Goal: Task Accomplishment & Management: Use online tool/utility

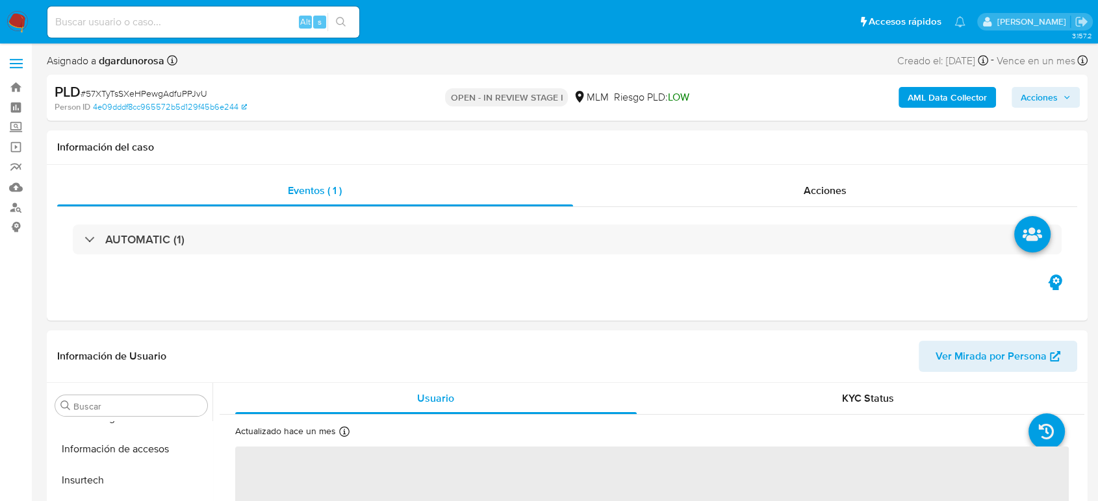
scroll to position [549, 0]
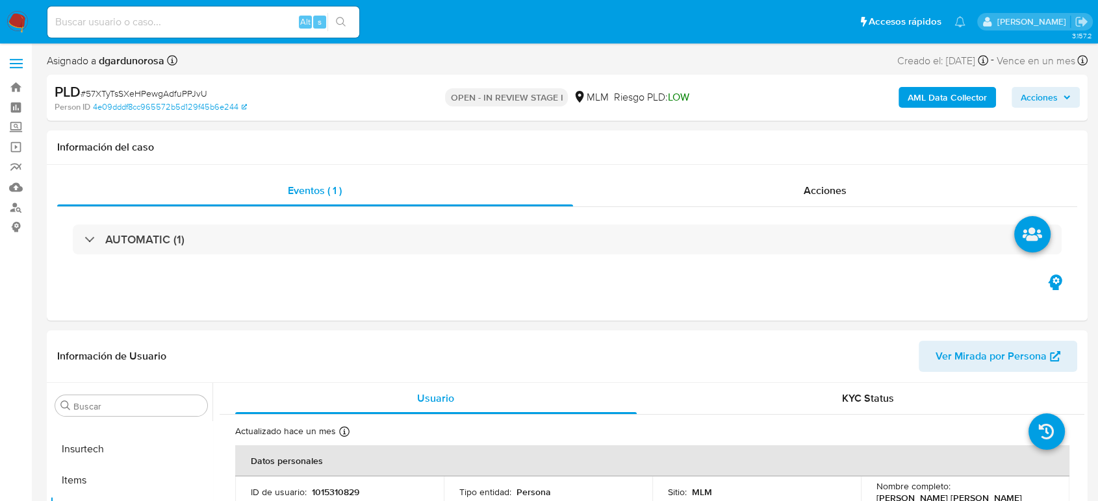
select select "10"
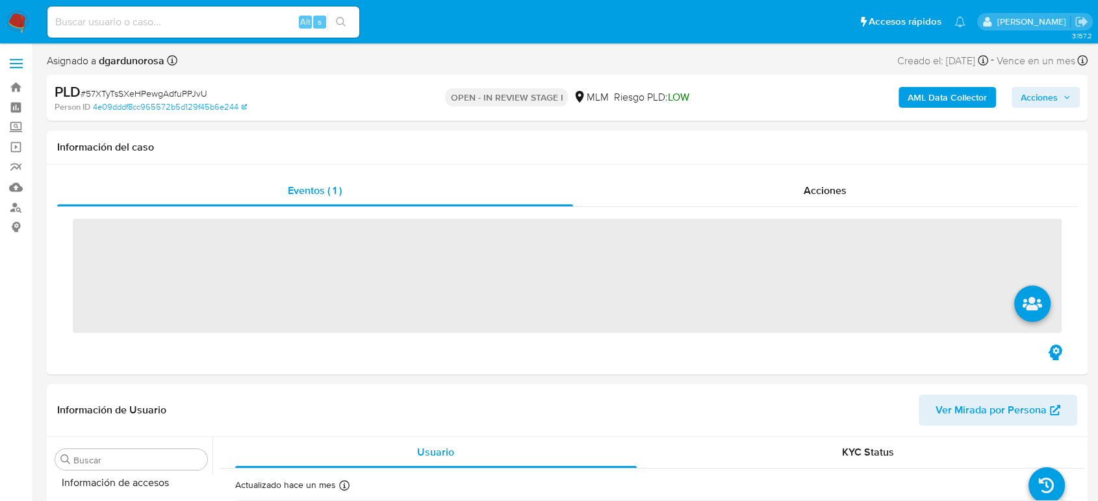
scroll to position [549, 0]
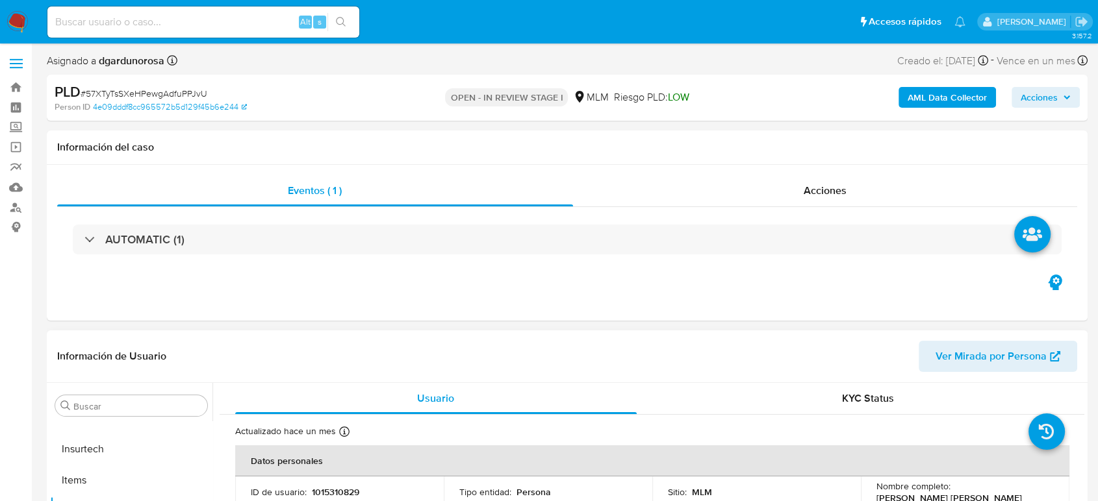
select select "10"
drag, startPoint x: 108, startPoint y: 27, endPoint x: 116, endPoint y: 24, distance: 9.0
click at [108, 28] on input at bounding box center [203, 22] width 312 height 17
paste input "840027282"
type input "840027282"
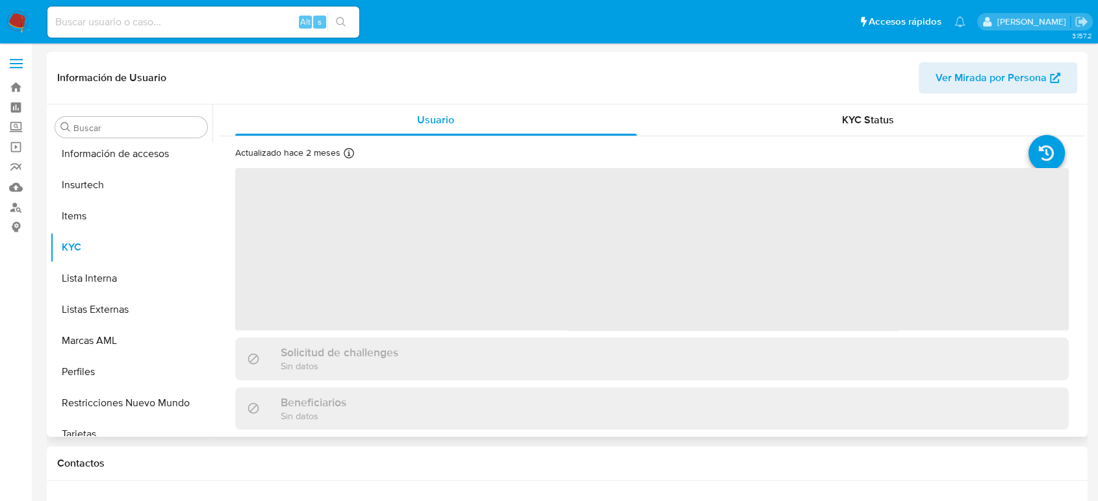
scroll to position [549, 0]
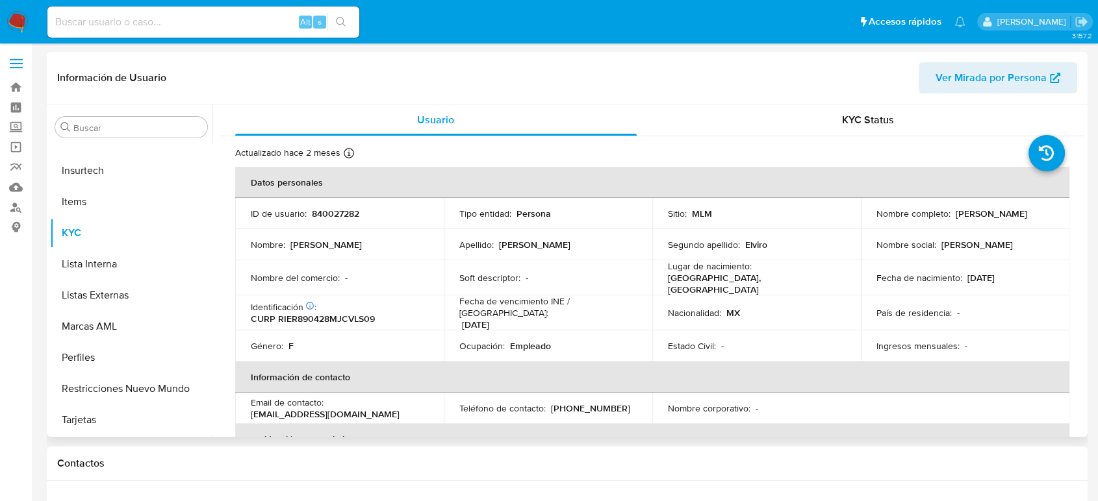
select select "10"
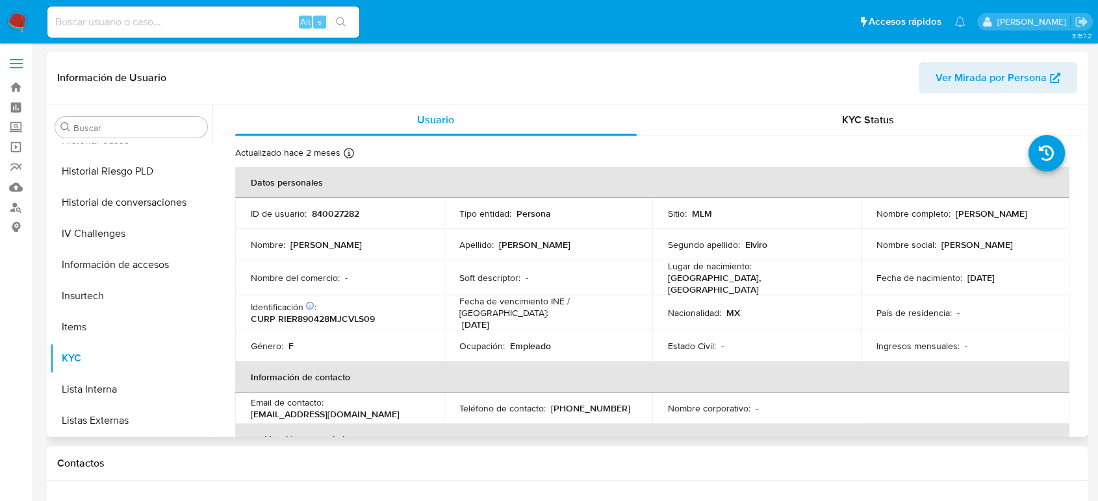
scroll to position [333, 0]
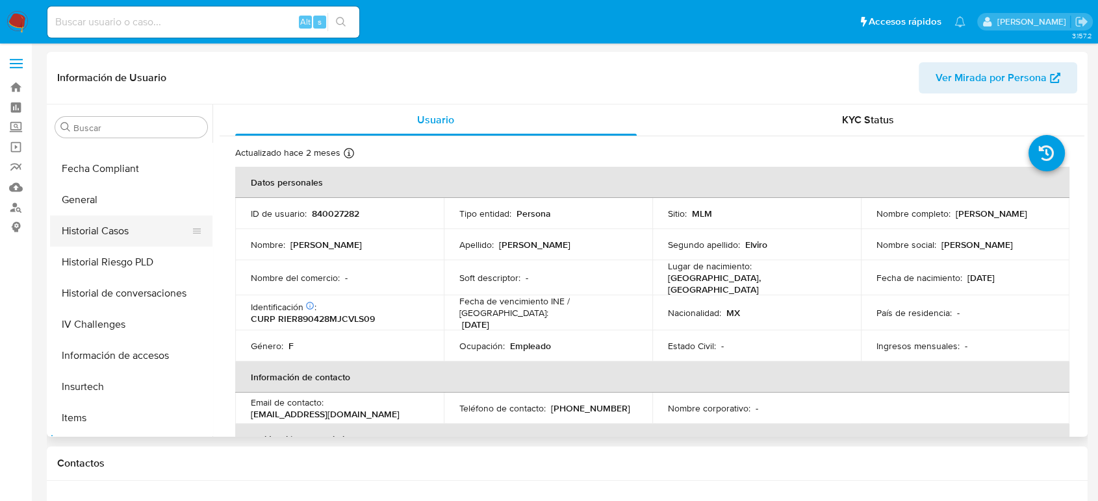
click at [121, 235] on button "Historial Casos" at bounding box center [126, 231] width 152 height 31
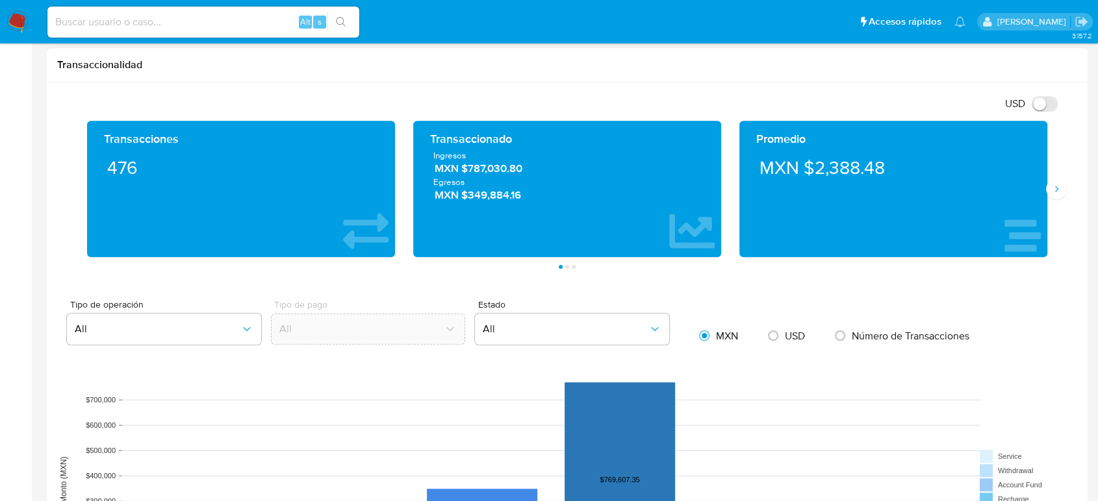
scroll to position [577, 0]
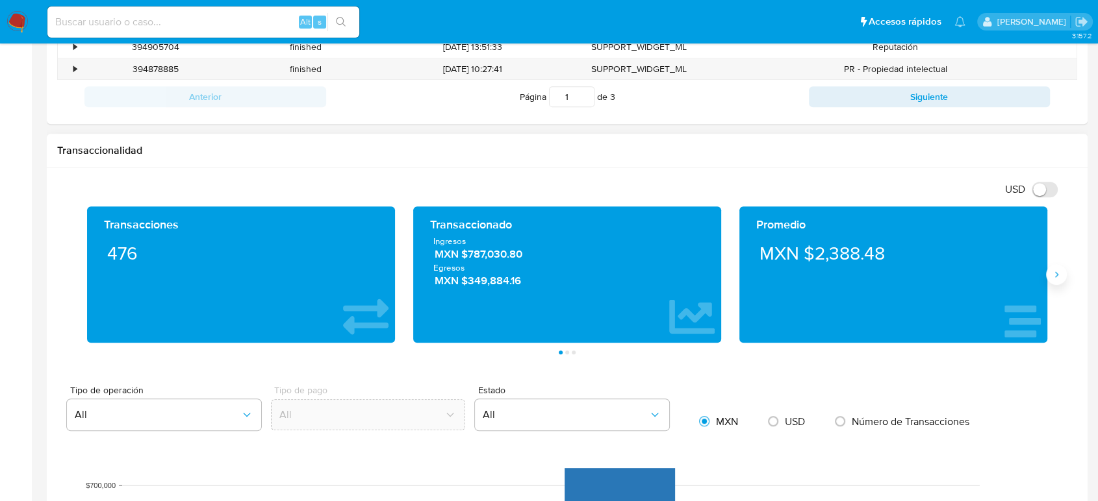
click at [1055, 270] on icon "Siguiente" at bounding box center [1056, 275] width 10 height 10
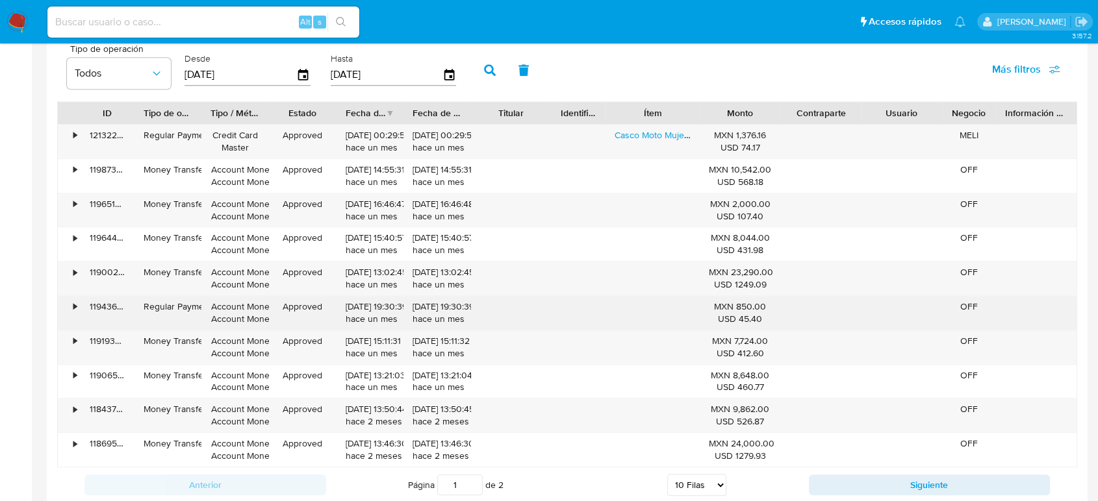
scroll to position [1299, 0]
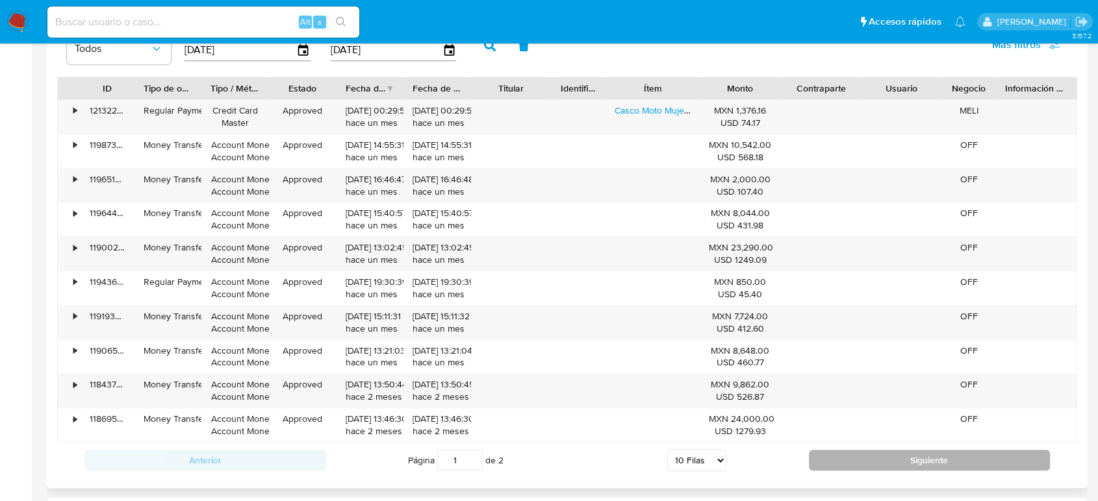
click at [854, 462] on button "Siguiente" at bounding box center [930, 460] width 242 height 21
type input "2"
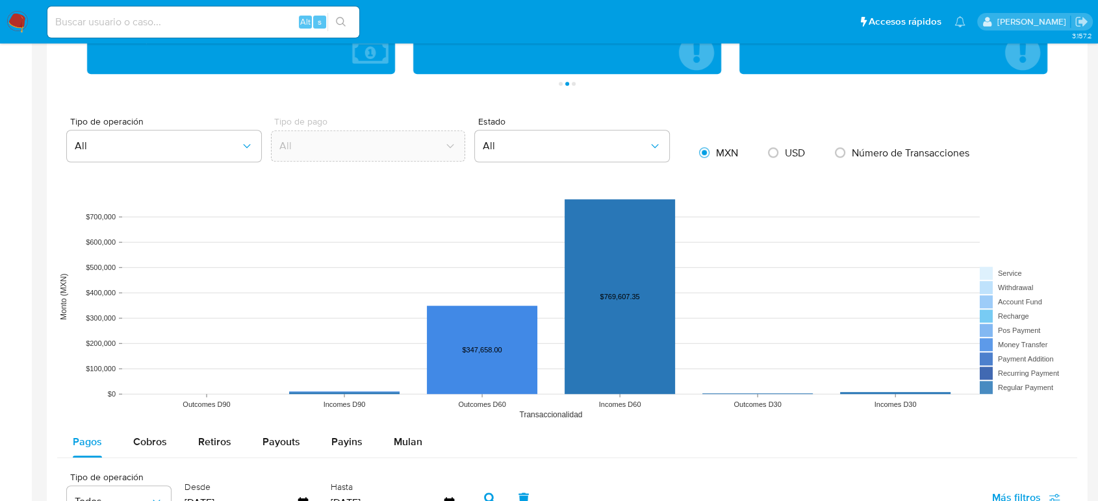
scroll to position [722, 0]
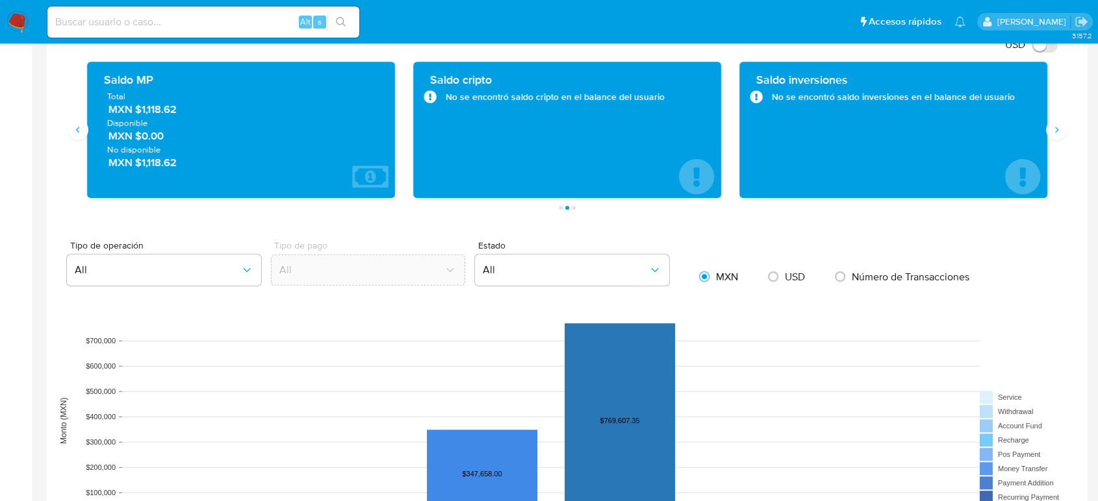
click at [123, 21] on input at bounding box center [203, 22] width 312 height 17
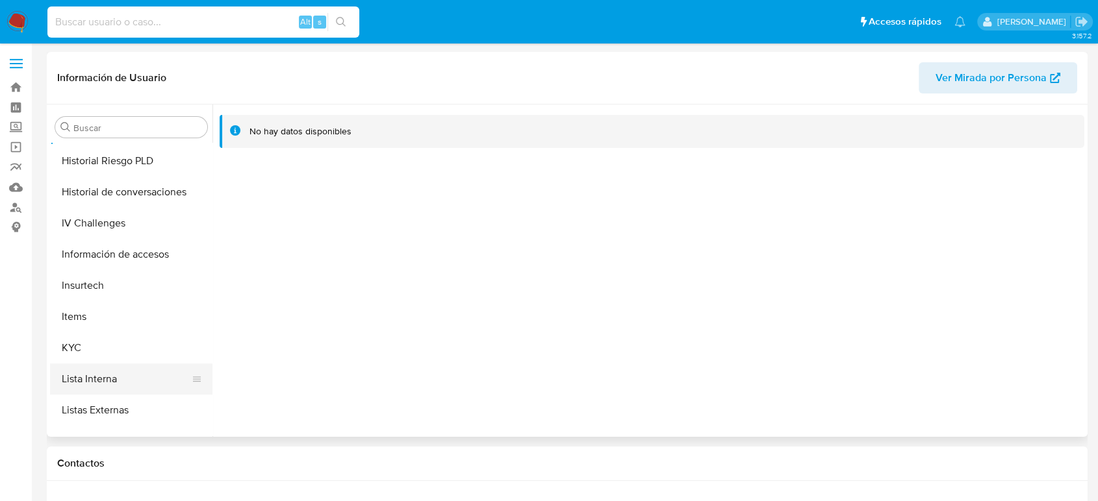
scroll to position [477, 0]
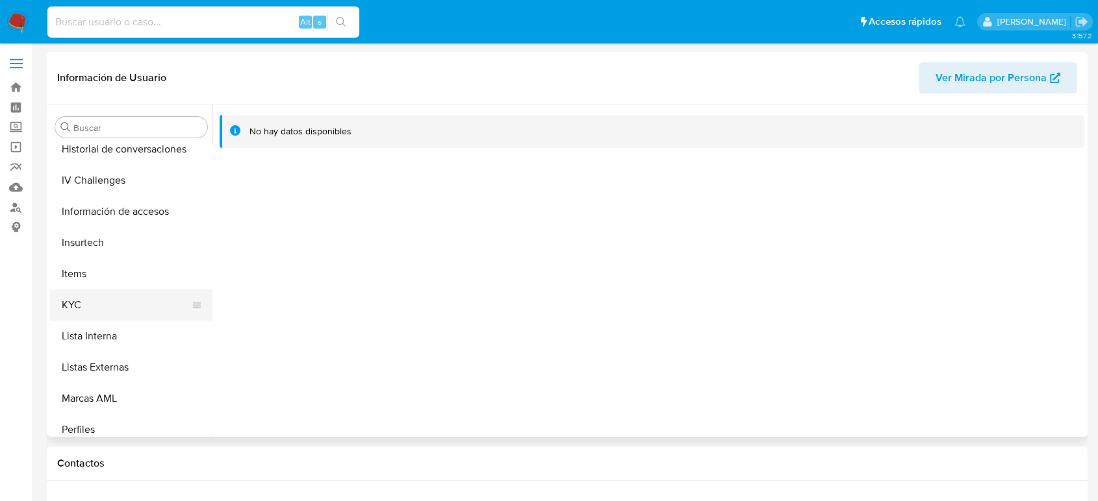
click at [96, 299] on button "KYC" at bounding box center [126, 305] width 152 height 31
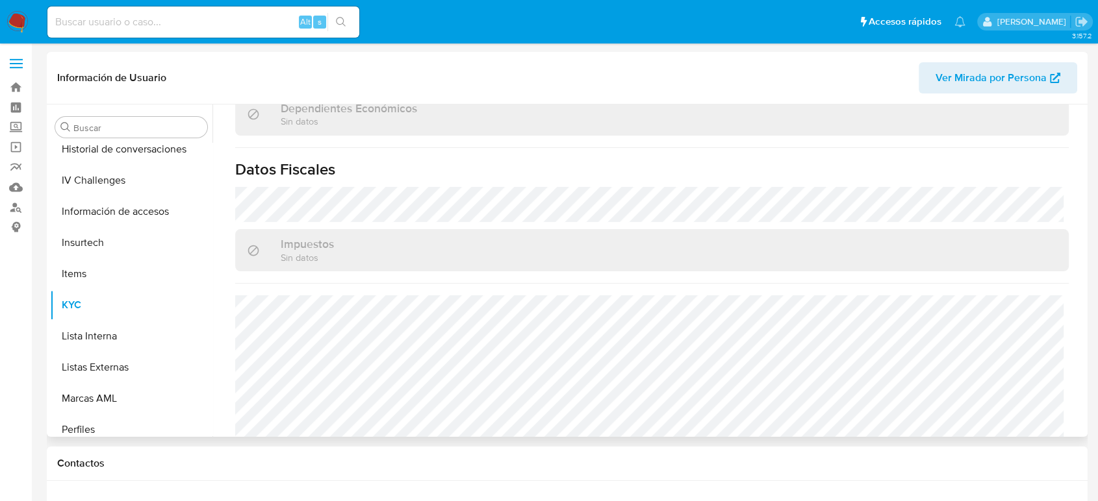
scroll to position [816, 0]
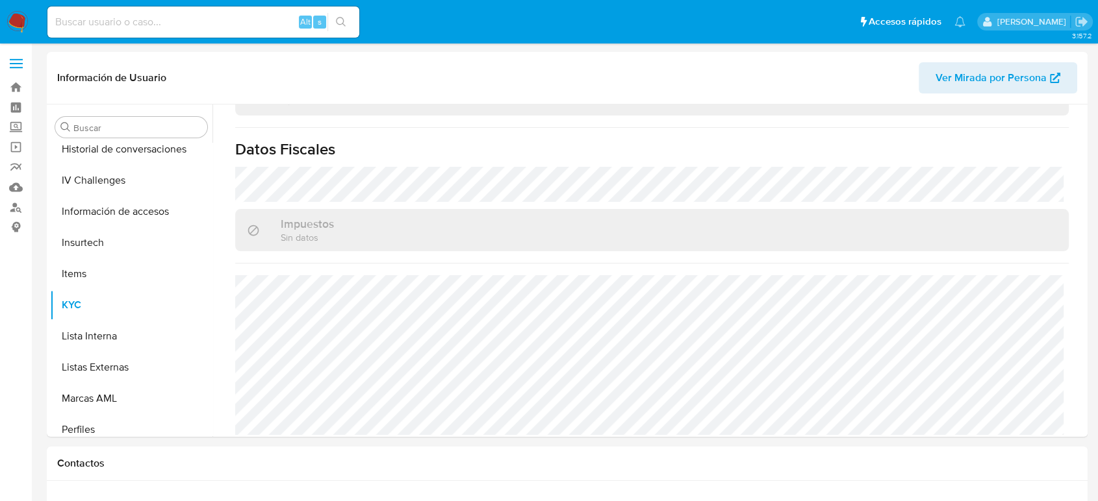
click at [183, 19] on input at bounding box center [203, 22] width 312 height 17
paste input "1567066684"
type input "1567066684"
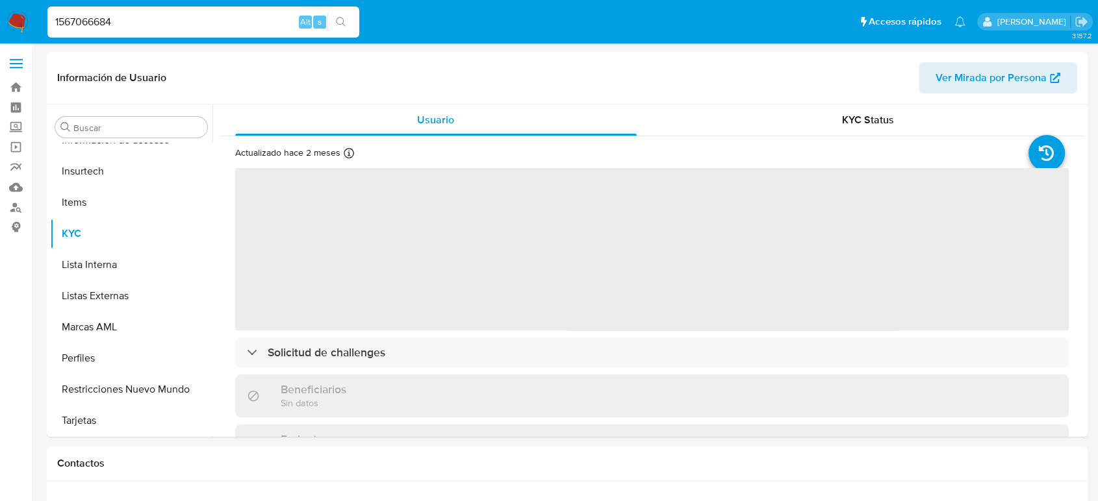
scroll to position [549, 0]
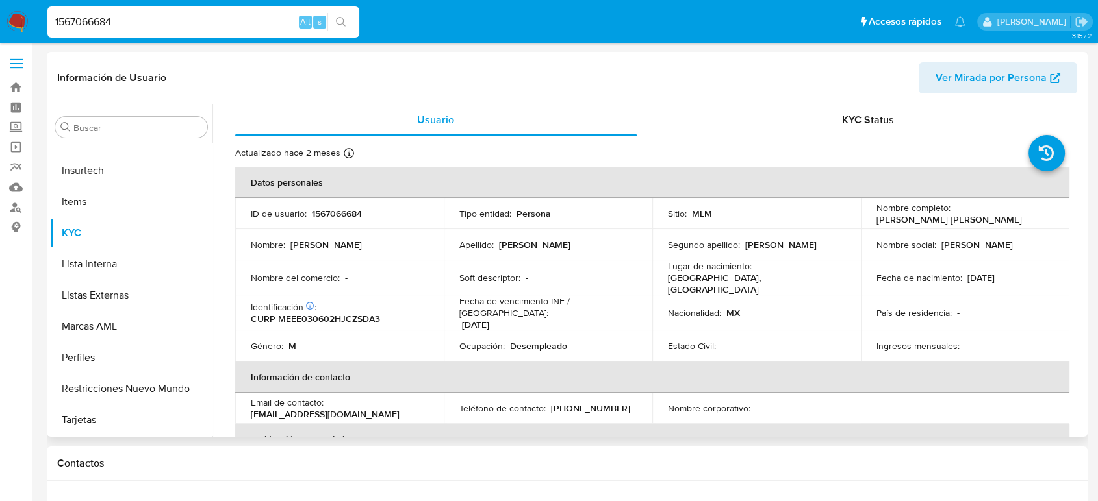
select select "10"
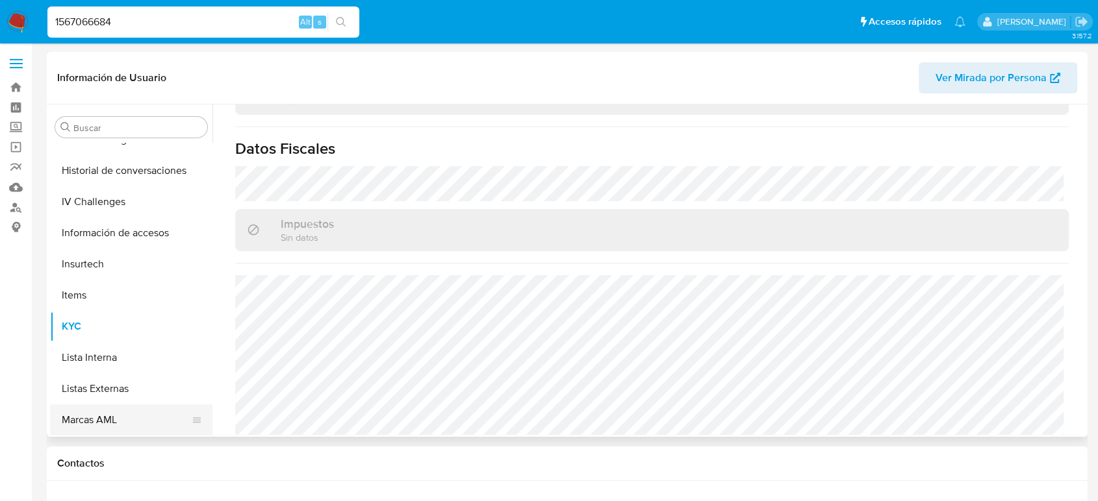
scroll to position [333, 0]
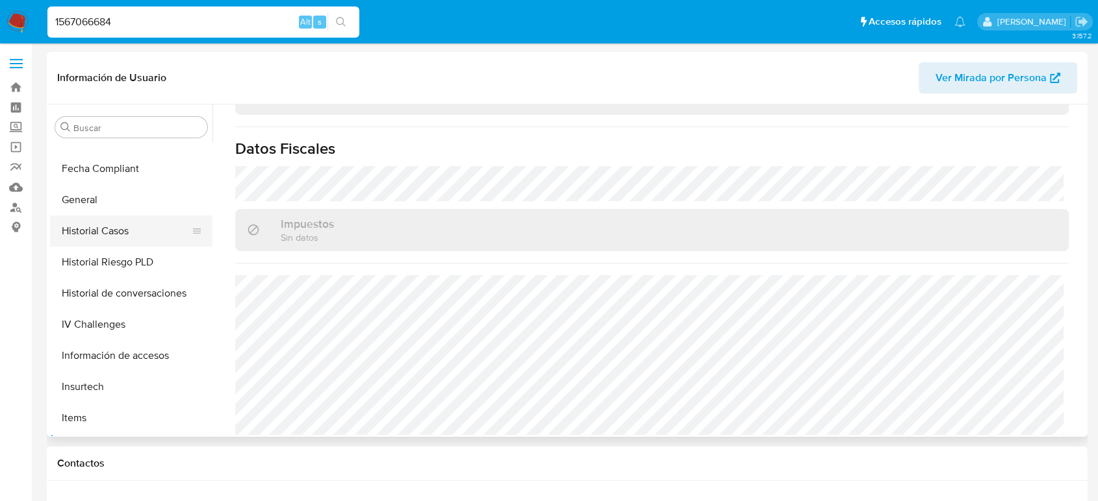
click at [121, 233] on button "Historial Casos" at bounding box center [126, 231] width 152 height 31
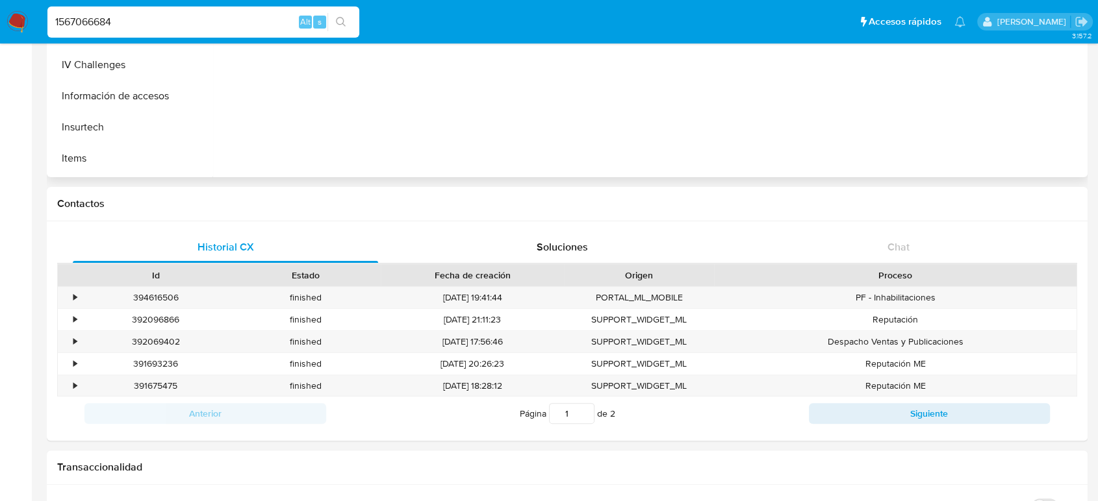
scroll to position [144, 0]
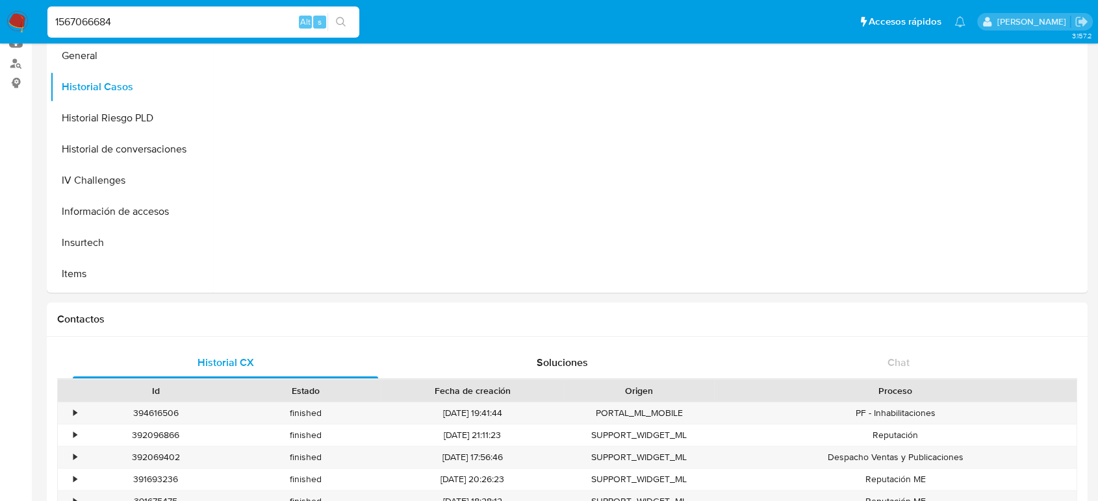
click at [99, 24] on input "1567066684" at bounding box center [203, 22] width 312 height 17
paste input "252757054"
type input "2527570544"
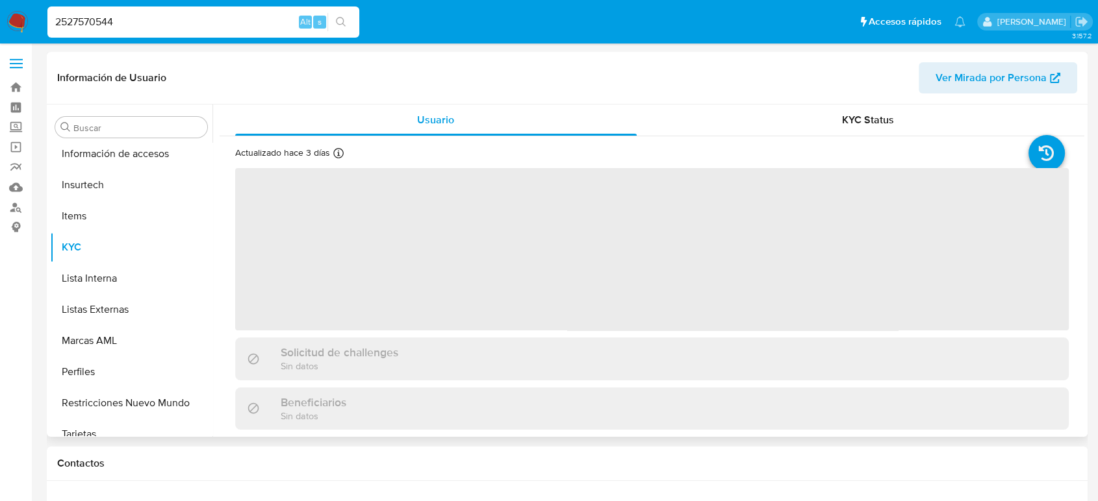
scroll to position [549, 0]
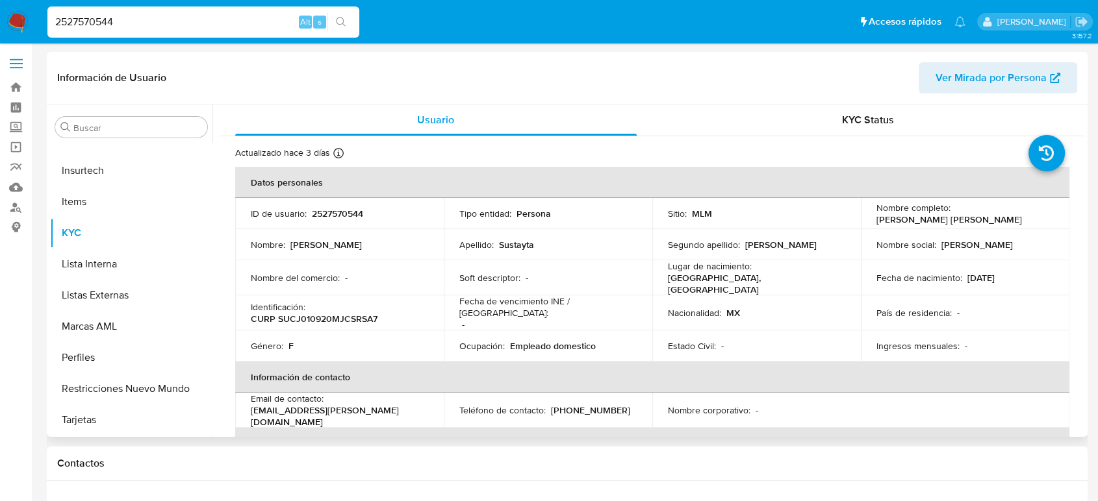
select select "10"
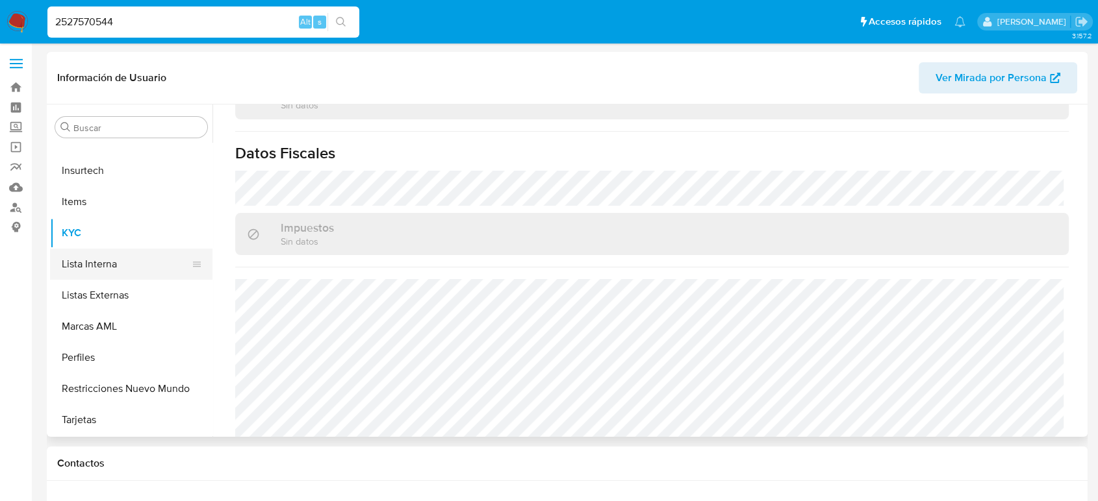
scroll to position [405, 0]
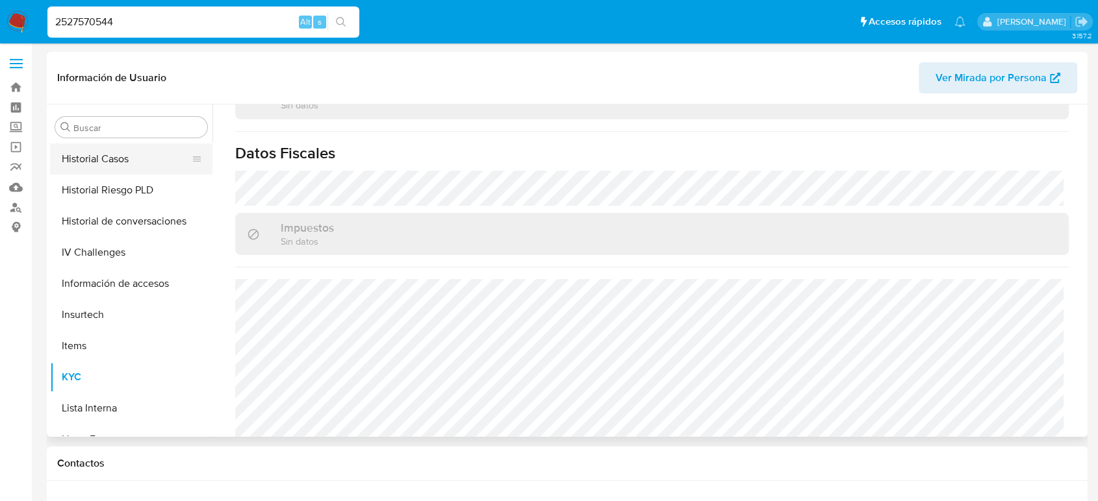
click at [137, 164] on button "Historial Casos" at bounding box center [126, 159] width 152 height 31
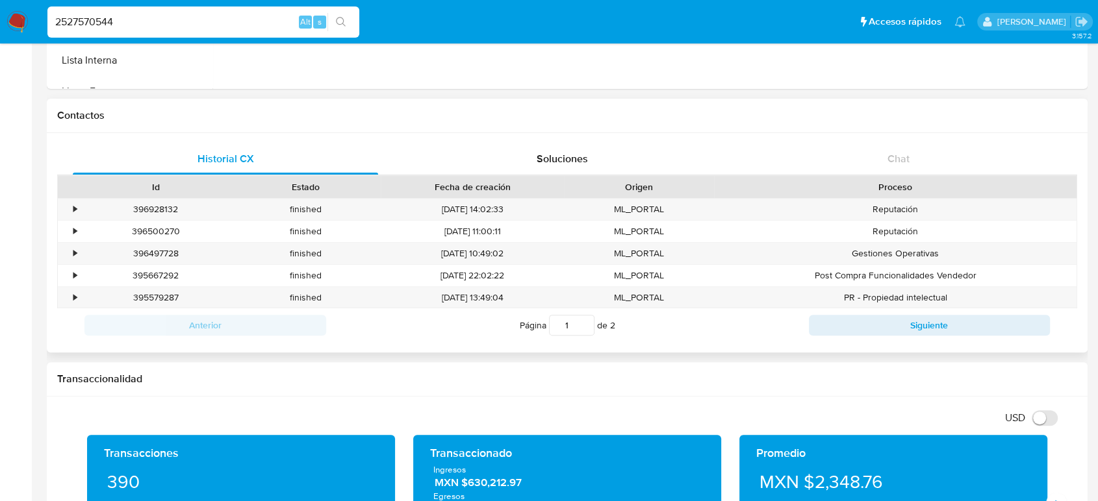
scroll to position [505, 0]
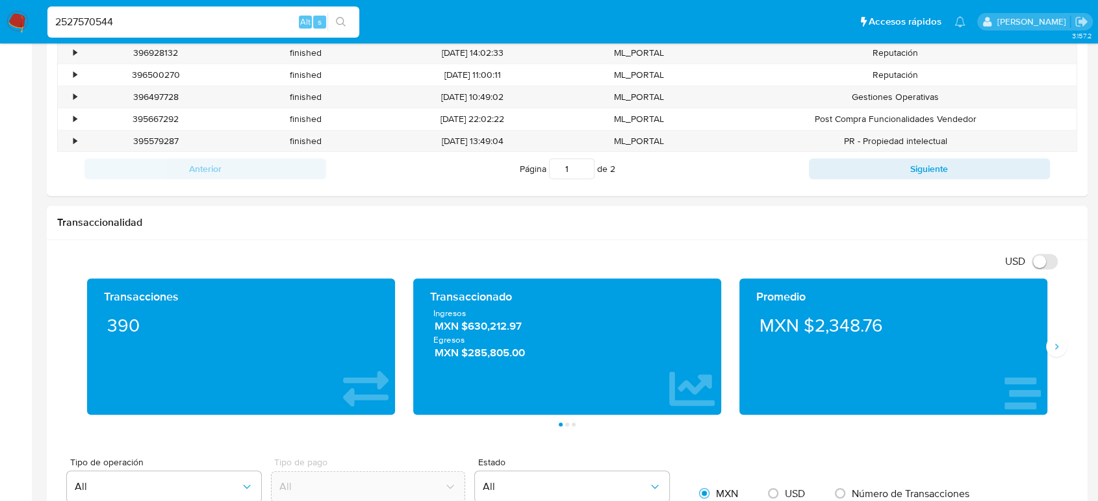
click at [92, 24] on input "2527570544" at bounding box center [203, 22] width 312 height 17
click at [92, 25] on input "2527570544" at bounding box center [203, 22] width 312 height 17
paste input "478972000"
type input "2478972000"
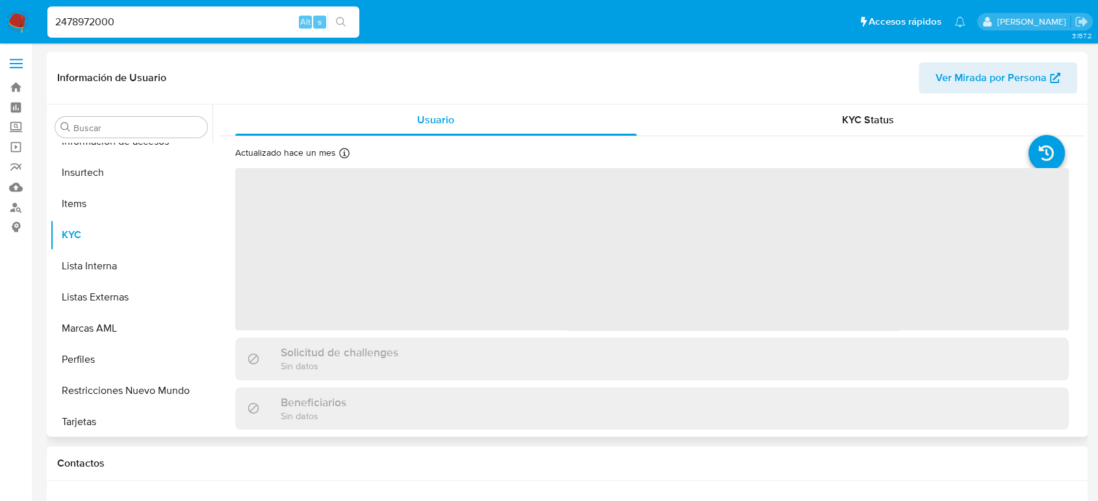
scroll to position [549, 0]
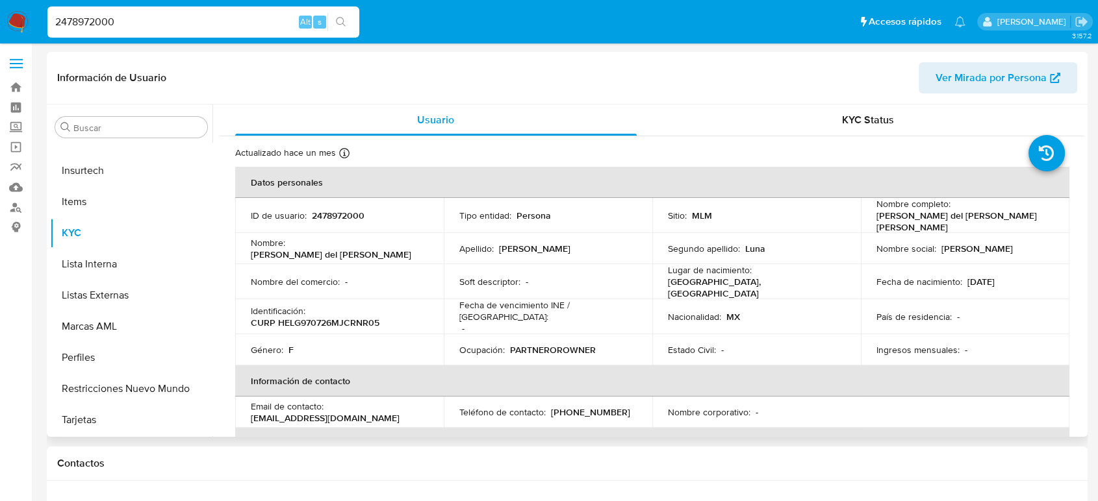
select select "10"
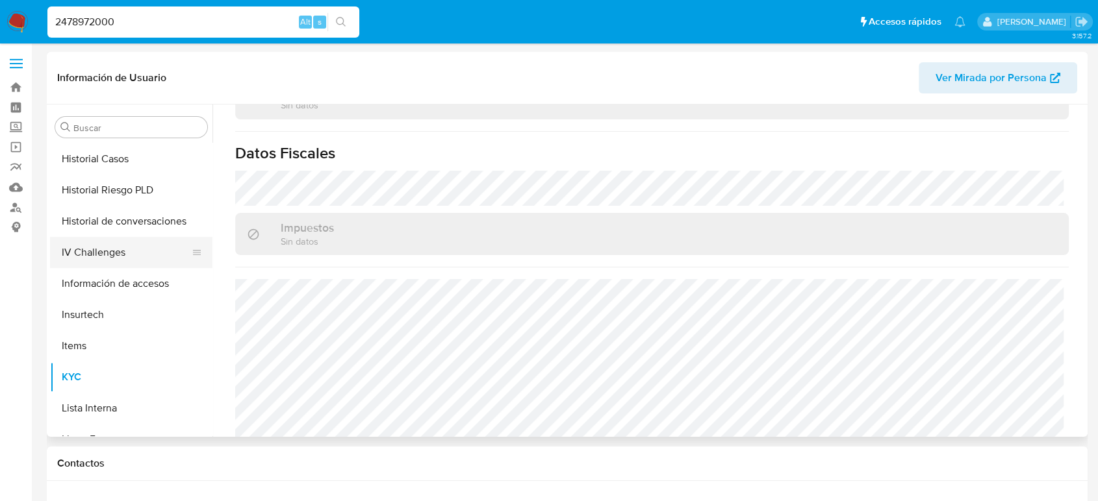
scroll to position [333, 0]
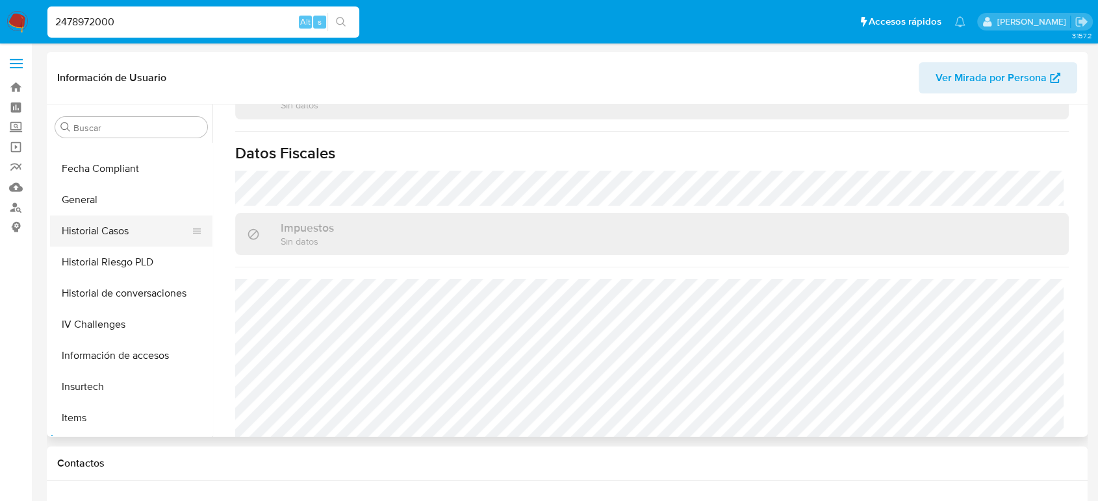
click at [109, 240] on button "Historial Casos" at bounding box center [126, 231] width 152 height 31
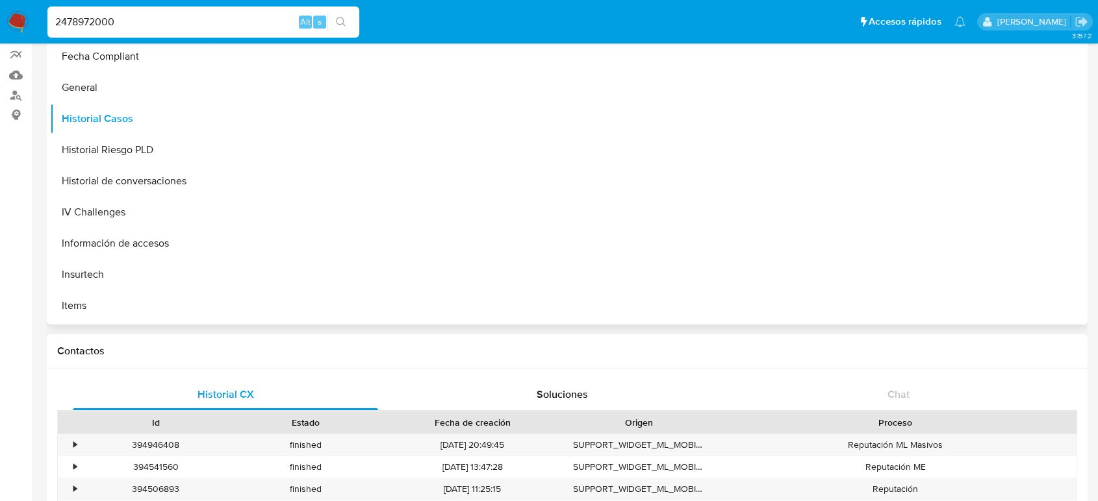
scroll to position [0, 0]
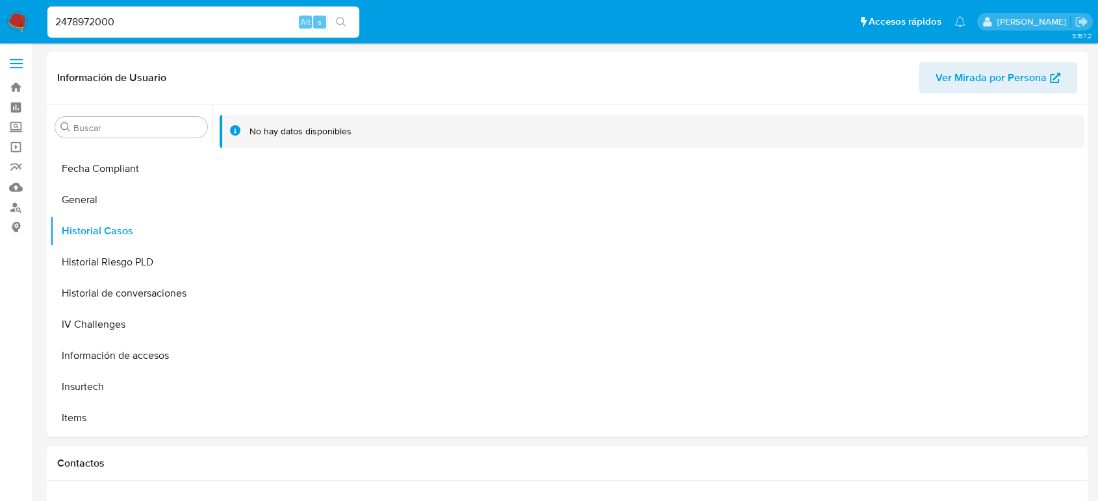
click at [99, 21] on input "2478972000" at bounding box center [203, 22] width 312 height 17
paste input "572528402"
type input "572528402"
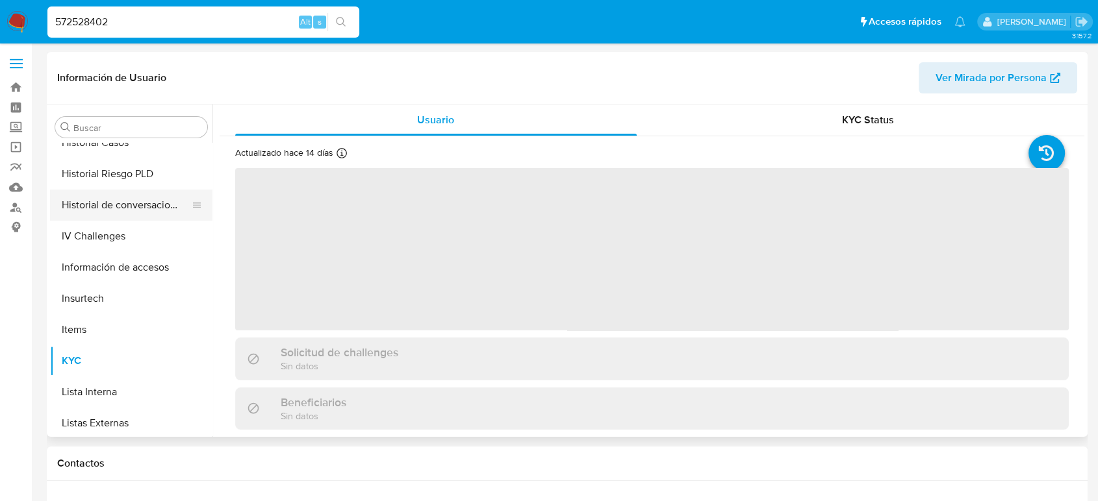
scroll to position [333, 0]
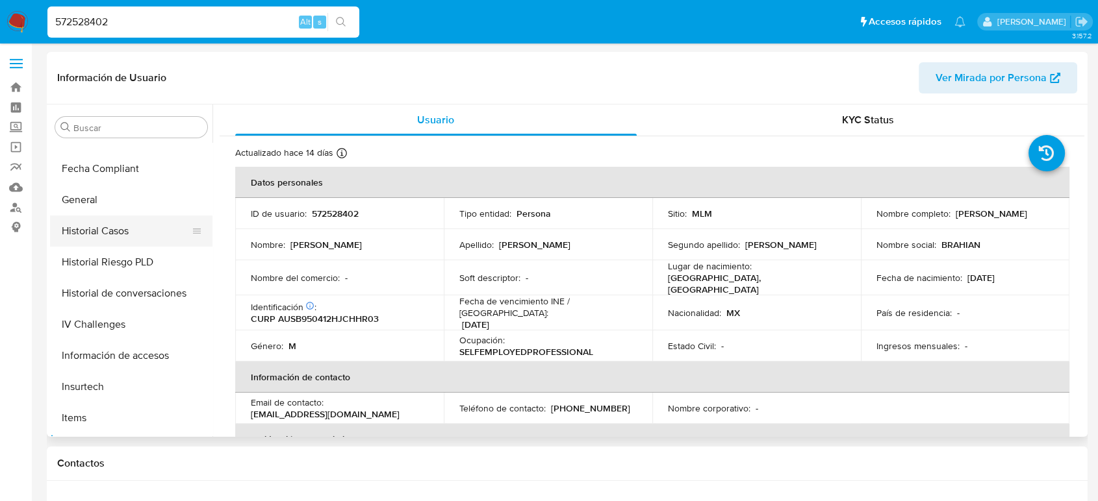
select select "10"
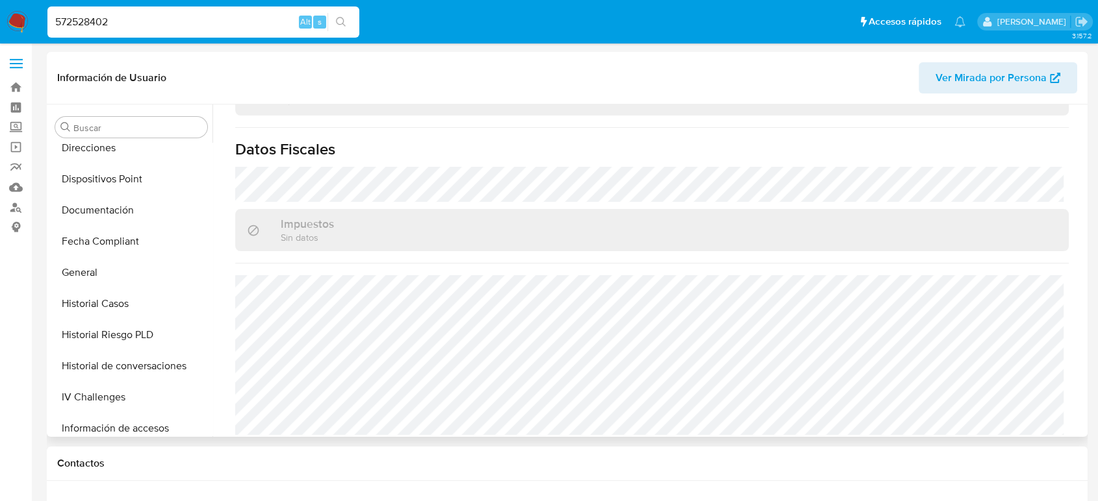
scroll to position [188, 0]
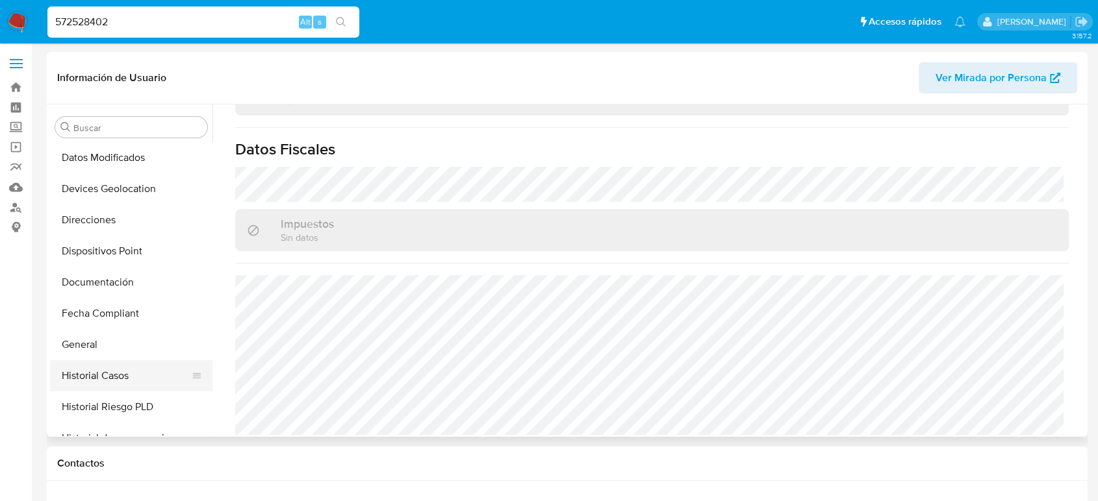
click at [116, 379] on button "Historial Casos" at bounding box center [126, 376] width 152 height 31
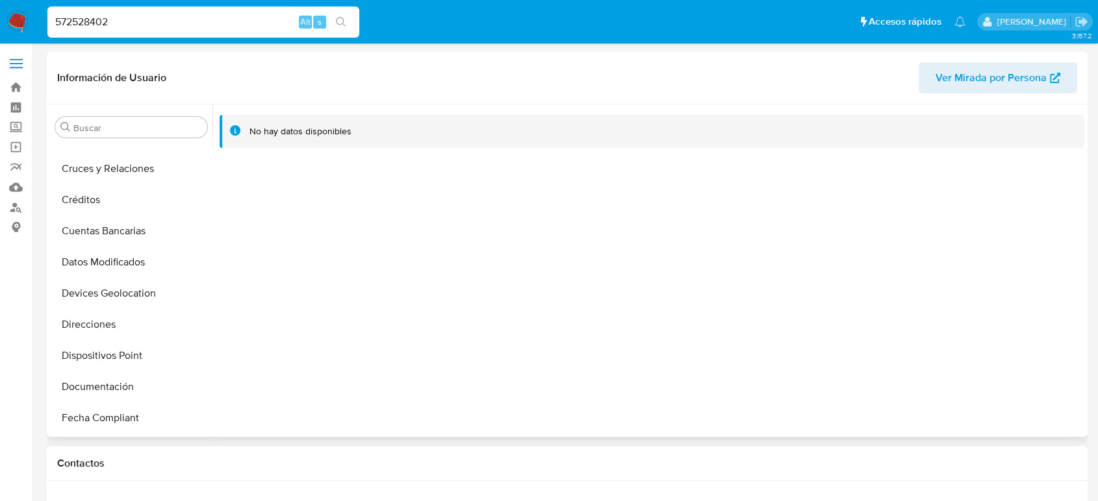
scroll to position [0, 0]
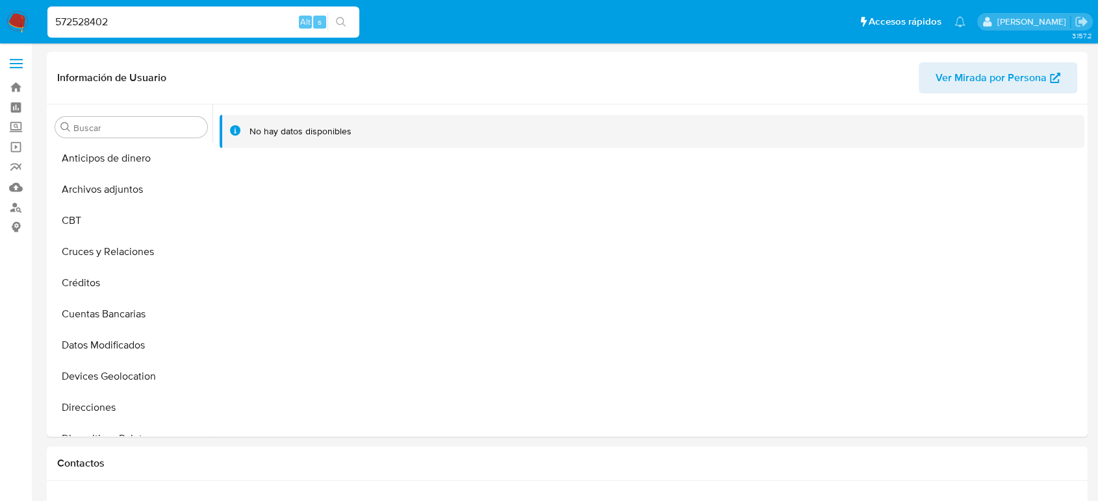
click at [21, 54] on label at bounding box center [16, 63] width 32 height 27
click at [0, 0] on input "checkbox" at bounding box center [0, 0] width 0 height 0
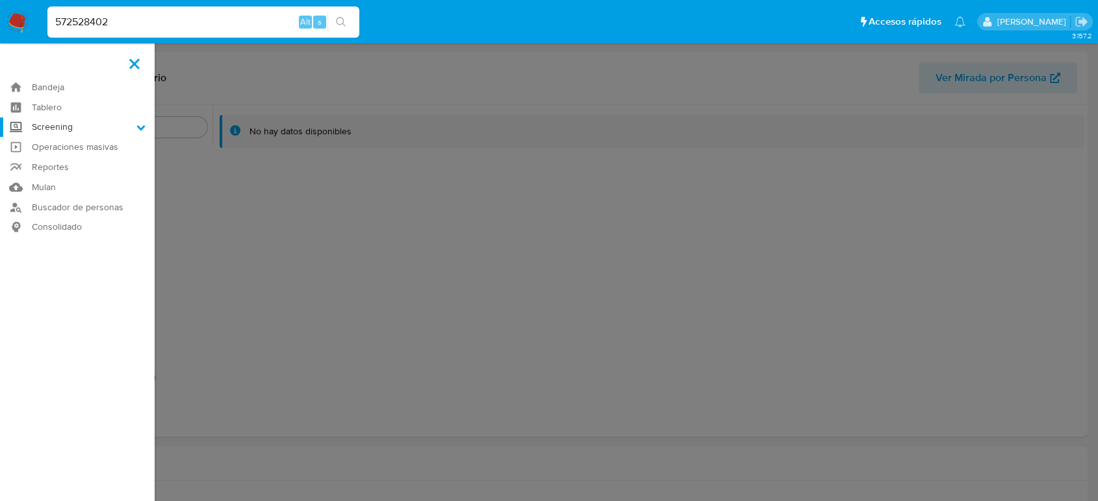
click at [130, 130] on label "Screening" at bounding box center [77, 128] width 155 height 20
click at [0, 0] on input "Screening" at bounding box center [0, 0] width 0 height 0
click at [69, 177] on link "Herramientas" at bounding box center [77, 178] width 155 height 16
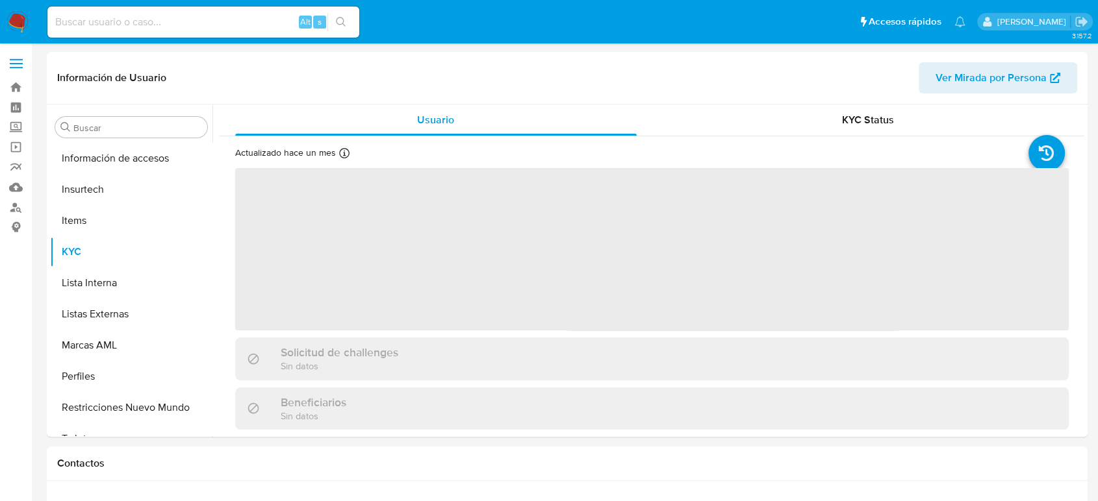
scroll to position [549, 0]
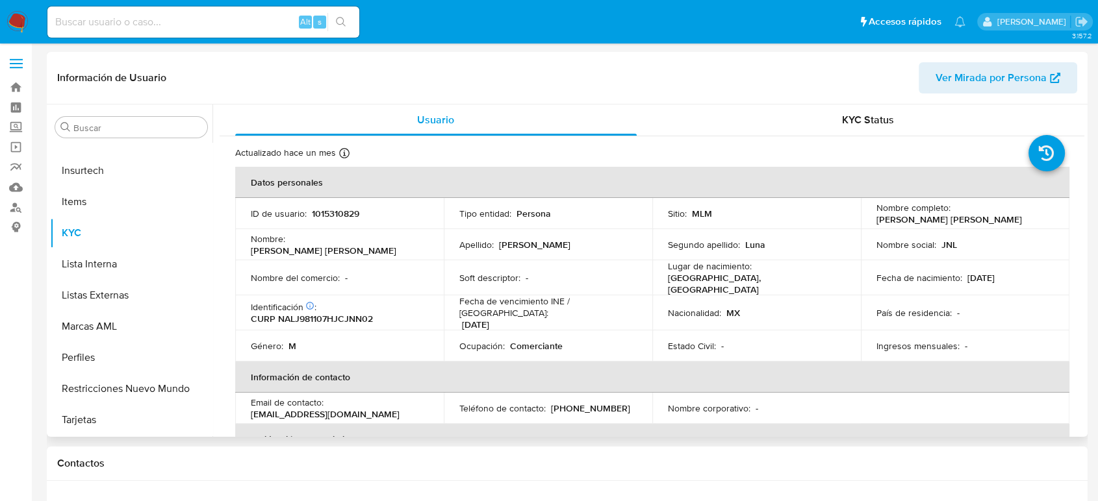
select select "10"
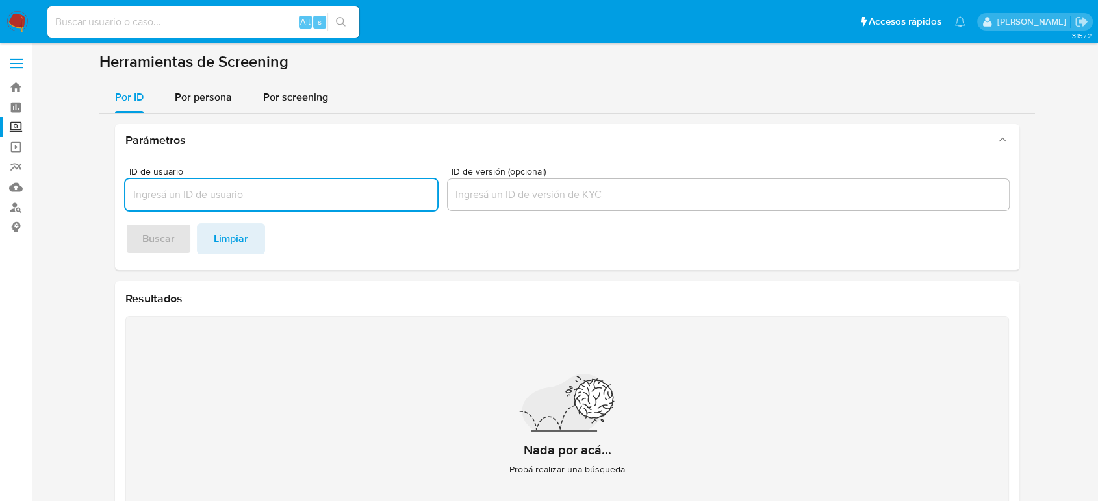
click at [213, 115] on div "Parámetros ID de usuario ID de versión (opcional) Buscar Limpiar Resultados Nad…" at bounding box center [566, 339] width 935 height 451
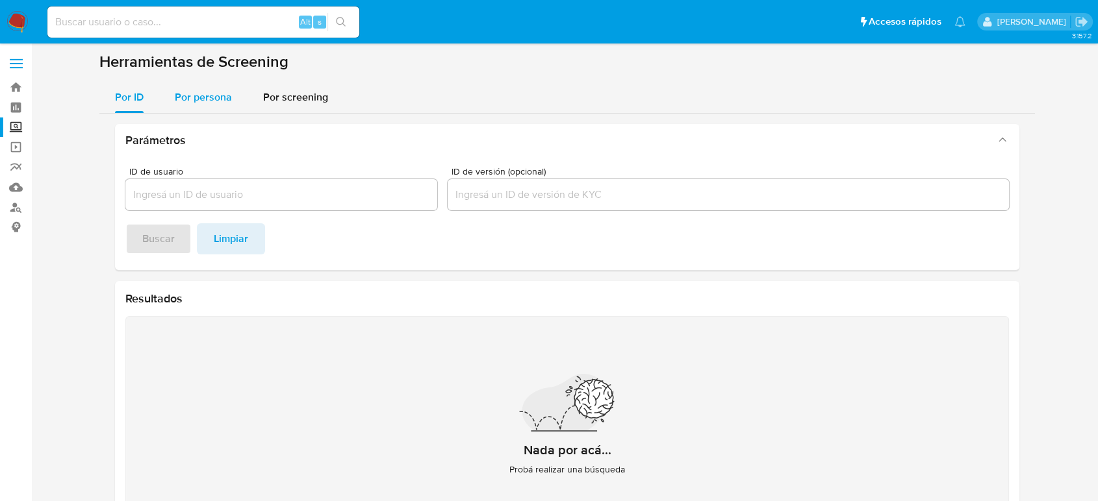
click at [201, 101] on span "Por persona" at bounding box center [203, 97] width 57 height 15
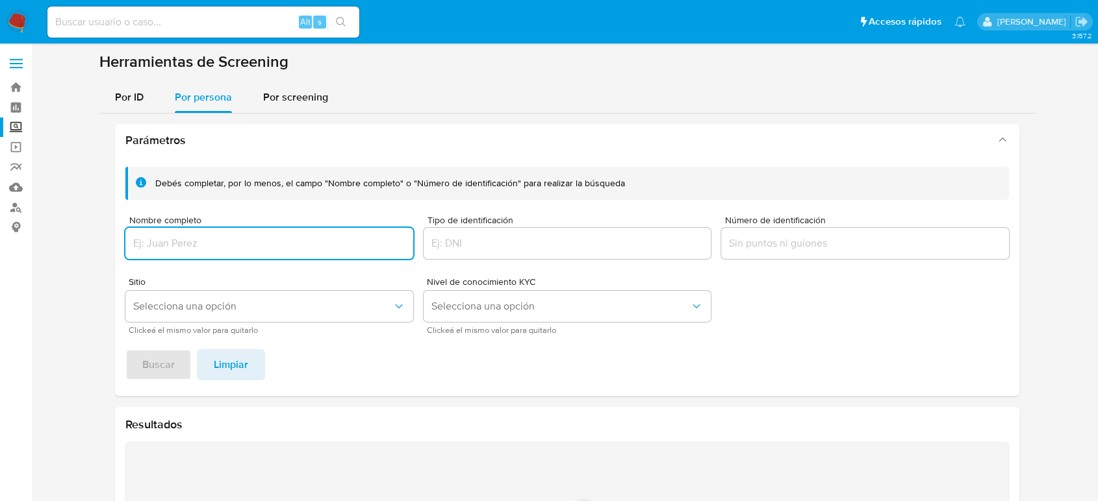
click at [203, 240] on input "Nombre completo" at bounding box center [269, 243] width 288 height 17
click at [125, 349] on button "Buscar" at bounding box center [158, 364] width 66 height 31
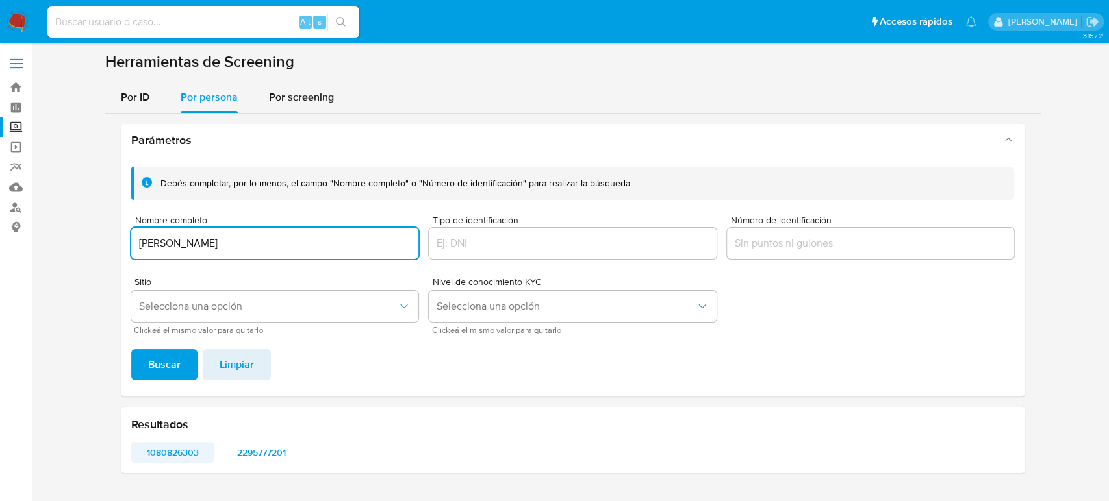
click at [192, 454] on span "1080826303" at bounding box center [173, 453] width 66 height 18
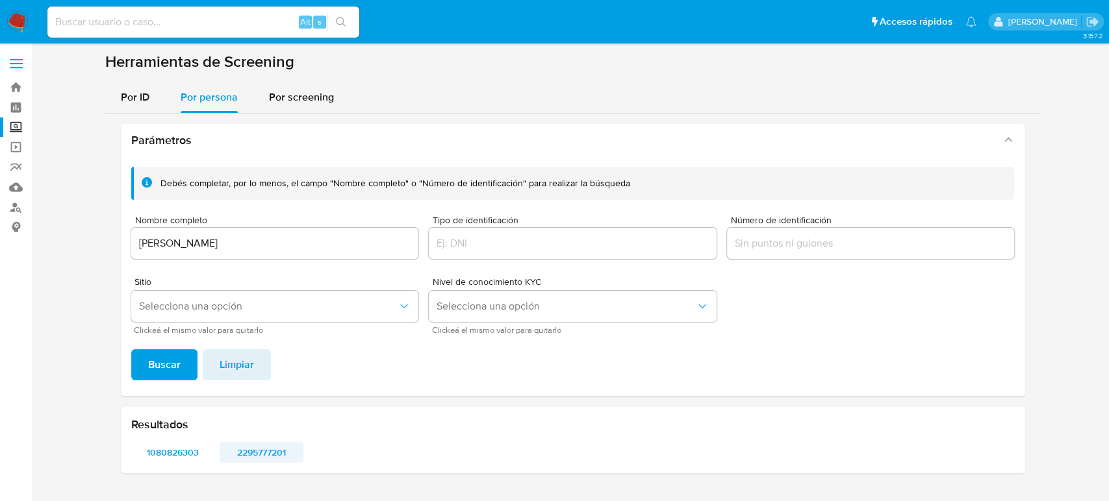
click at [260, 450] on span "2295777201" at bounding box center [262, 453] width 66 height 18
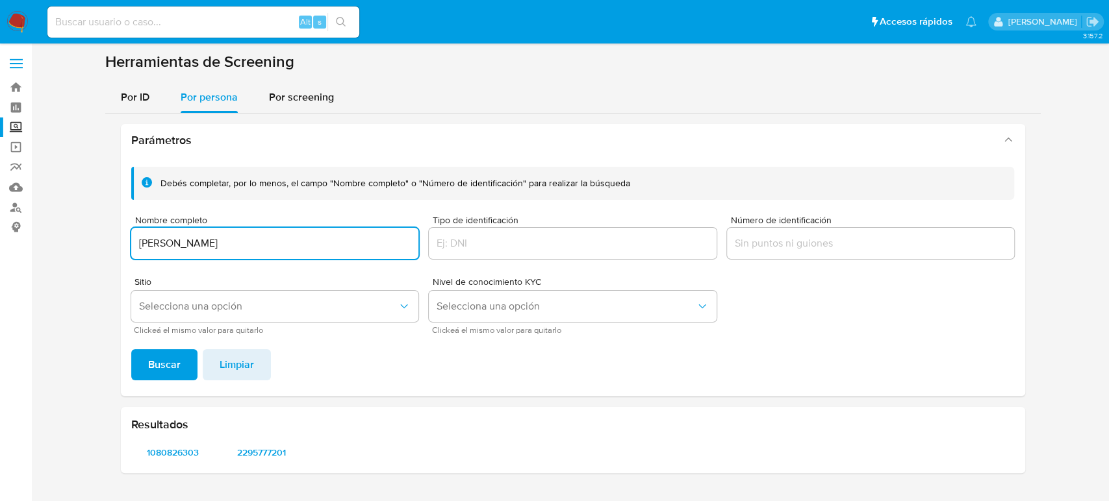
drag, startPoint x: 286, startPoint y: 242, endPoint x: 0, endPoint y: 252, distance: 286.7
click at [0, 252] on section "Bandeja Tablero Screening Búsqueda en Listas Watchlist Herramientas Operaciones…" at bounding box center [554, 250] width 1109 height 501
drag, startPoint x: 323, startPoint y: 457, endPoint x: 234, endPoint y: 455, distance: 89.7
click at [234, 455] on div "1080826303 2295777201" at bounding box center [572, 452] width 883 height 21
drag, startPoint x: 290, startPoint y: 239, endPoint x: 118, endPoint y: 236, distance: 172.2
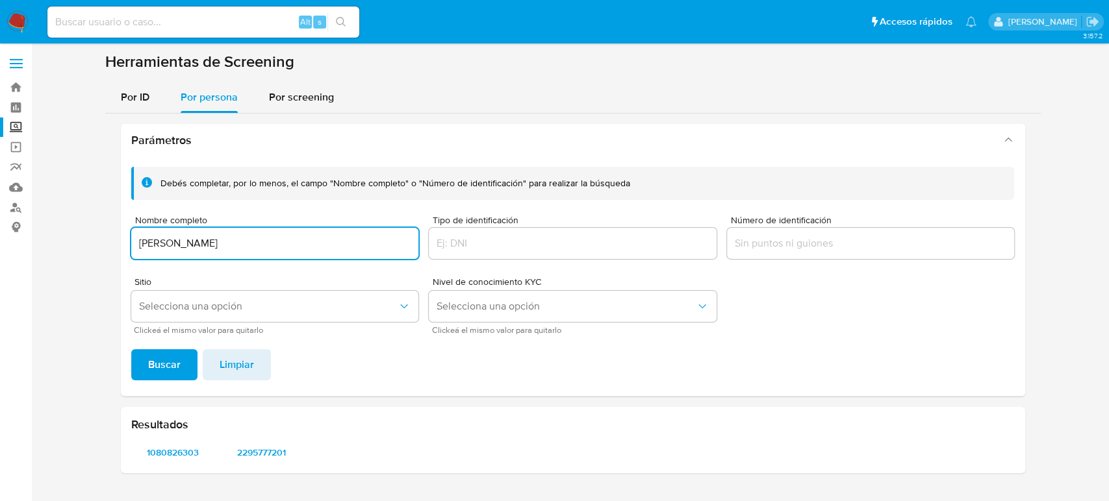
click at [118, 236] on div "Parámetros Debés completar, por lo menos, el campo "Nombre completo" o "Número …" at bounding box center [572, 299] width 935 height 370
click at [131, 349] on button "Buscar" at bounding box center [164, 364] width 66 height 31
click at [159, 448] on span "1701650905" at bounding box center [173, 453] width 66 height 18
drag, startPoint x: 233, startPoint y: 240, endPoint x: 121, endPoint y: 223, distance: 113.5
click at [121, 223] on div "Debés completar, por lo menos, el campo "Nombre completo" o "Número de identifi…" at bounding box center [573, 277] width 904 height 240
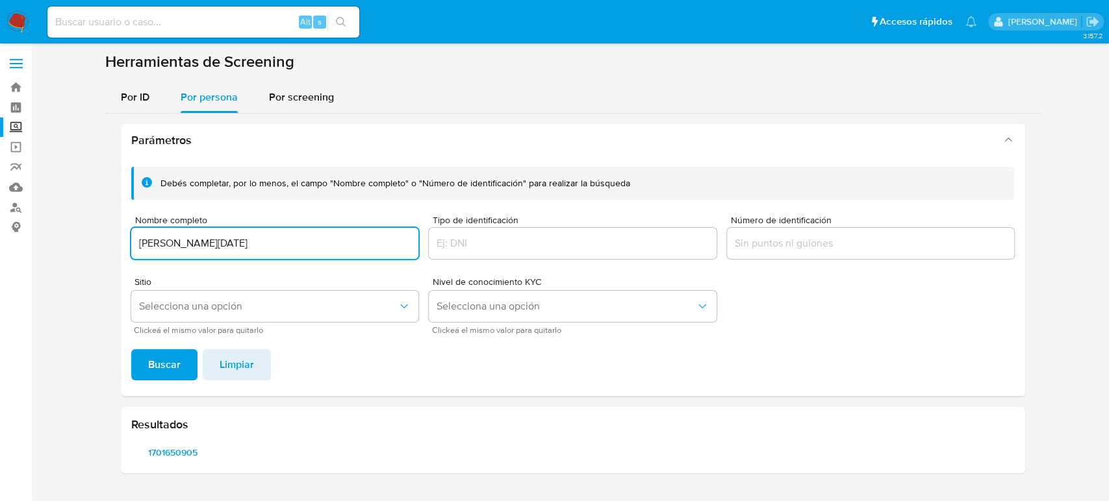
click at [131, 349] on button "Buscar" at bounding box center [164, 364] width 66 height 31
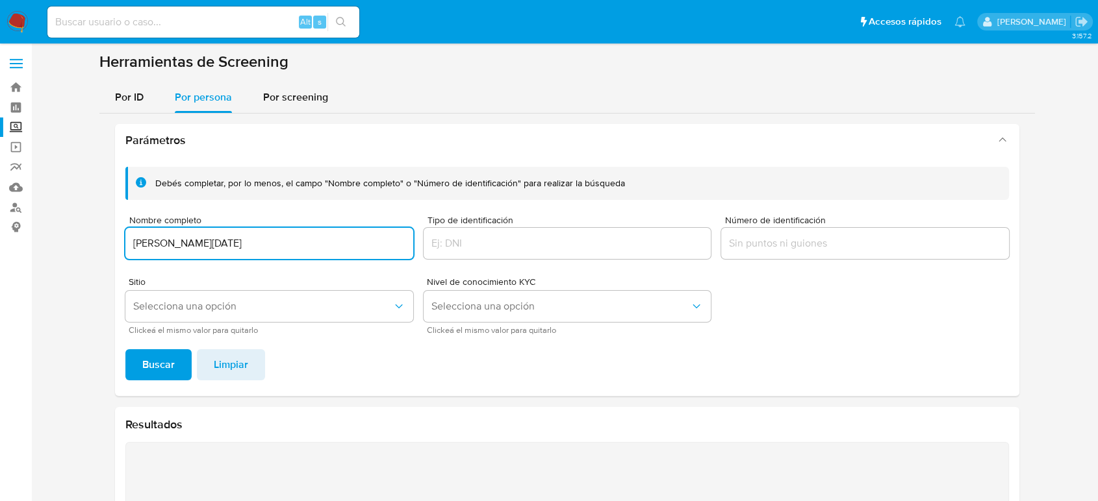
drag, startPoint x: 281, startPoint y: 248, endPoint x: 33, endPoint y: 217, distance: 249.5
click at [33, 217] on main "3.157.2" at bounding box center [549, 349] width 1098 height 699
paste input "Mayra ELIZABETH Hernandez SANCHEZ"
type input "Mayra ELIZABETH Hernandez SANCHEZ"
click at [125, 349] on button "Buscar" at bounding box center [158, 364] width 66 height 31
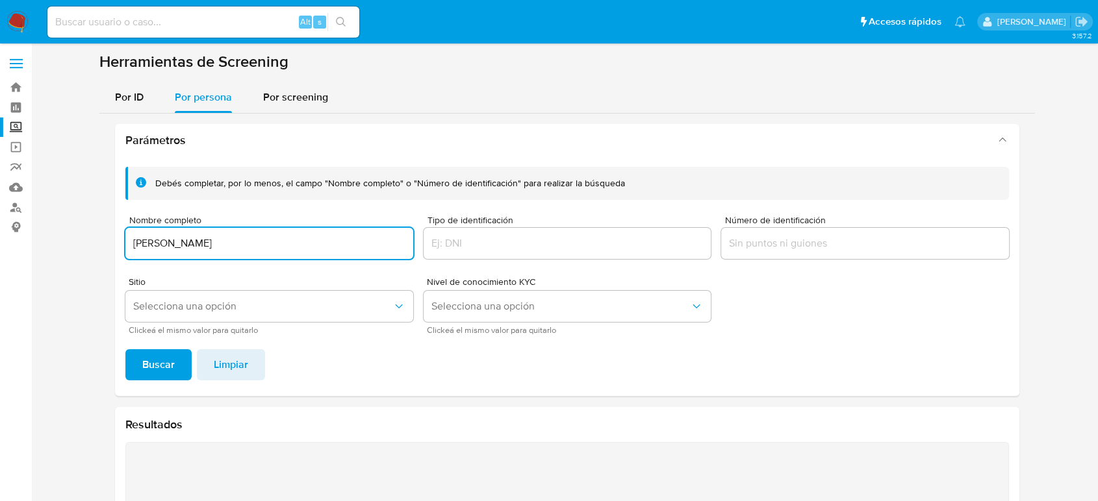
scroll to position [197, 0]
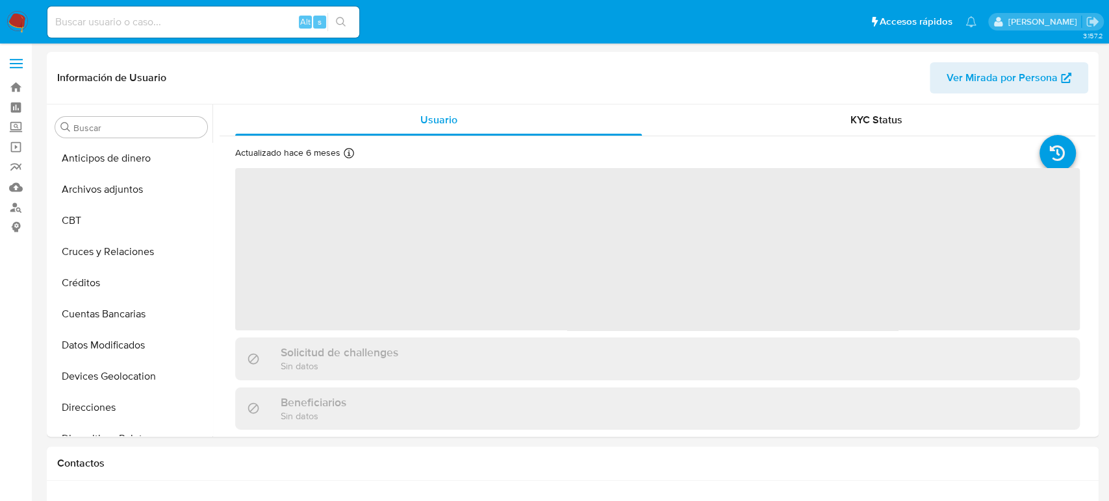
select select "10"
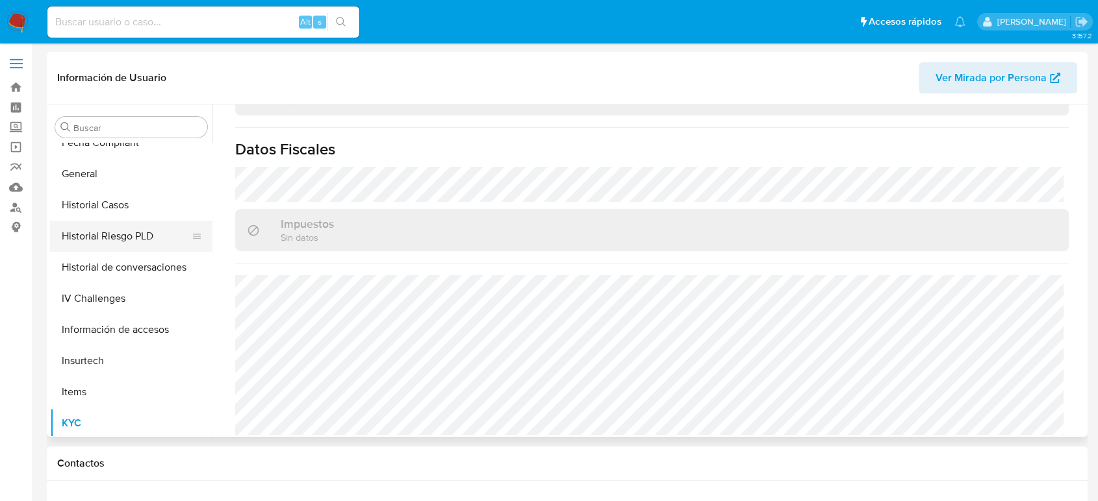
scroll to position [333, 0]
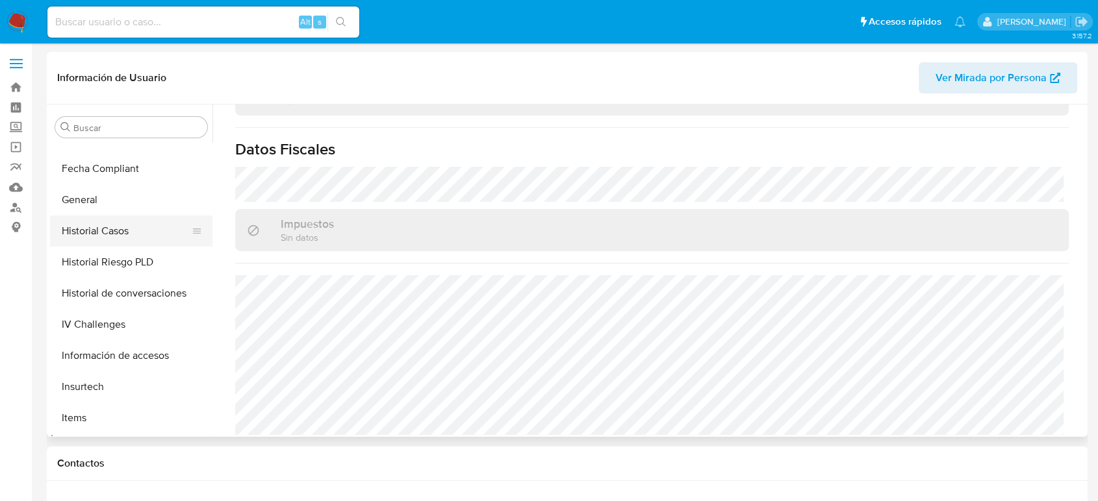
click at [118, 235] on button "Historial Casos" at bounding box center [126, 231] width 152 height 31
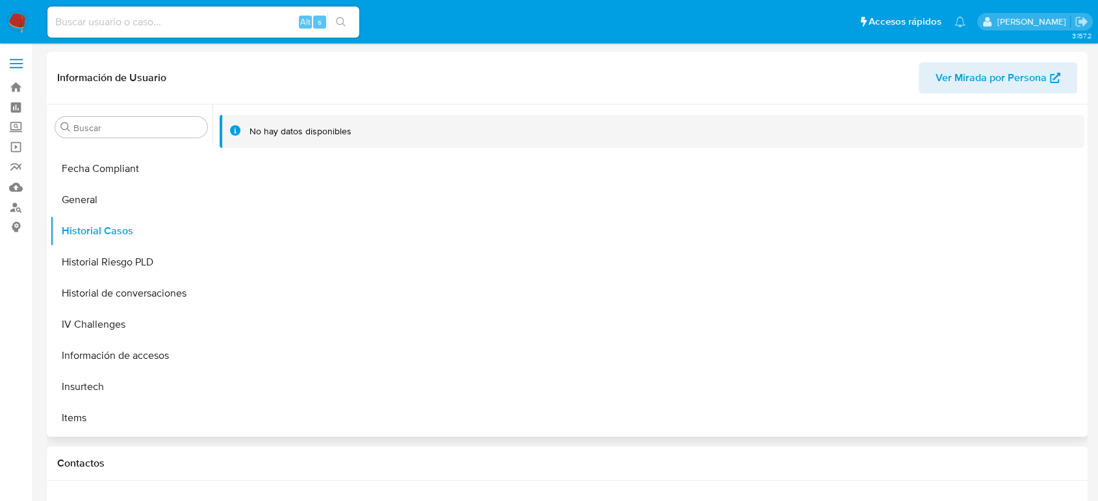
scroll to position [0, 0]
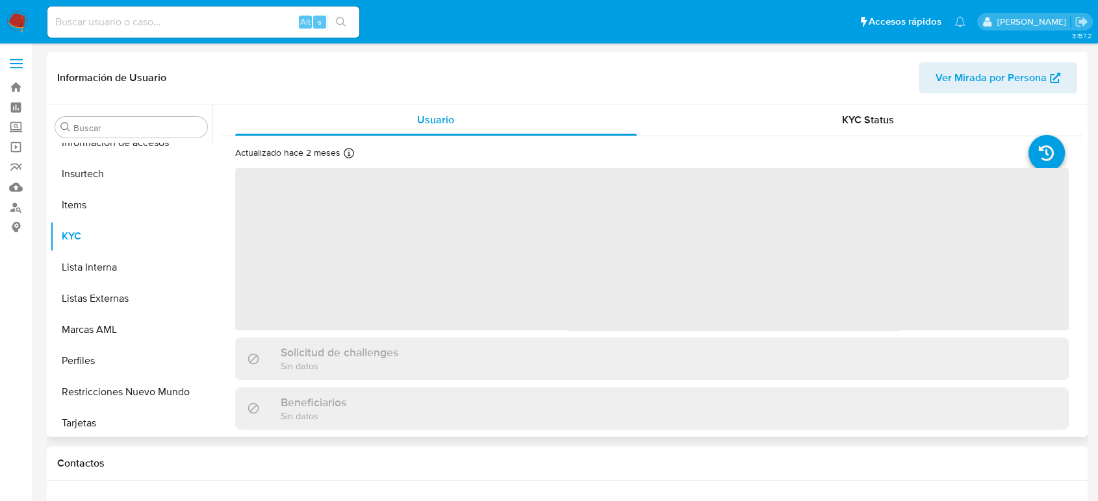
scroll to position [549, 0]
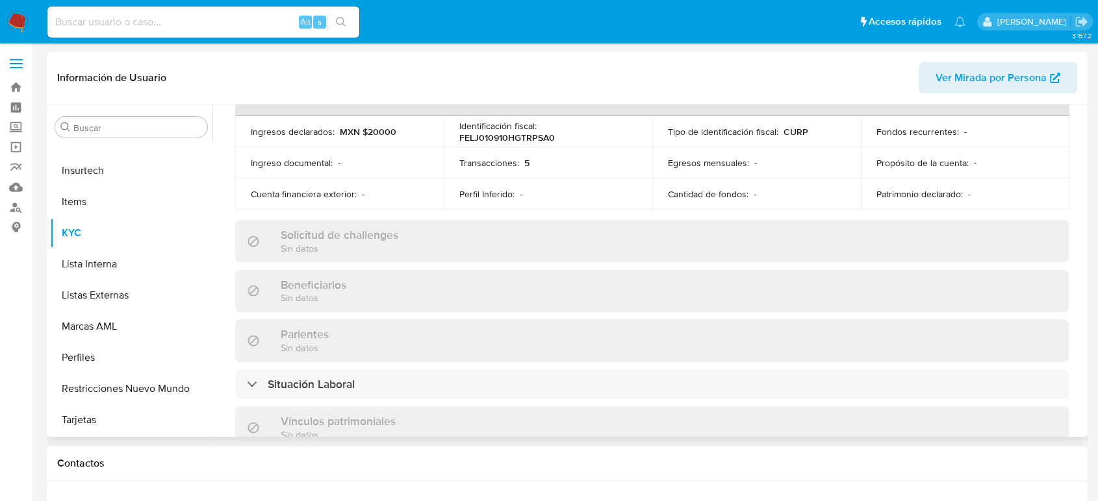
select select "10"
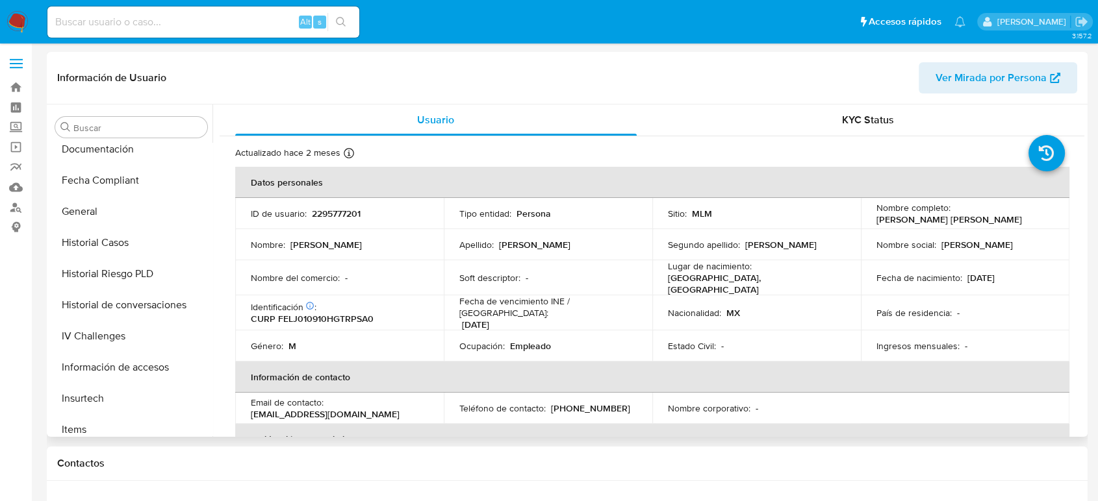
scroll to position [260, 0]
click at [99, 300] on button "Historial Casos" at bounding box center [126, 303] width 152 height 31
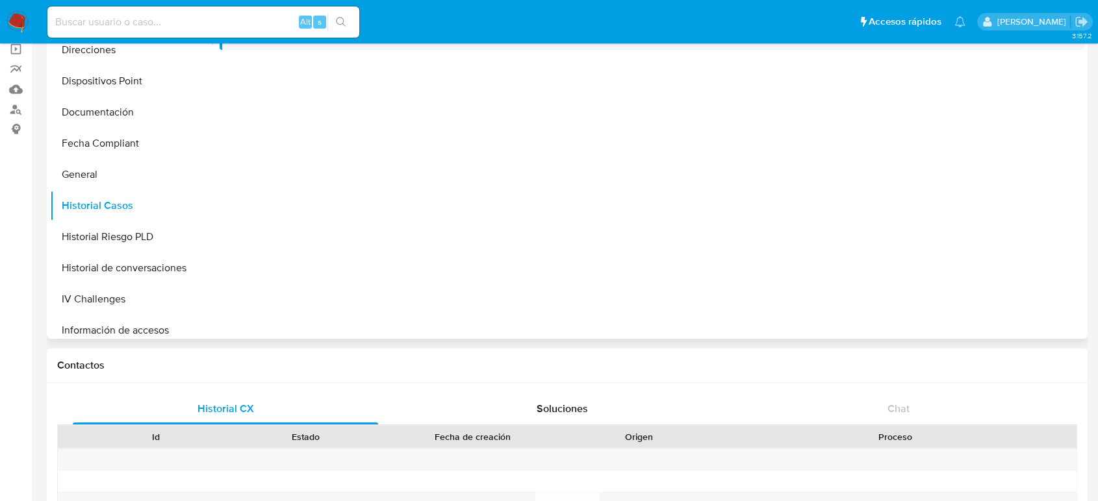
scroll to position [0, 0]
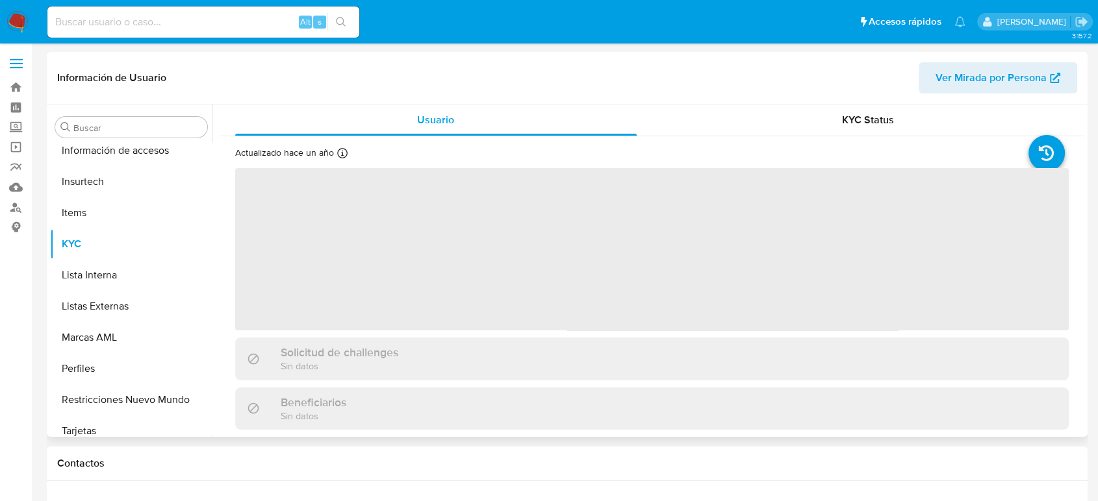
scroll to position [549, 0]
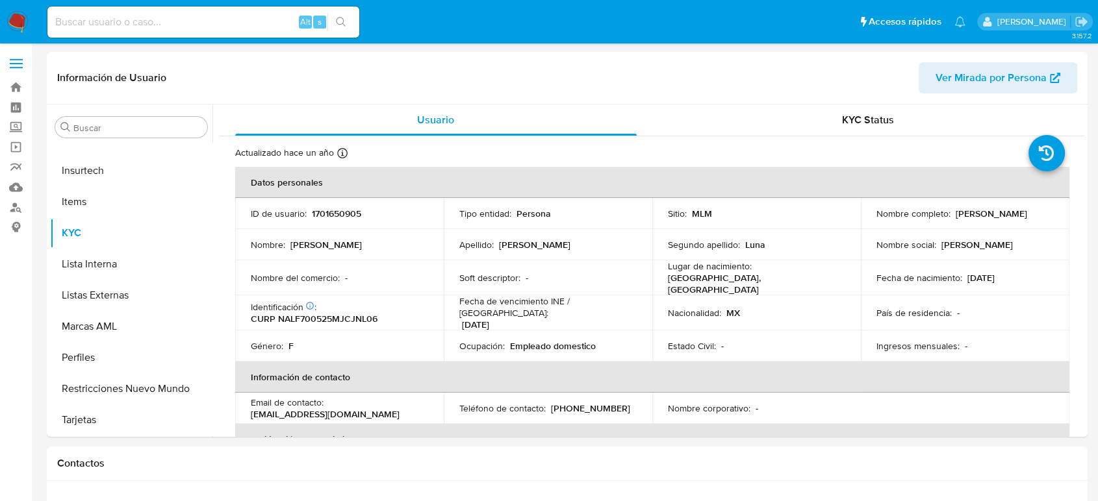
select select "10"
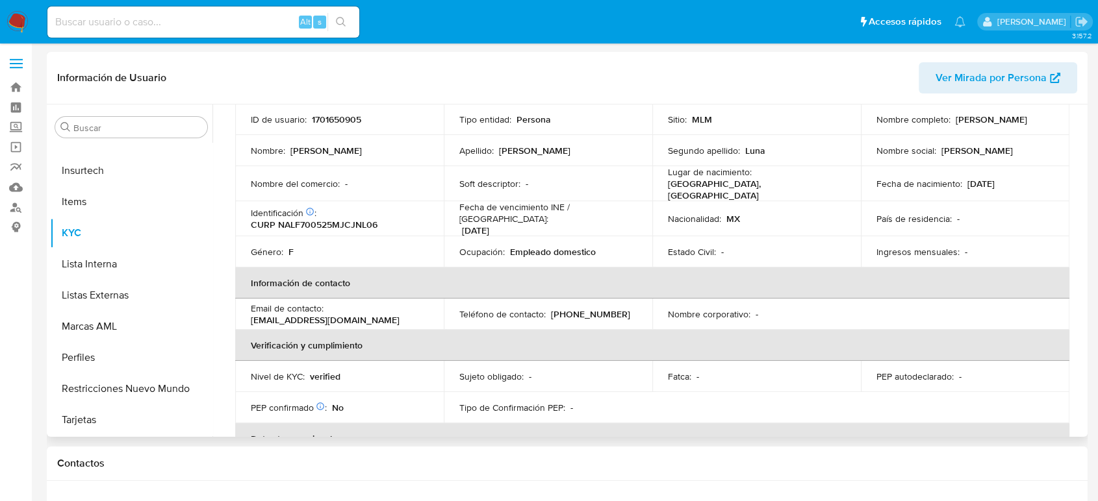
scroll to position [333, 0]
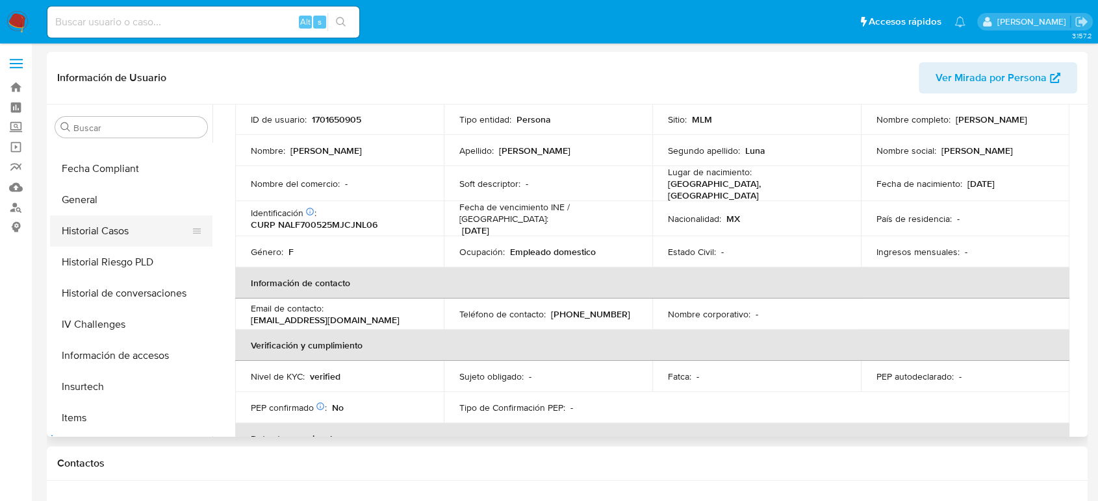
click at [102, 221] on button "Historial Casos" at bounding box center [126, 231] width 152 height 31
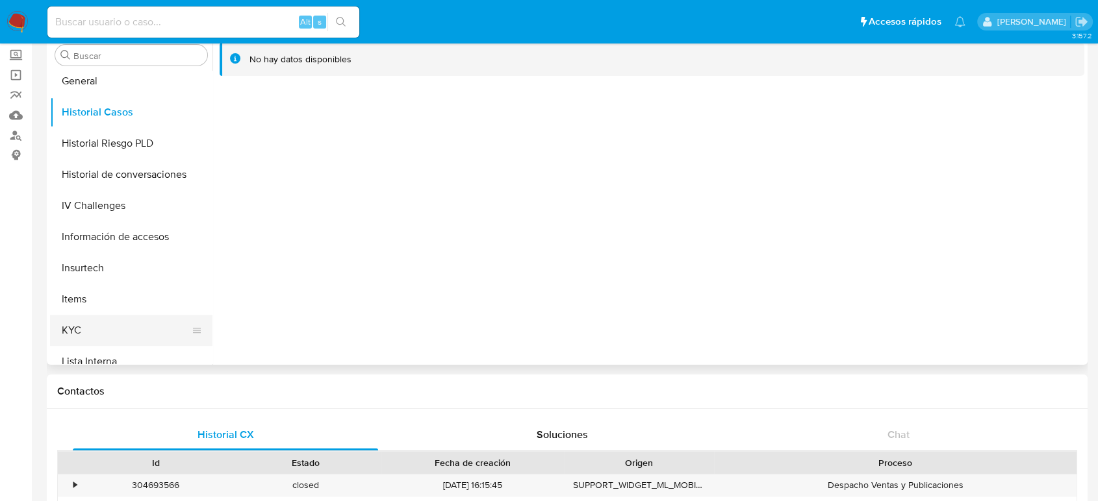
scroll to position [405, 0]
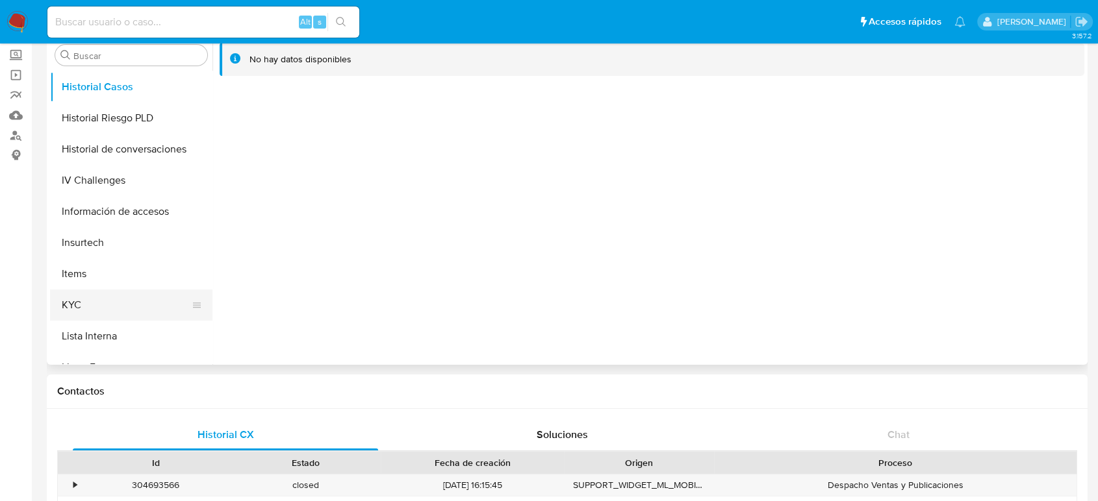
click at [103, 303] on button "KYC" at bounding box center [126, 305] width 152 height 31
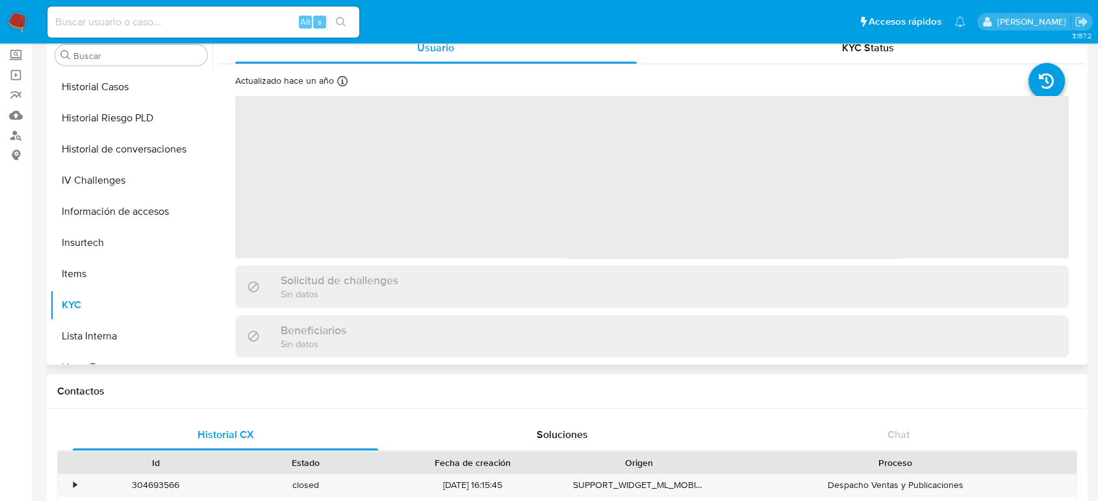
scroll to position [0, 0]
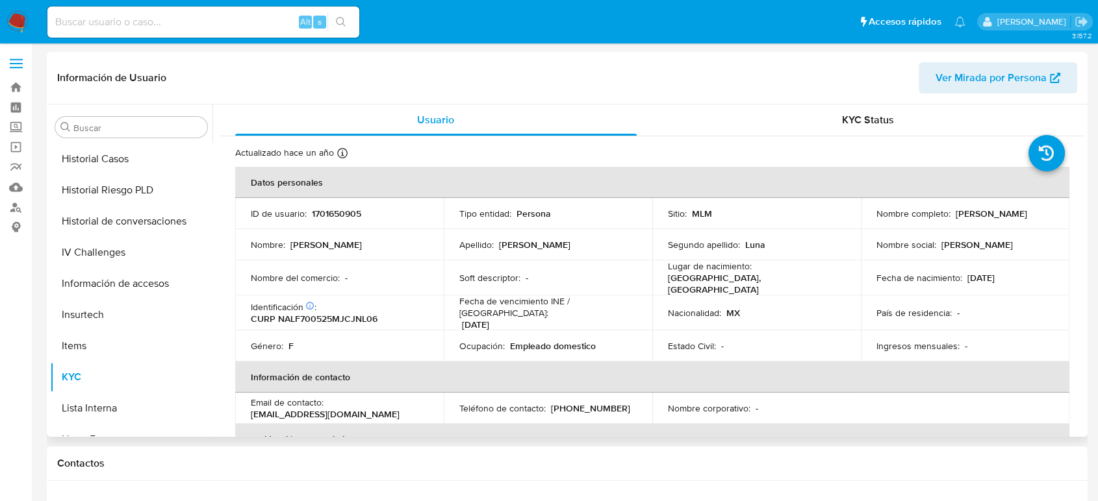
click at [335, 208] on p "1701650905" at bounding box center [336, 214] width 49 height 12
click at [335, 209] on p "1701650905" at bounding box center [336, 214] width 49 height 12
copy p "1701650905"
click at [344, 214] on p "1701650905" at bounding box center [336, 214] width 49 height 12
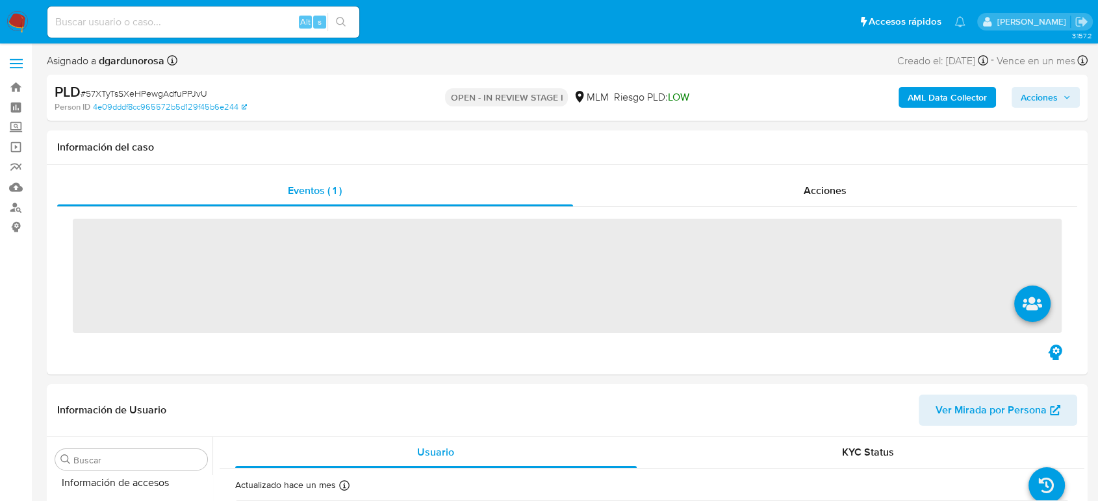
scroll to position [549, 0]
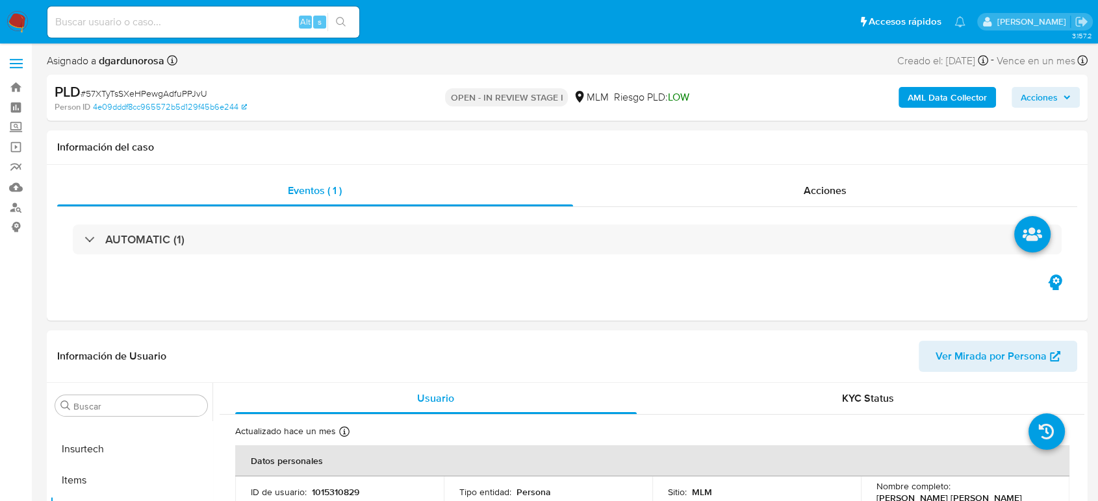
select select "10"
click at [192, 21] on input at bounding box center [203, 22] width 312 height 17
paste input "840027282"
type input "840027282"
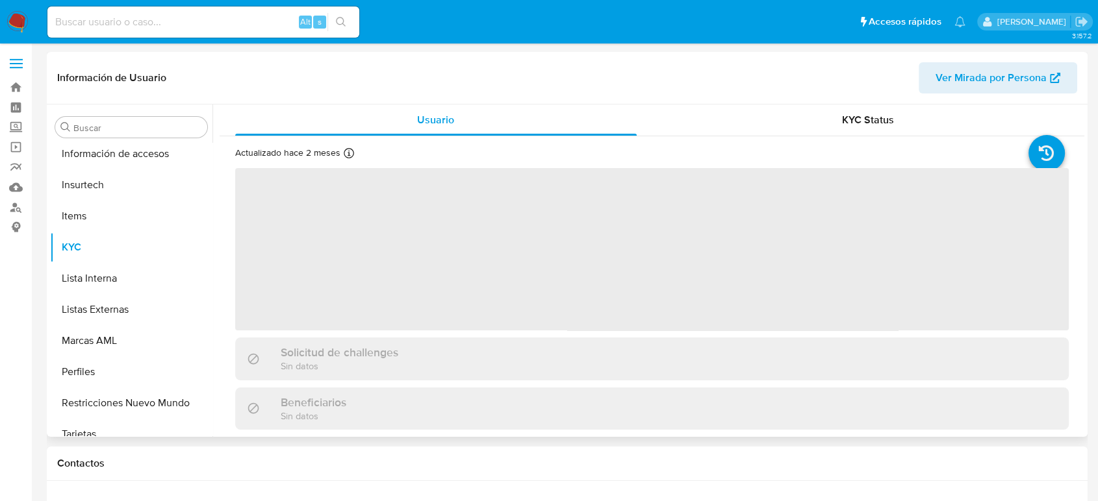
scroll to position [549, 0]
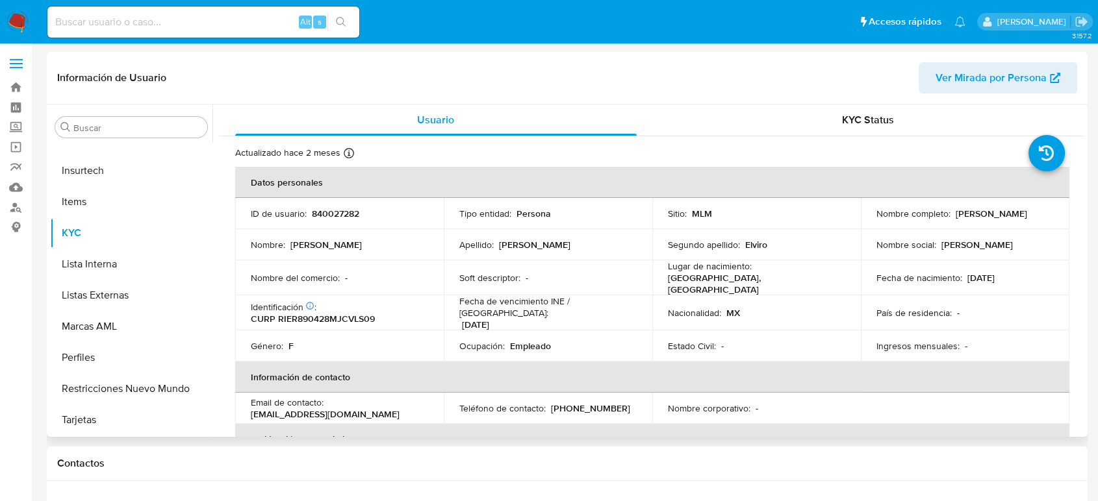
select select "10"
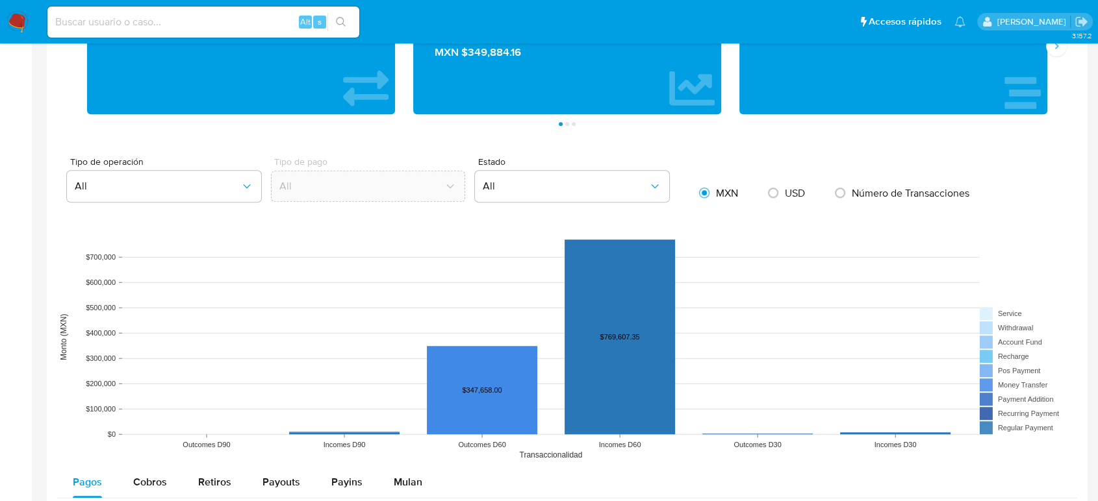
scroll to position [722, 0]
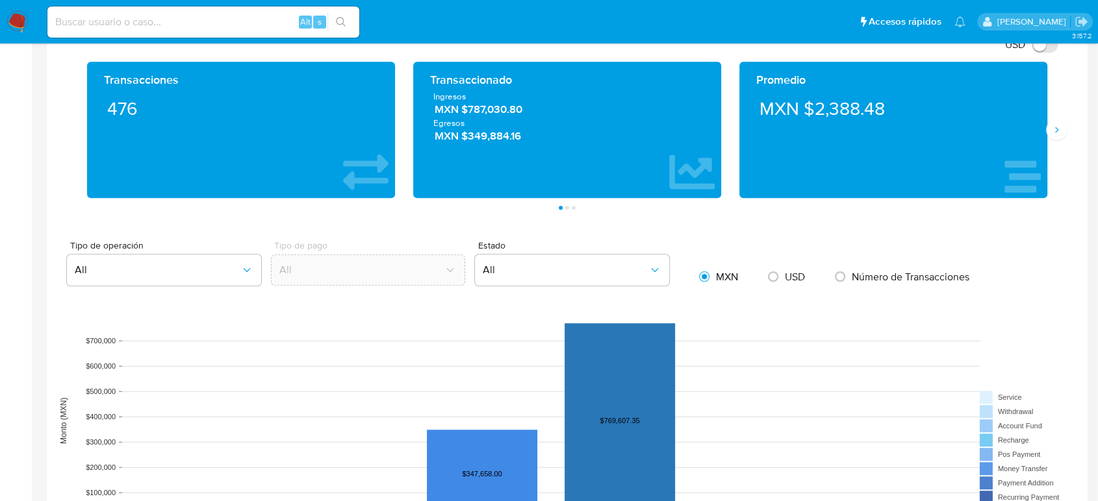
drag, startPoint x: 516, startPoint y: 113, endPoint x: 462, endPoint y: 112, distance: 53.9
click at [462, 112] on span "MXN $787,030.80" at bounding box center [568, 109] width 266 height 15
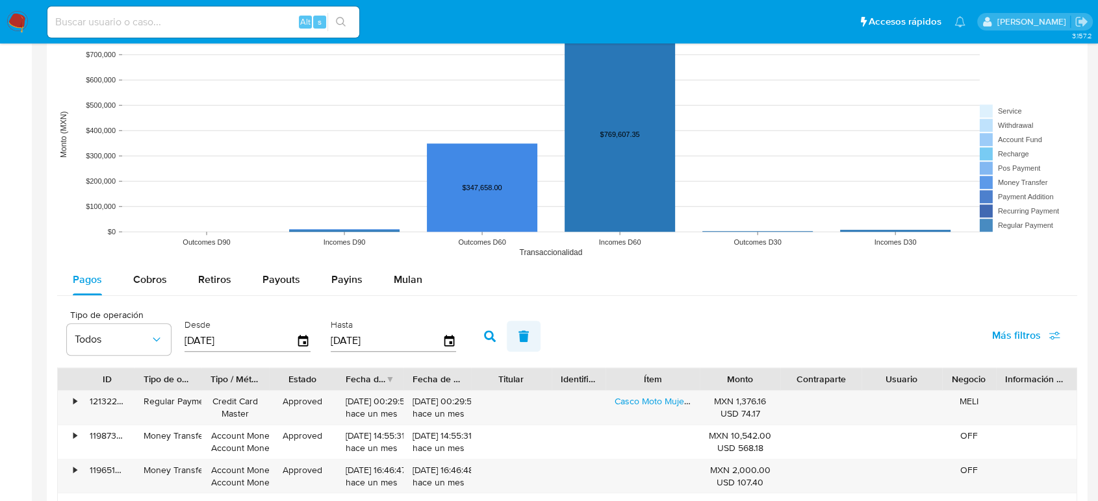
scroll to position [1010, 0]
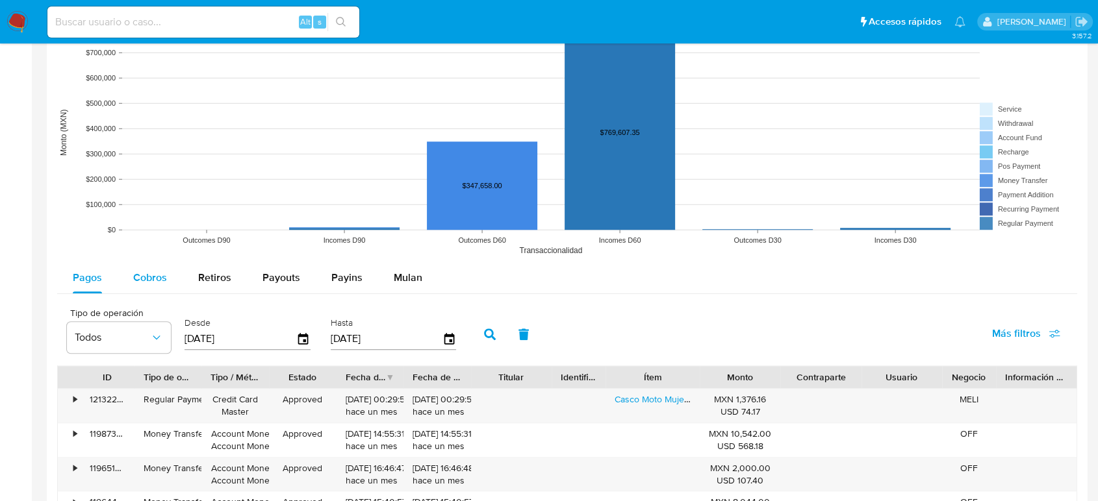
click at [143, 286] on div "Cobros" at bounding box center [150, 277] width 34 height 31
select select "10"
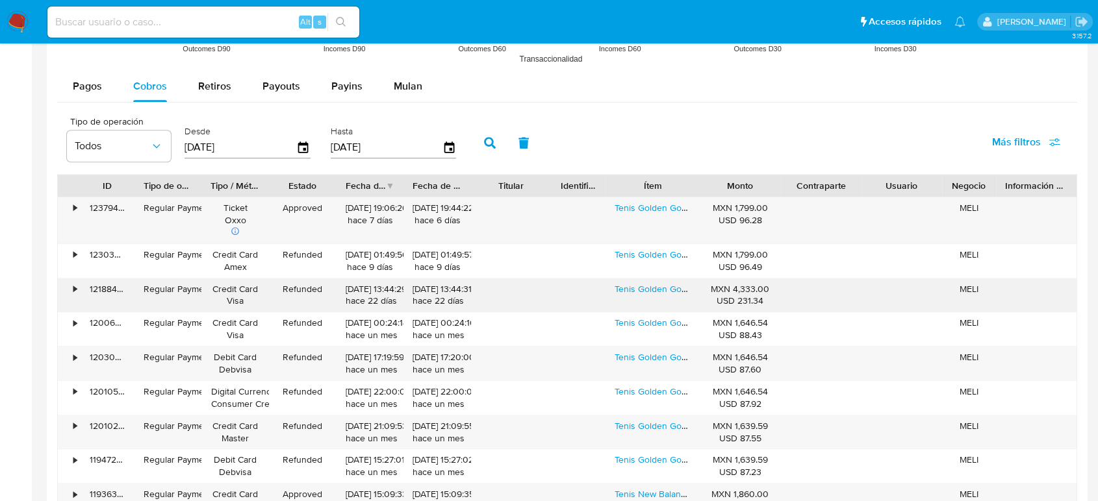
scroll to position [1226, 0]
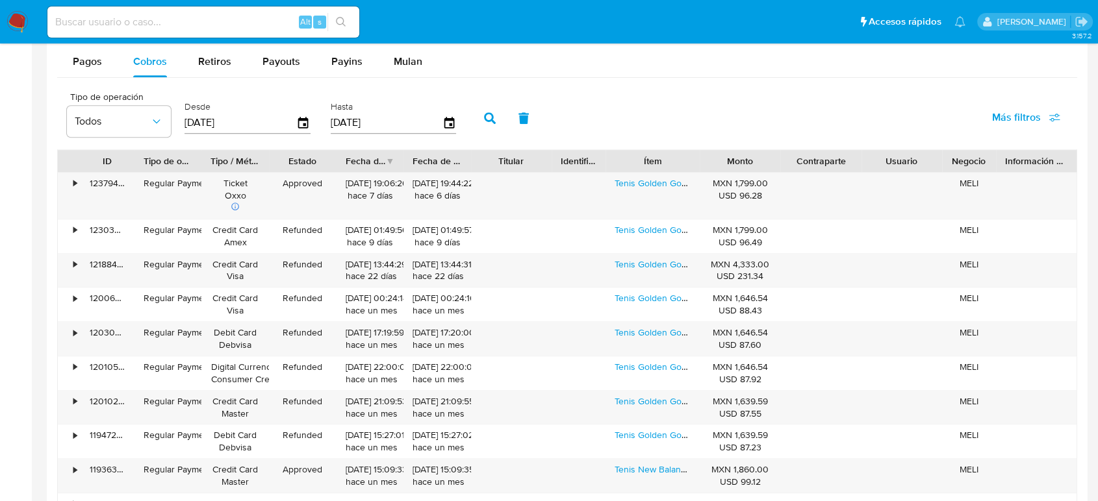
click at [140, 23] on input at bounding box center [203, 22] width 312 height 17
paste input "1567066684"
type input "1567066684"
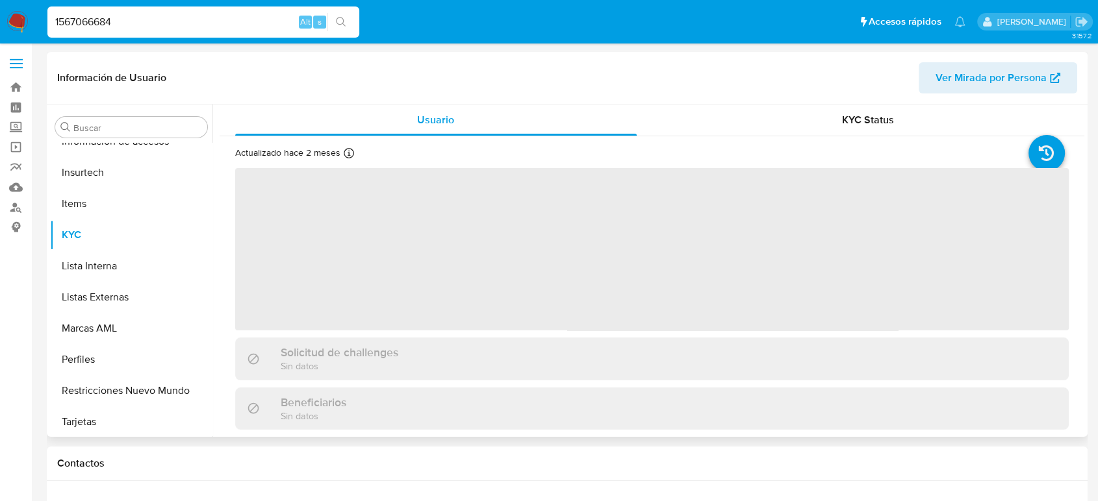
scroll to position [549, 0]
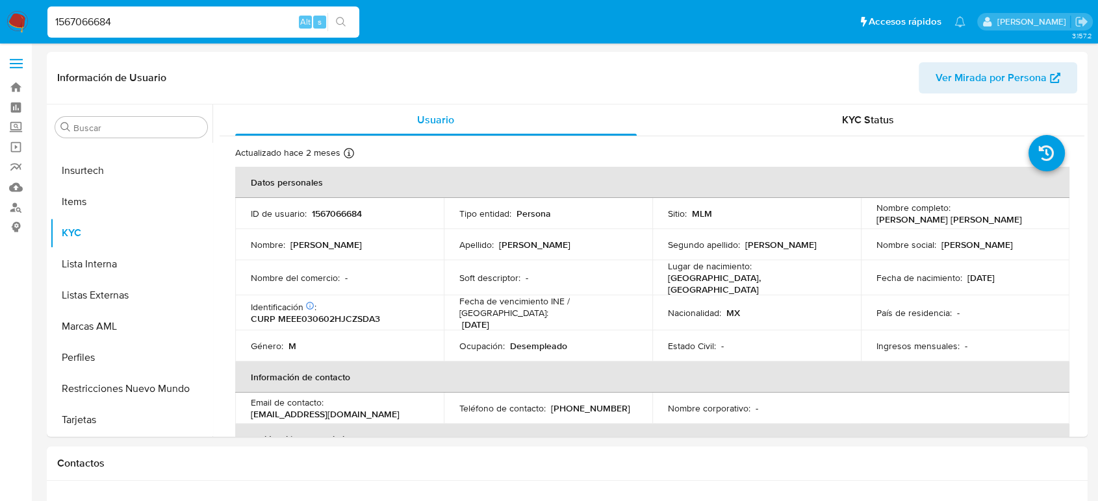
select select "10"
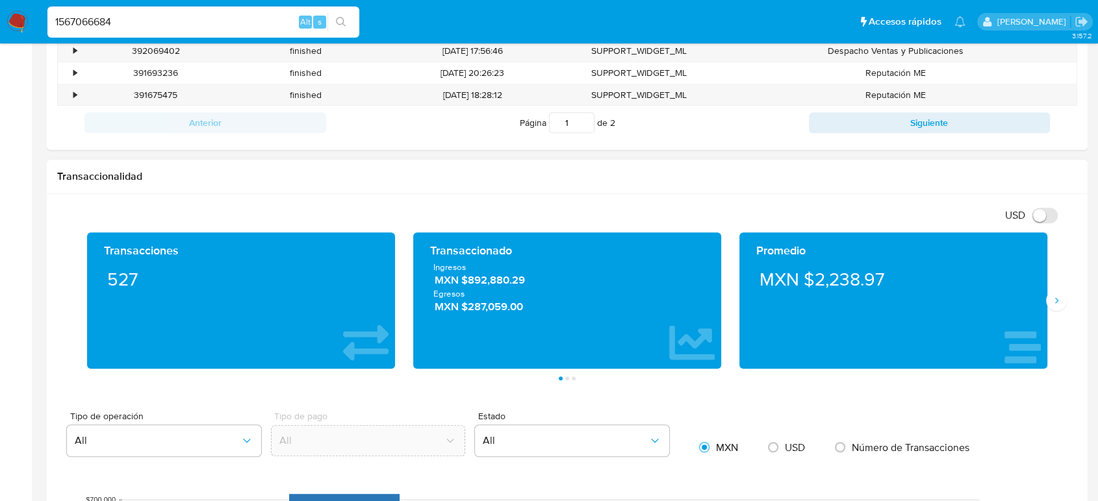
scroll to position [577, 0]
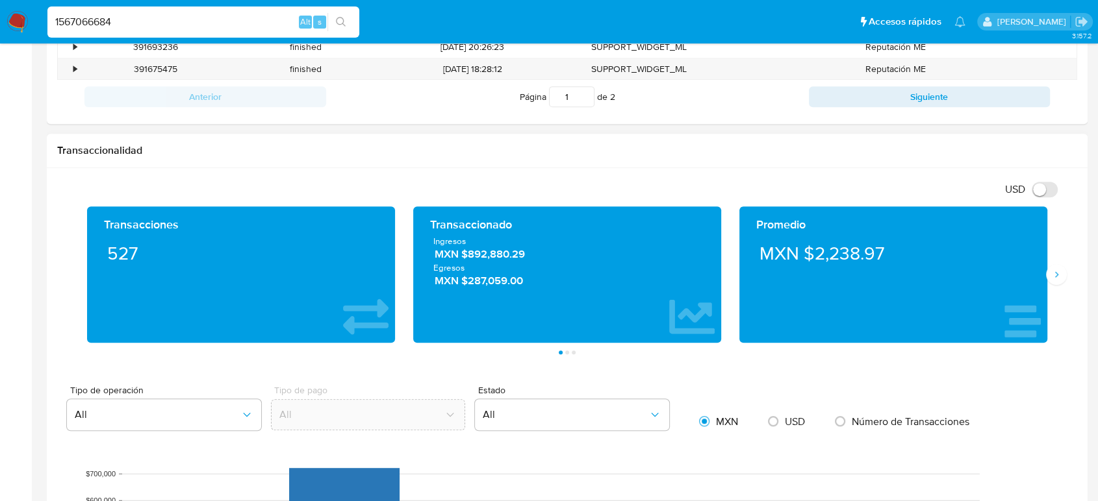
drag, startPoint x: 500, startPoint y: 255, endPoint x: 459, endPoint y: 253, distance: 40.9
click at [459, 253] on span "MXN $892,880.29" at bounding box center [568, 254] width 266 height 15
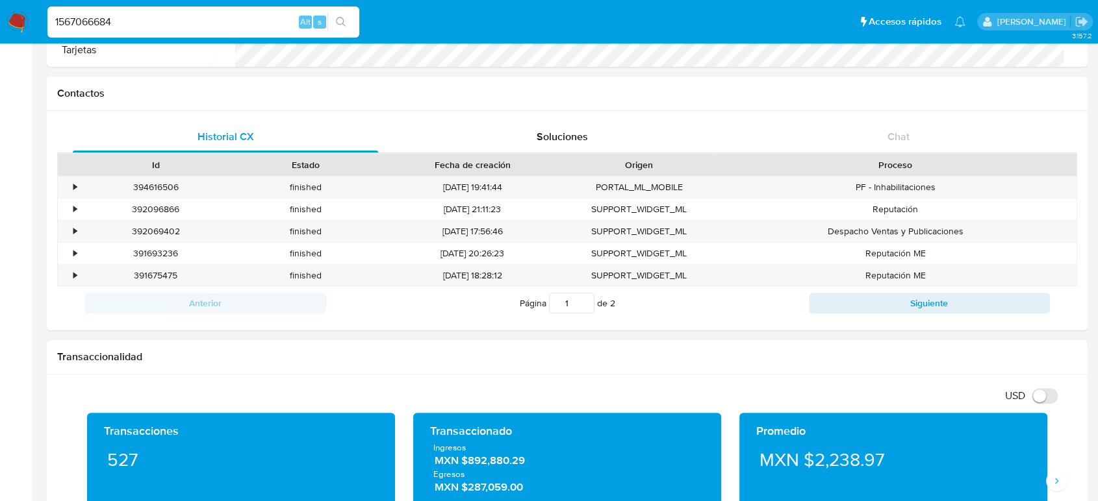
scroll to position [433, 0]
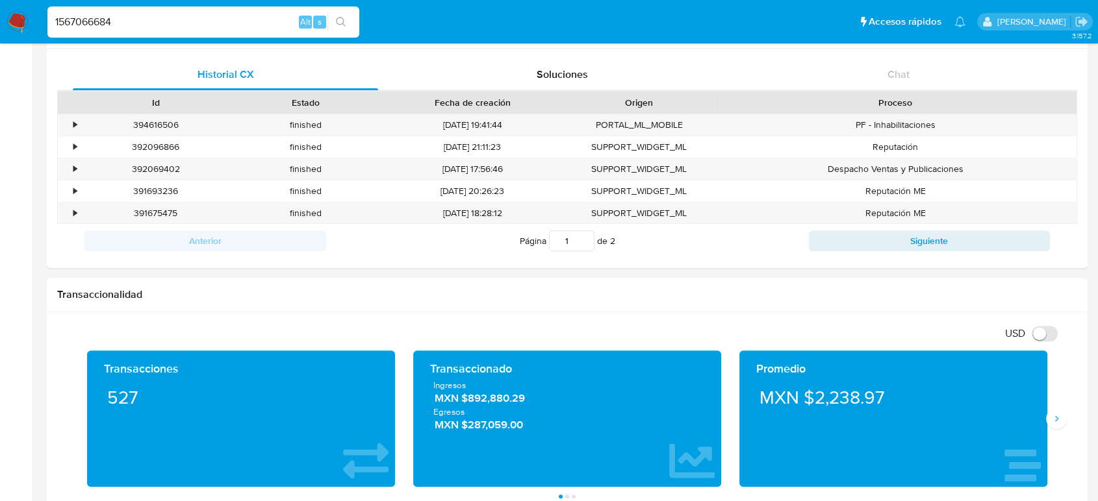
click at [99, 27] on input "1567066684" at bounding box center [203, 22] width 312 height 17
paste input "2527570544"
click at [92, 21] on input "15670662527570544 84" at bounding box center [203, 22] width 312 height 17
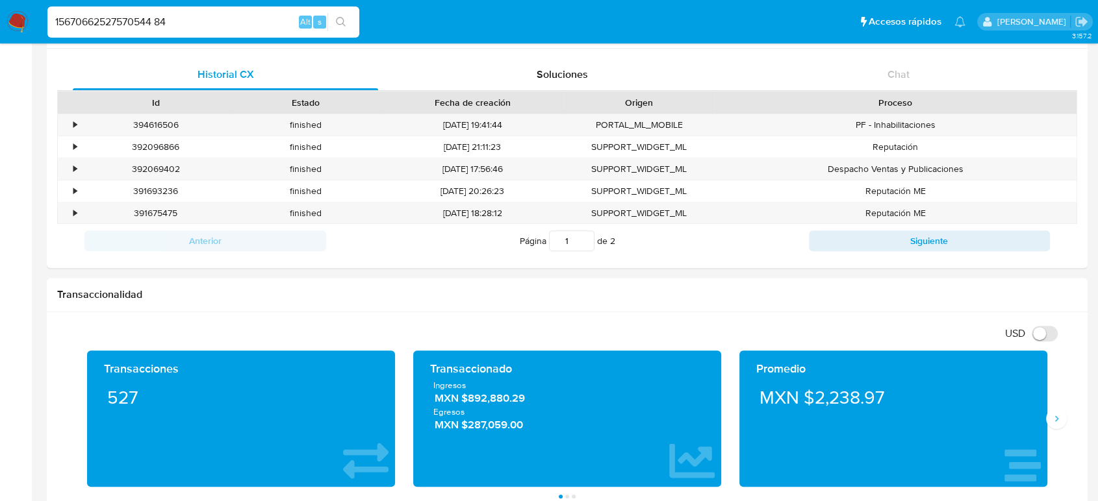
click at [92, 21] on input "15670662527570544 84" at bounding box center [203, 22] width 312 height 17
drag, startPoint x: 199, startPoint y: 23, endPoint x: 0, endPoint y: 23, distance: 199.4
click at [0, 23] on nav "Pausado Ver notificaciones 15670662527570544 84 Alt s Accesos rápidos Presiona …" at bounding box center [549, 22] width 1098 height 44
paste input "2527570544"
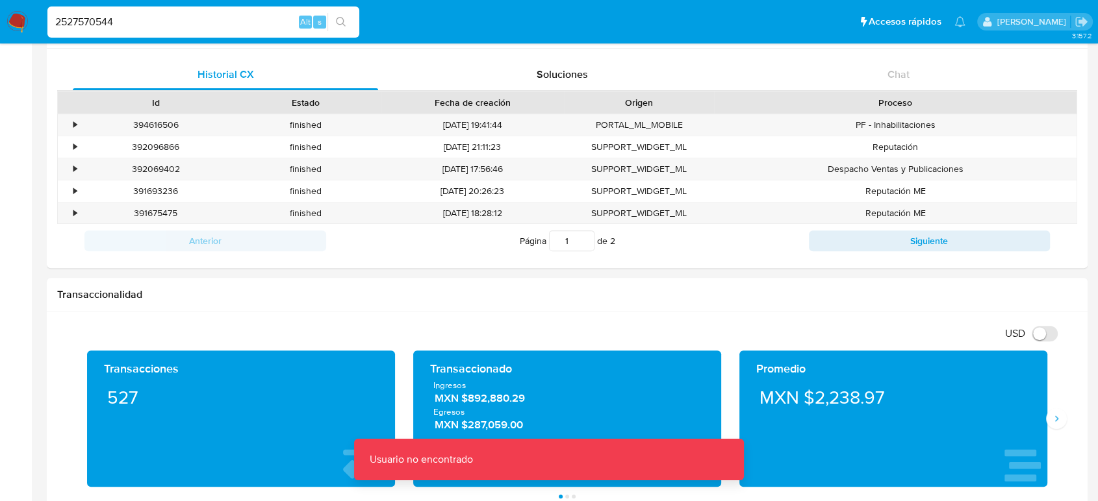
click at [129, 23] on input "2527570544" at bounding box center [203, 22] width 312 height 17
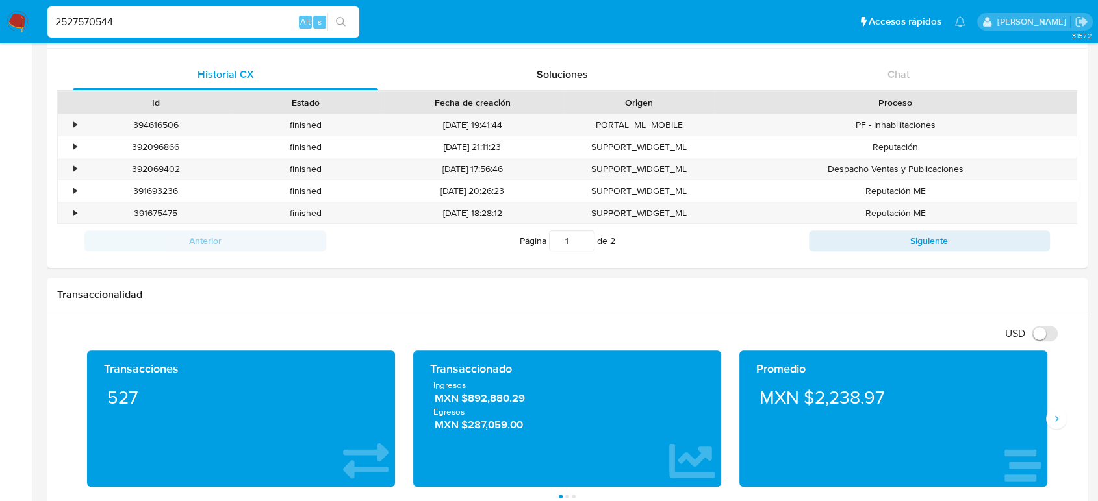
type input "2527570544"
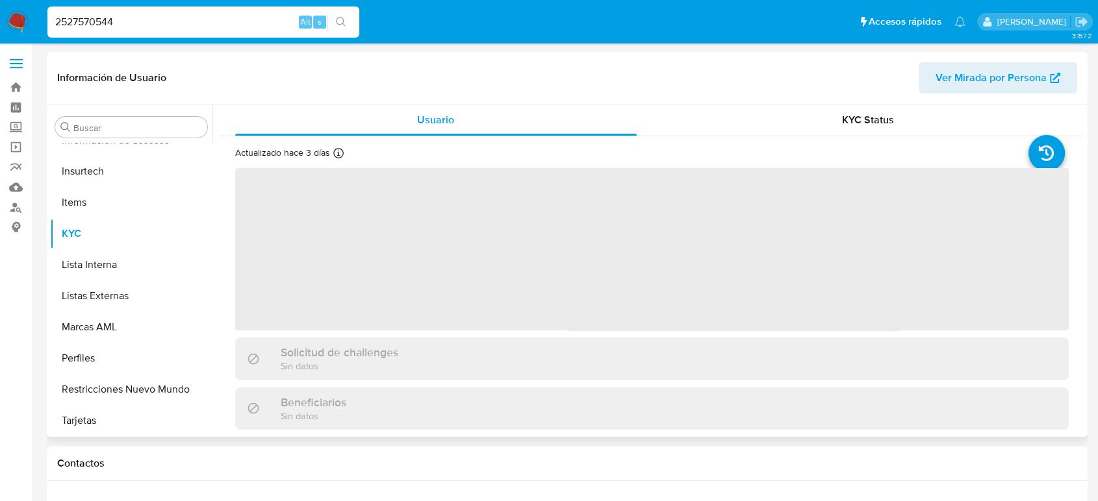
scroll to position [549, 0]
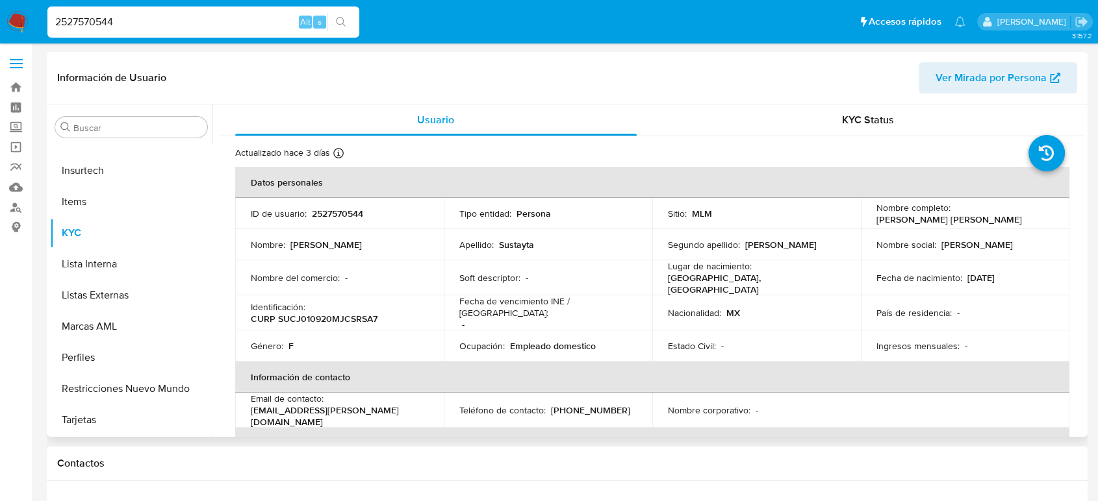
select select "10"
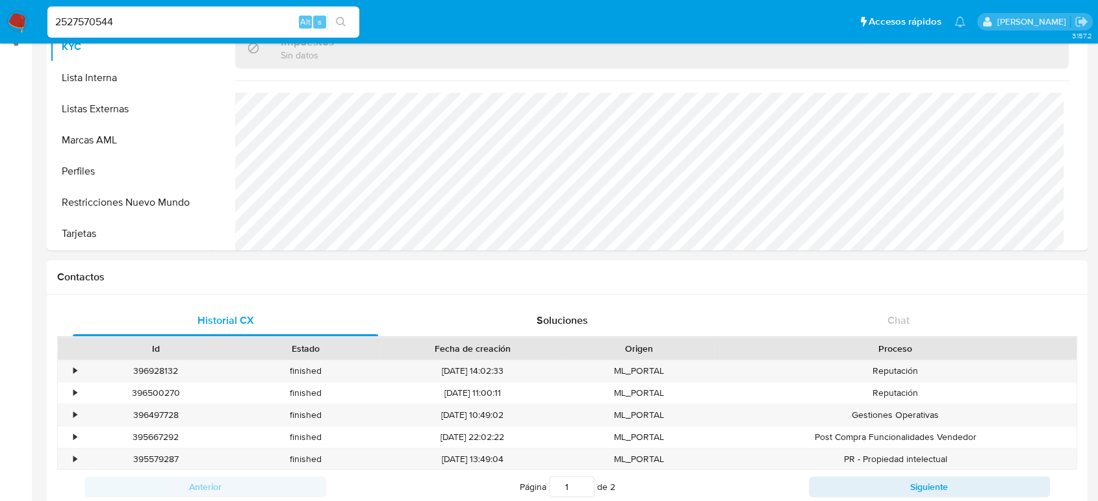
scroll to position [361, 0]
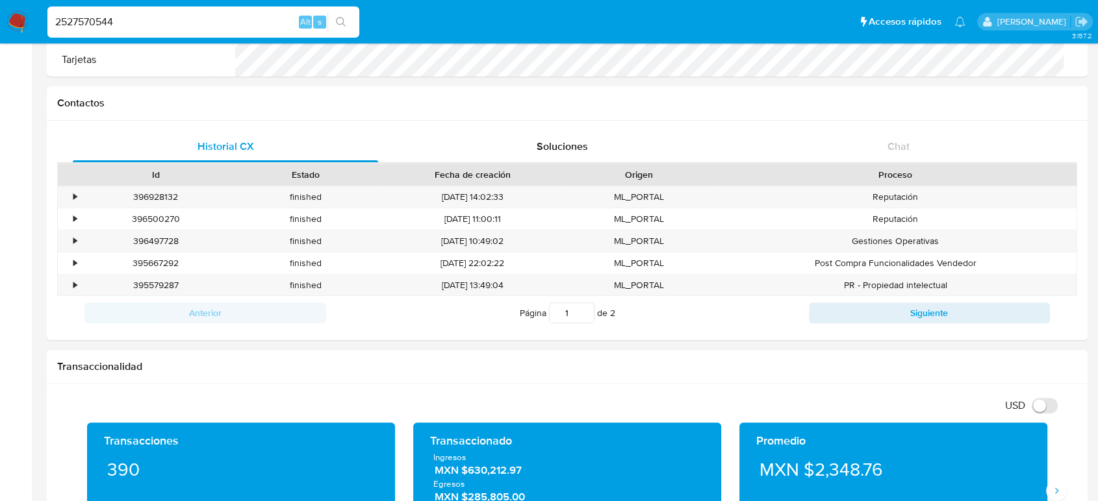
drag, startPoint x: 529, startPoint y: 472, endPoint x: 461, endPoint y: 473, distance: 68.2
click at [461, 473] on span "MXN $630,212.97" at bounding box center [568, 470] width 266 height 15
click at [99, 26] on input "2527570544" at bounding box center [203, 22] width 312 height 17
paste input "478972000"
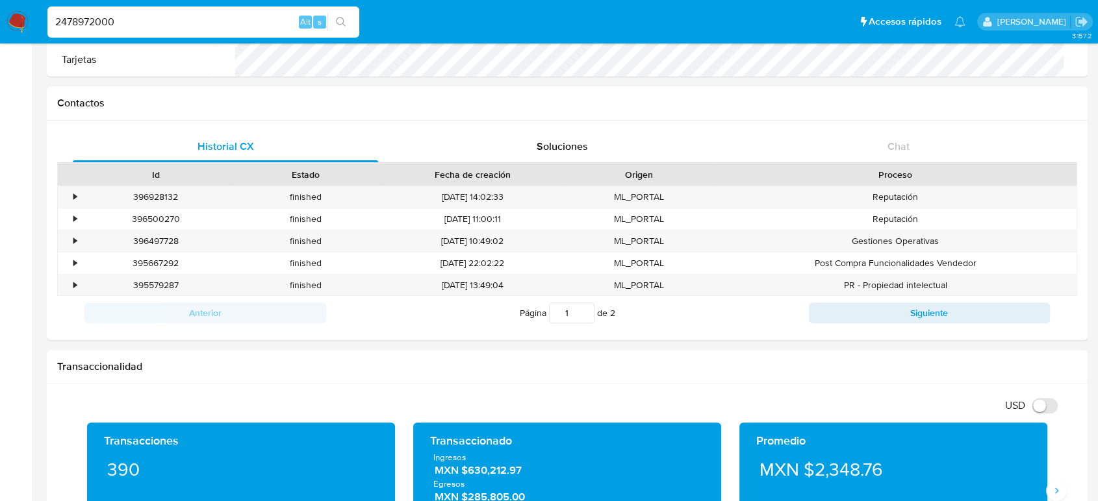
type input "2478972000"
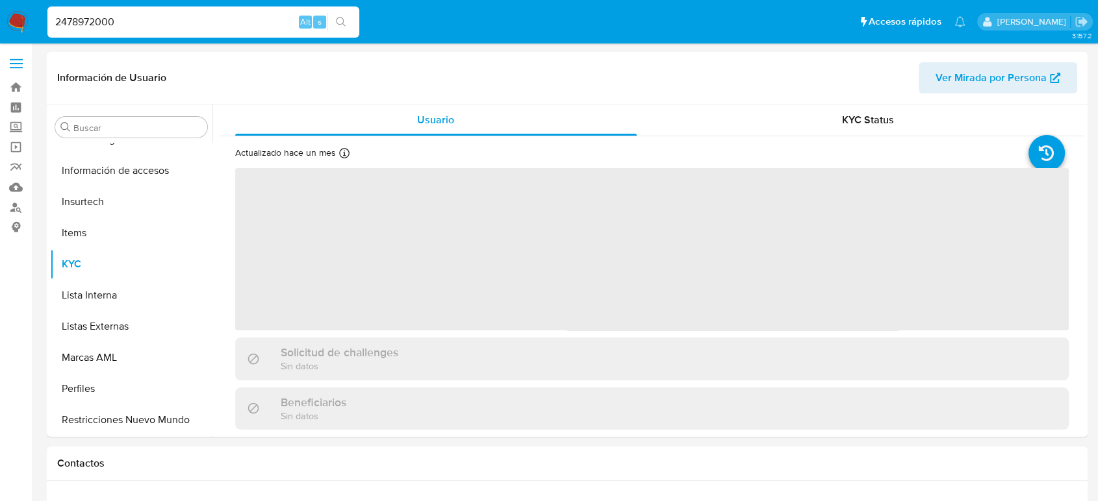
scroll to position [549, 0]
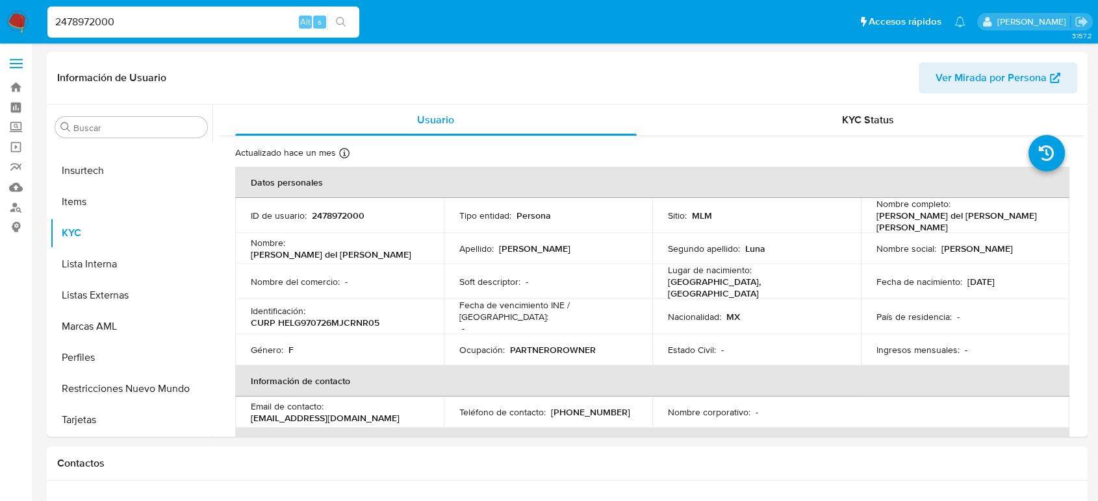
select select "10"
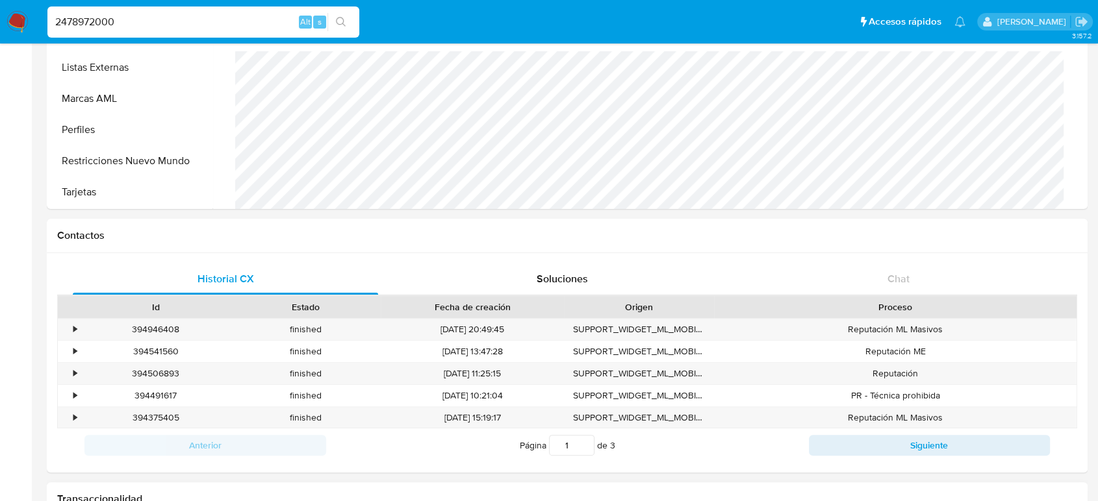
scroll to position [433, 0]
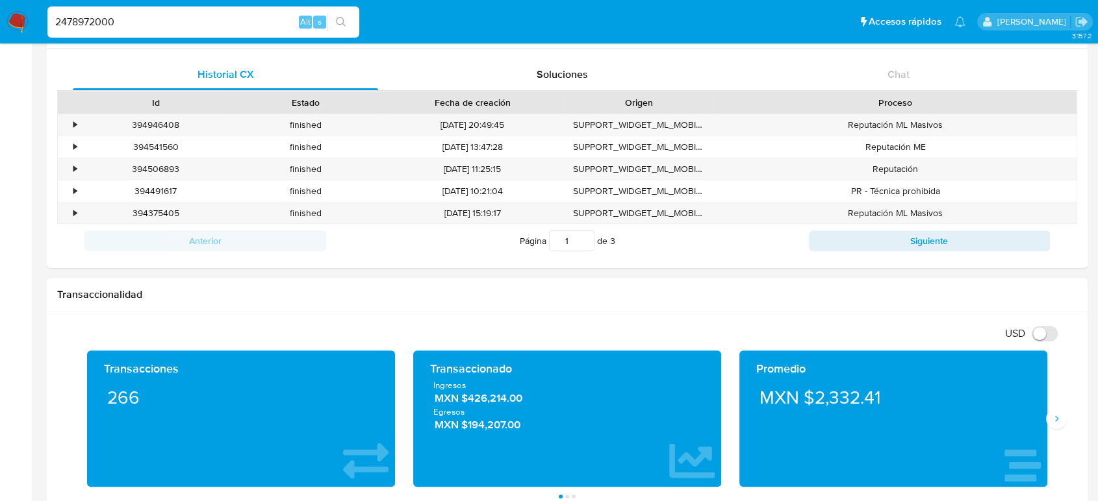
drag, startPoint x: 531, startPoint y: 396, endPoint x: 462, endPoint y: 393, distance: 69.6
click at [462, 393] on span "MXN $426,214.00" at bounding box center [568, 398] width 266 height 15
click at [79, 19] on input "2478972000" at bounding box center [203, 22] width 312 height 17
paste input "572528402"
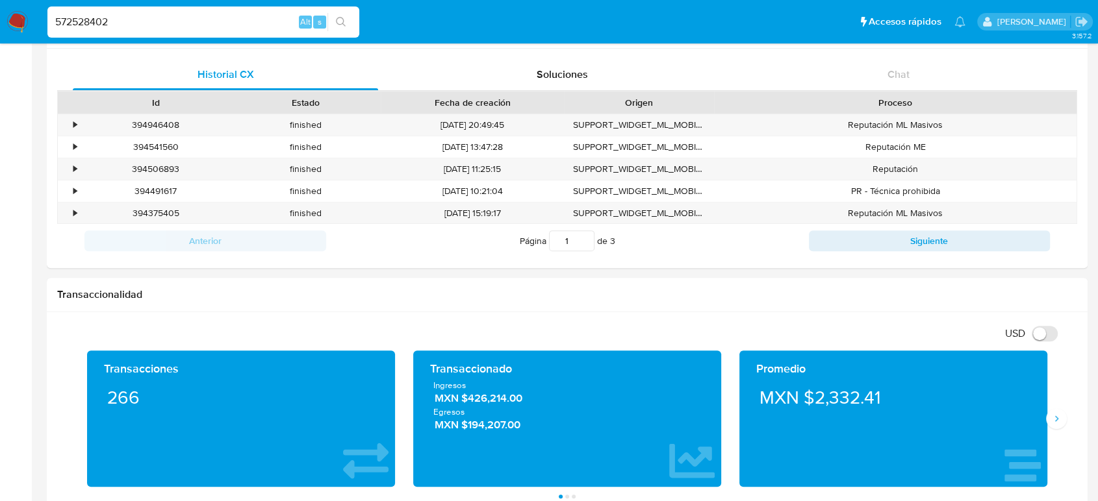
type input "572528402"
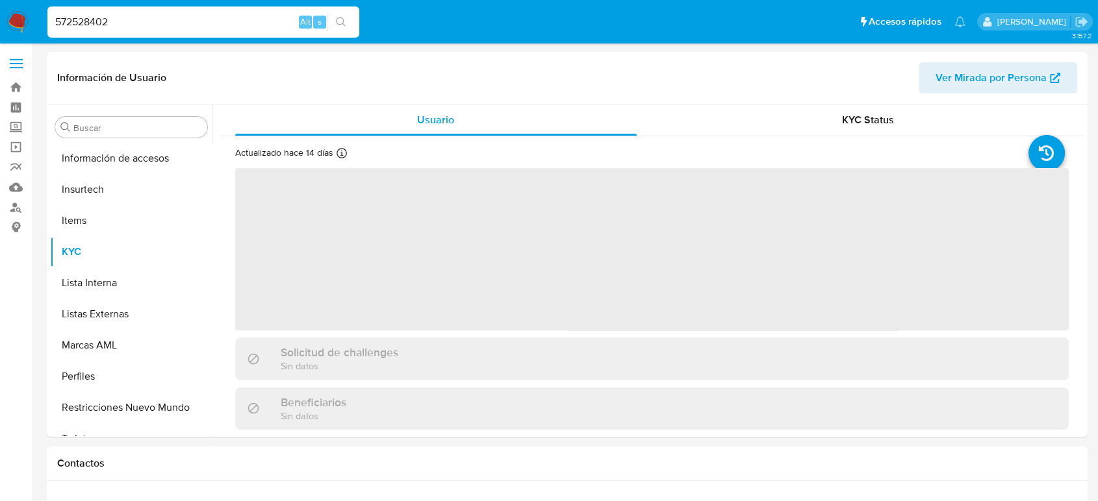
scroll to position [549, 0]
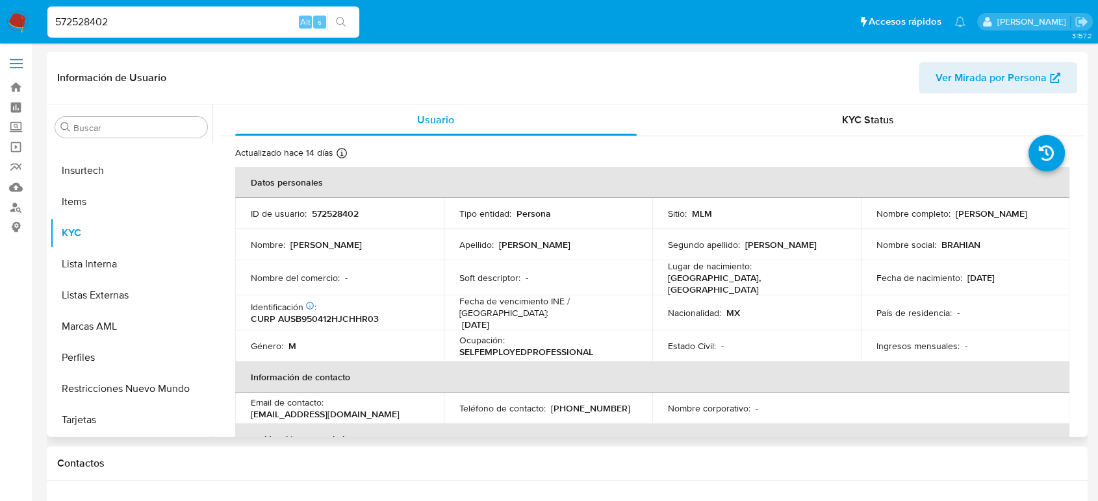
select select "10"
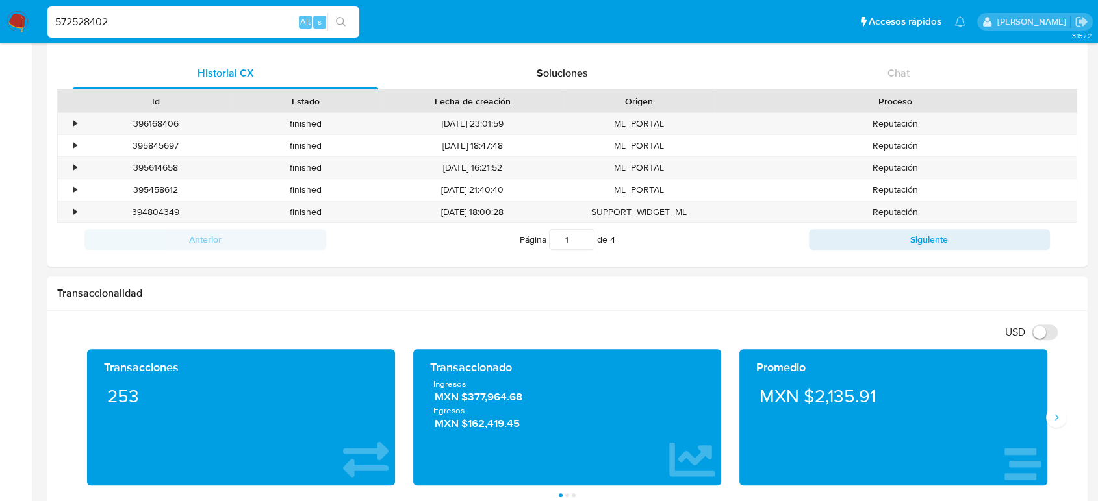
scroll to position [505, 0]
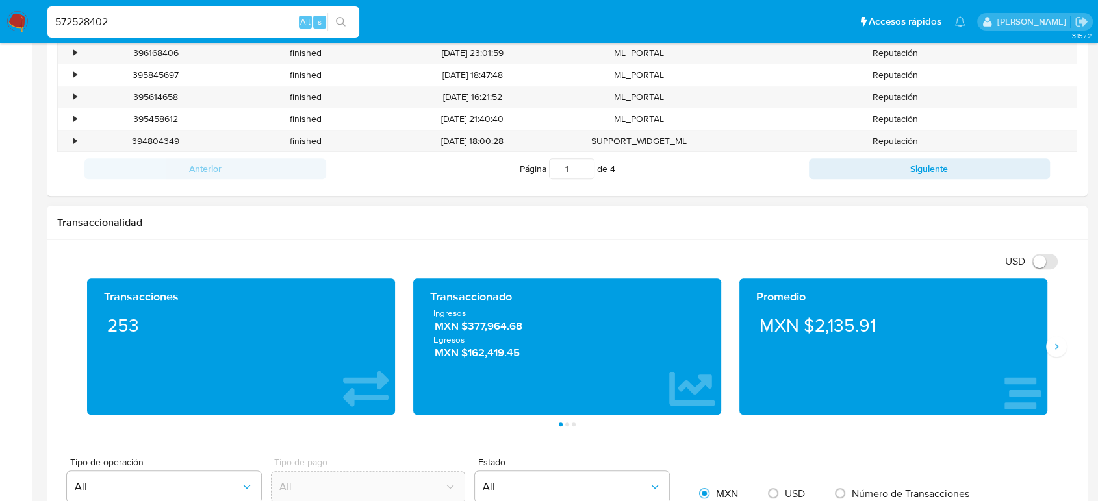
drag, startPoint x: 525, startPoint y: 327, endPoint x: 463, endPoint y: 331, distance: 62.5
click at [463, 331] on span "MXN $377,964.68" at bounding box center [568, 326] width 266 height 15
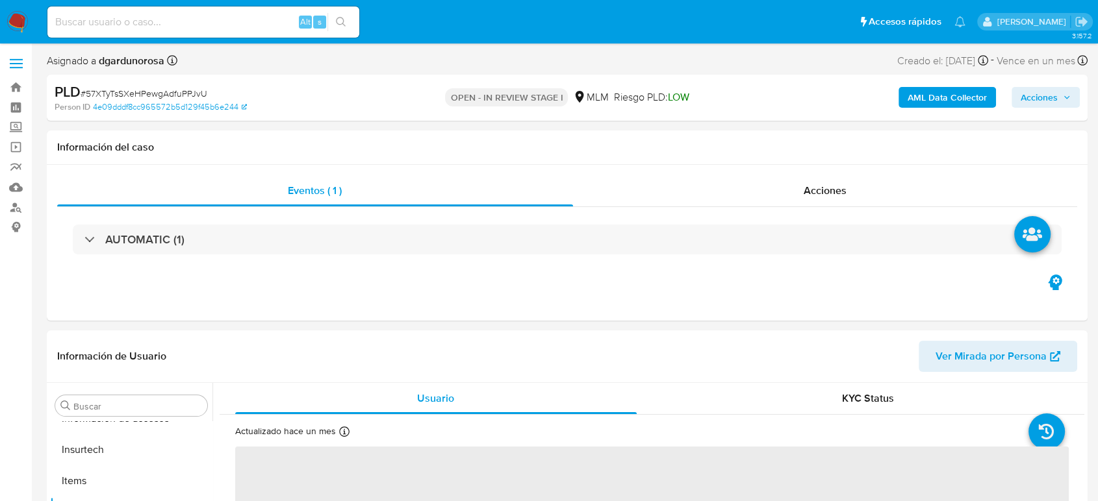
scroll to position [549, 0]
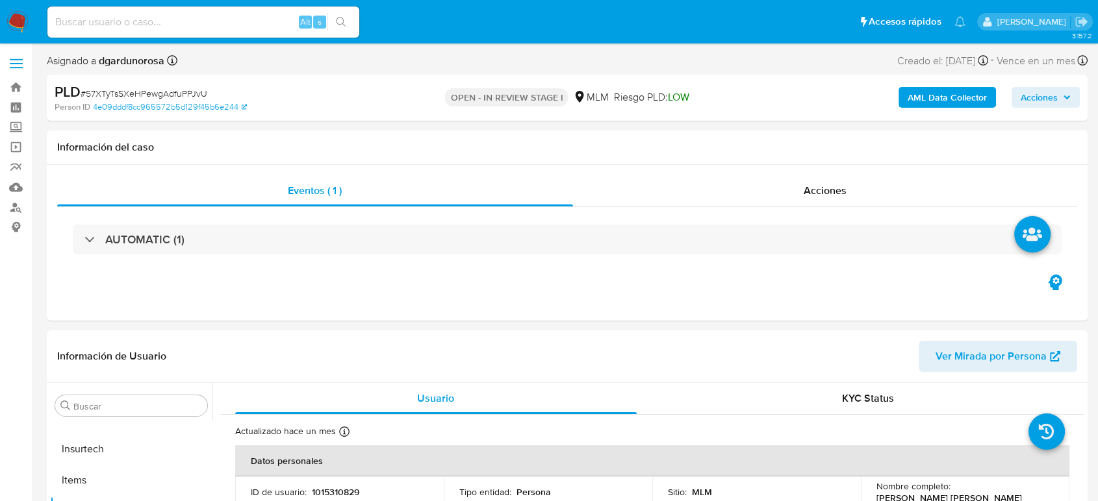
select select "10"
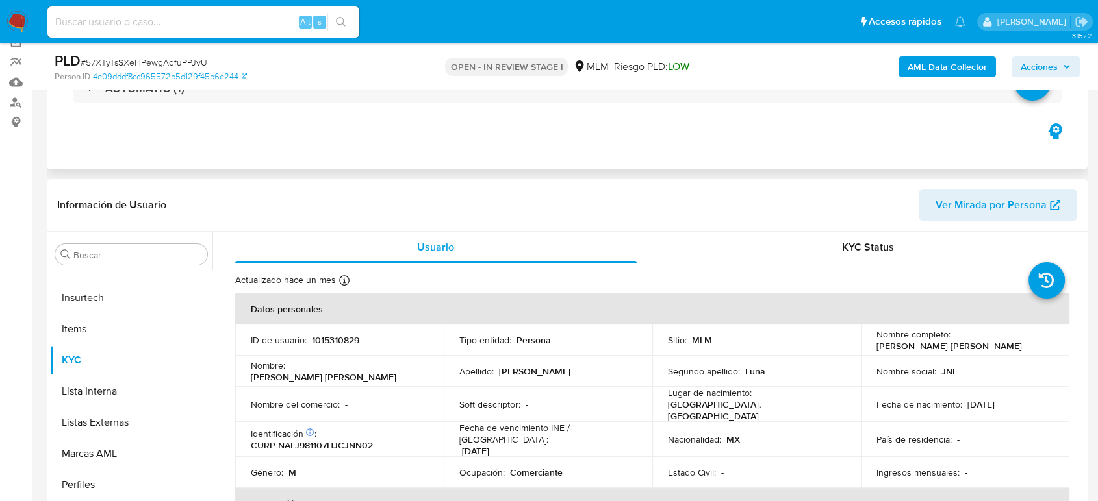
scroll to position [0, 0]
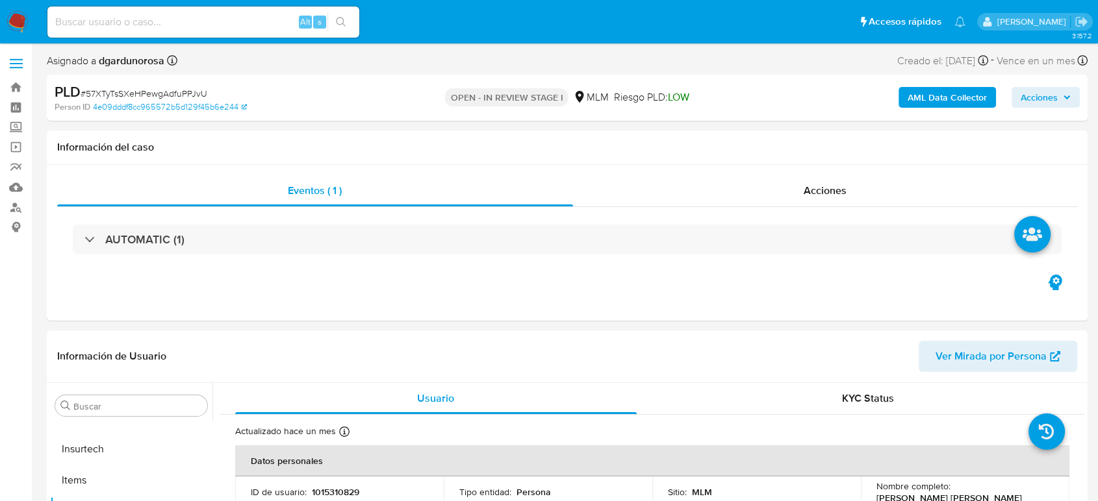
click at [1036, 93] on span "Acciones" at bounding box center [1039, 97] width 37 height 21
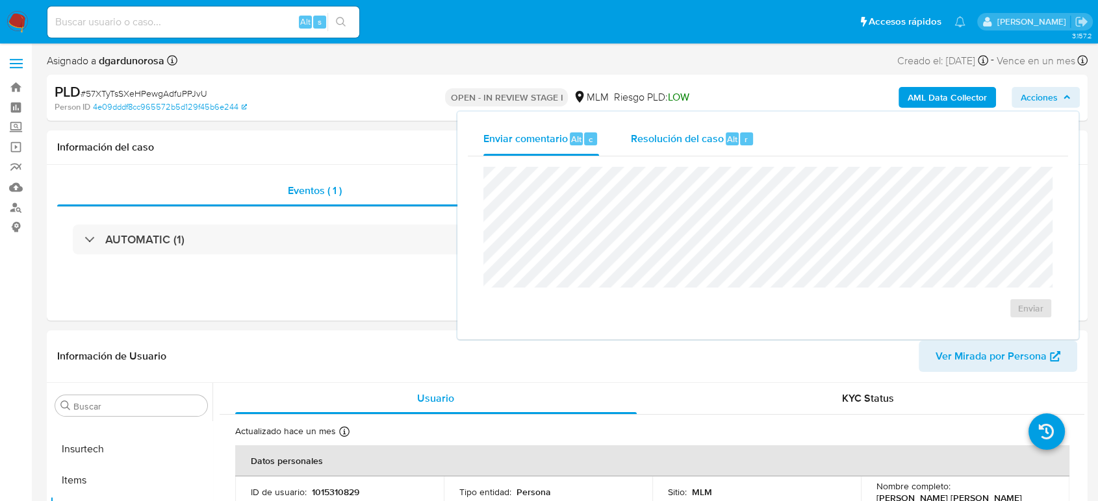
click at [713, 140] on span "Resolución del caso" at bounding box center [676, 138] width 93 height 15
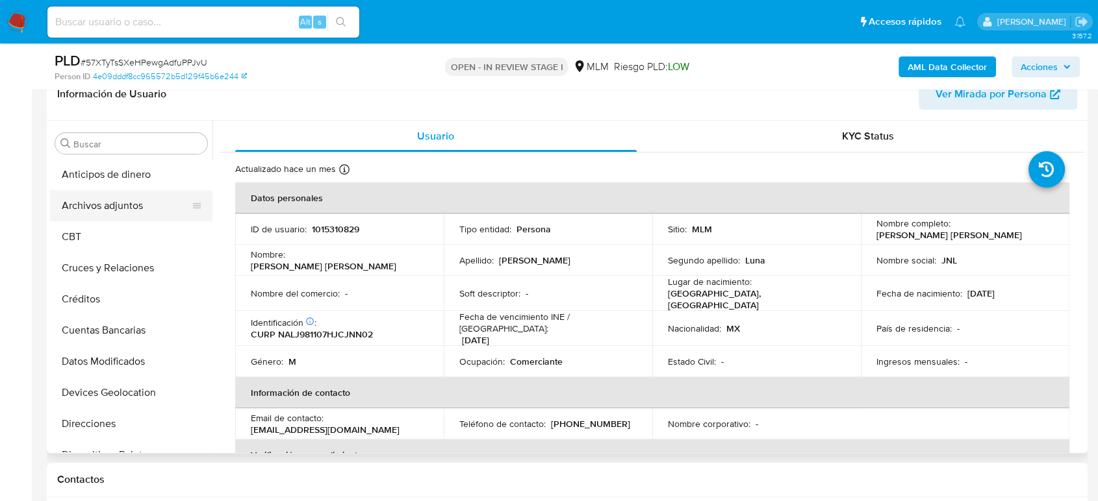
click at [106, 207] on button "Archivos adjuntos" at bounding box center [126, 205] width 152 height 31
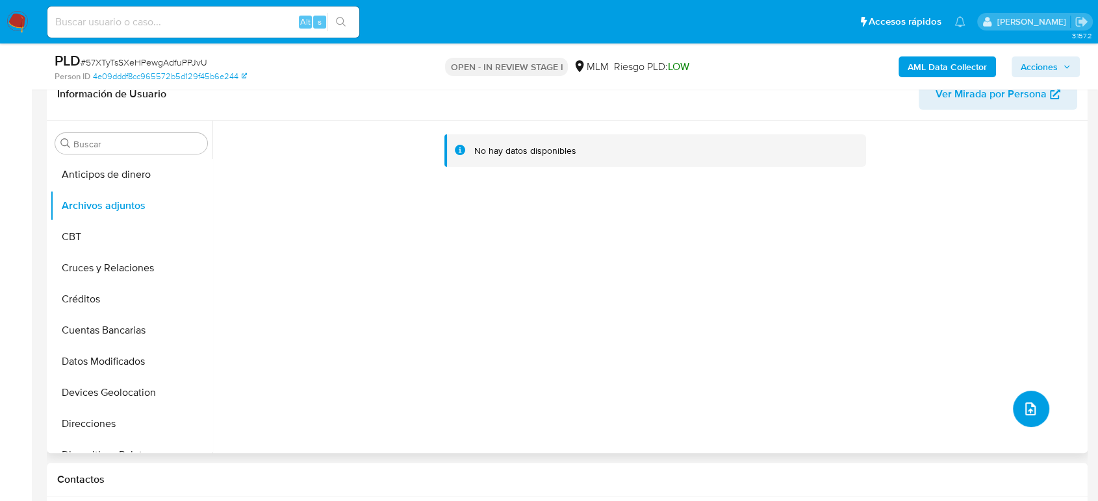
click at [1024, 405] on icon "upload-file" at bounding box center [1030, 409] width 16 height 16
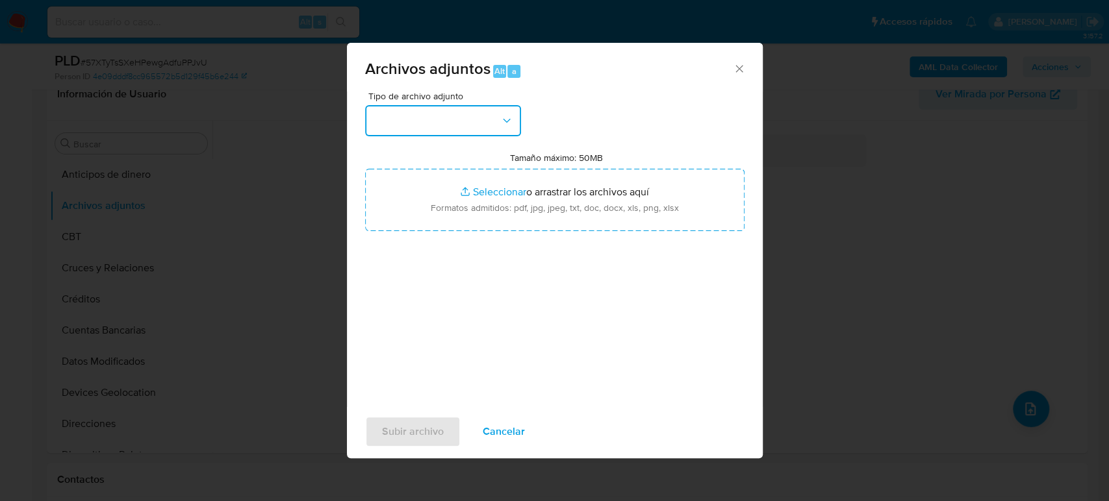
click at [454, 125] on button "button" at bounding box center [443, 120] width 156 height 31
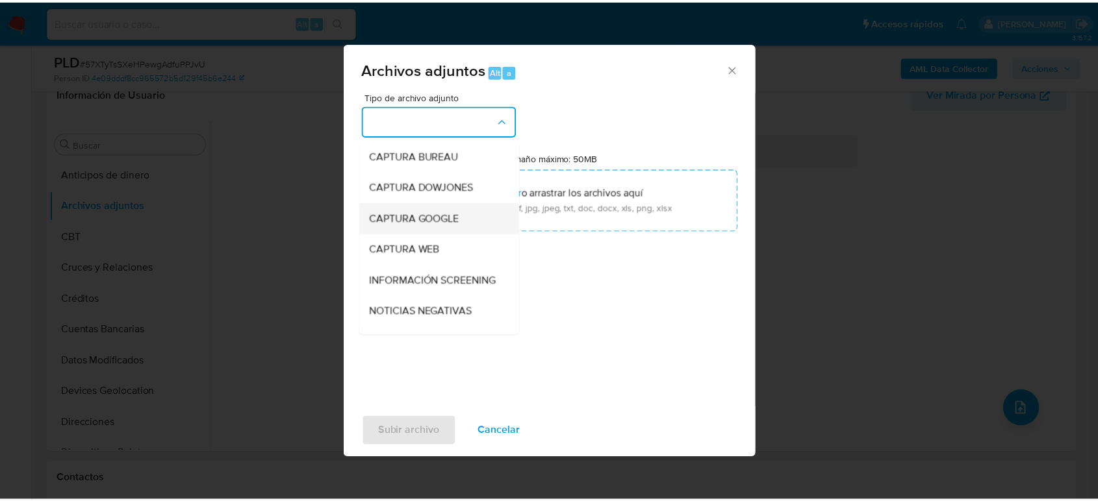
scroll to position [144, 0]
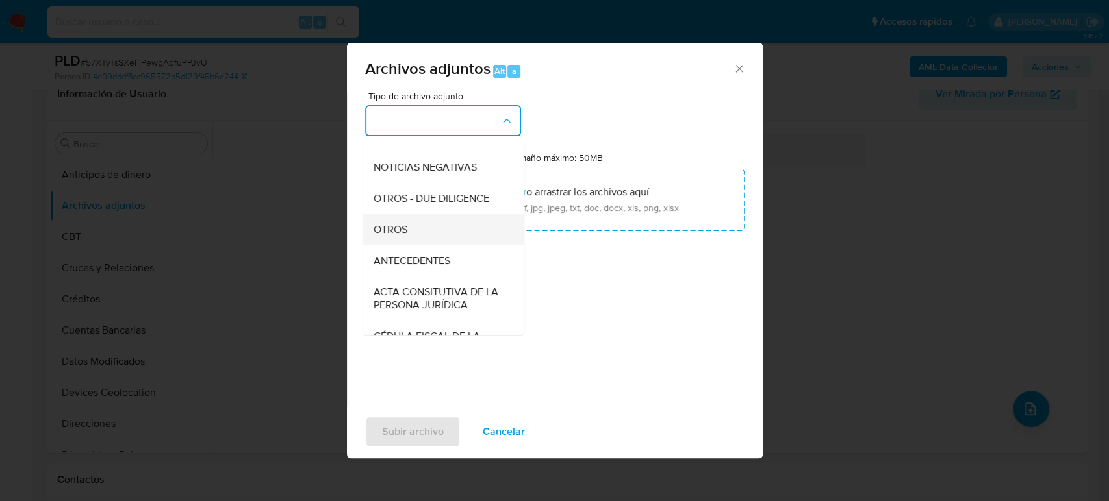
click at [383, 246] on div "OTROS" at bounding box center [439, 229] width 133 height 31
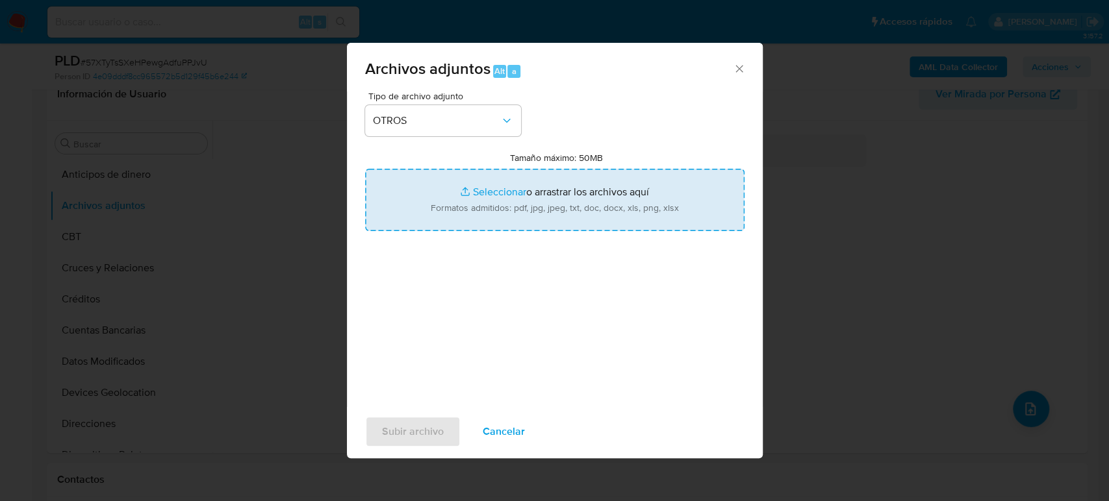
type input "C:\fakepath\1015310829_Juan Najar_Agosto2025.pdf"
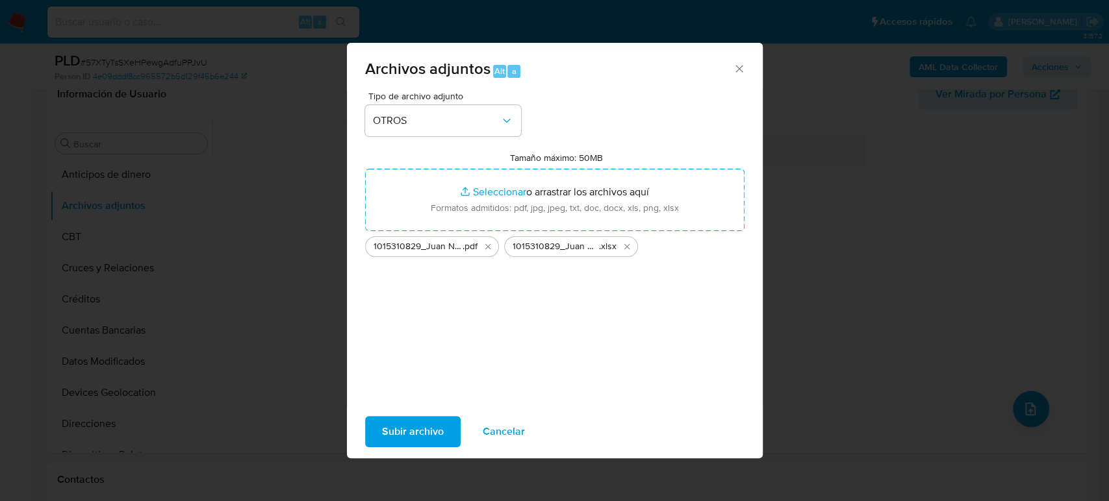
click at [421, 427] on span "Subir archivo" at bounding box center [413, 432] width 62 height 29
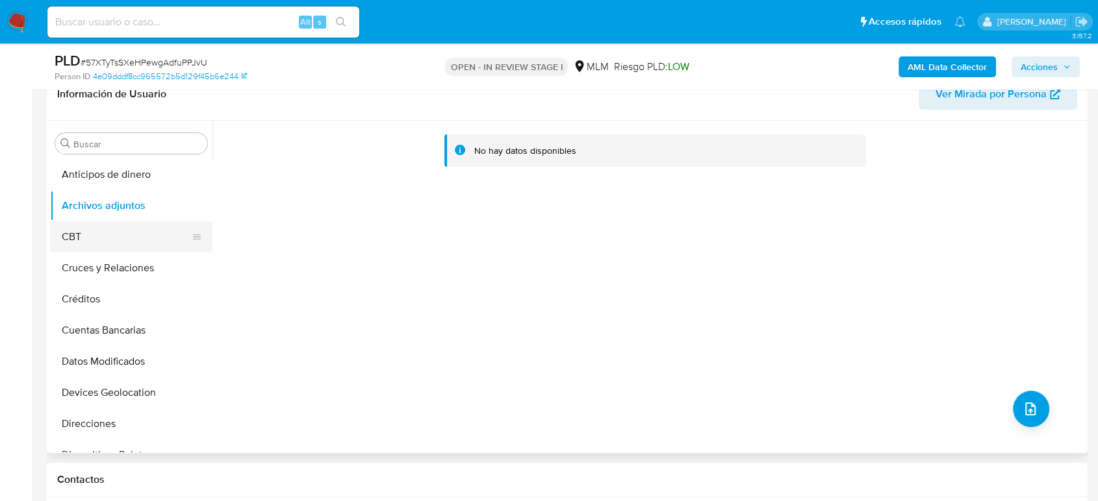
click at [122, 236] on button "CBT" at bounding box center [126, 237] width 152 height 31
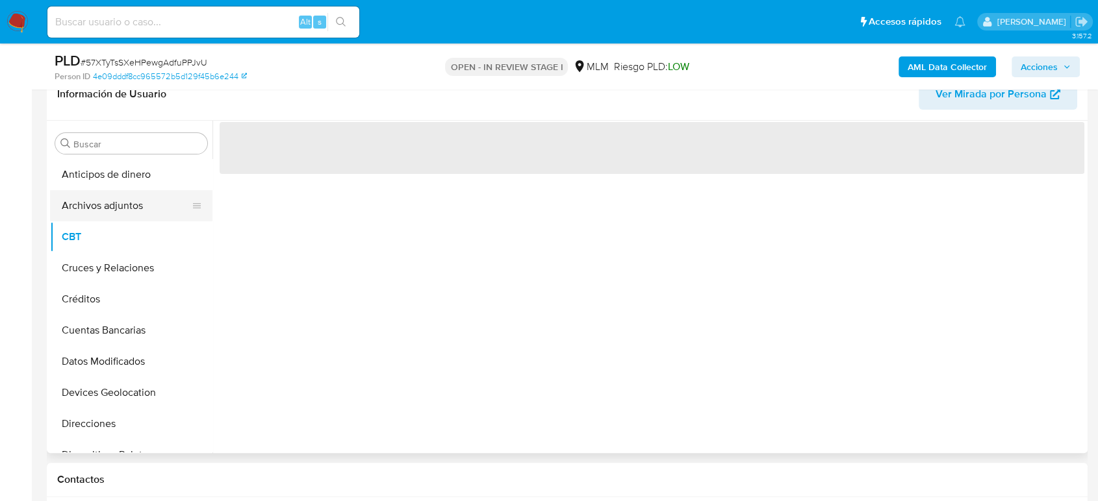
click at [118, 210] on button "Archivos adjuntos" at bounding box center [126, 205] width 152 height 31
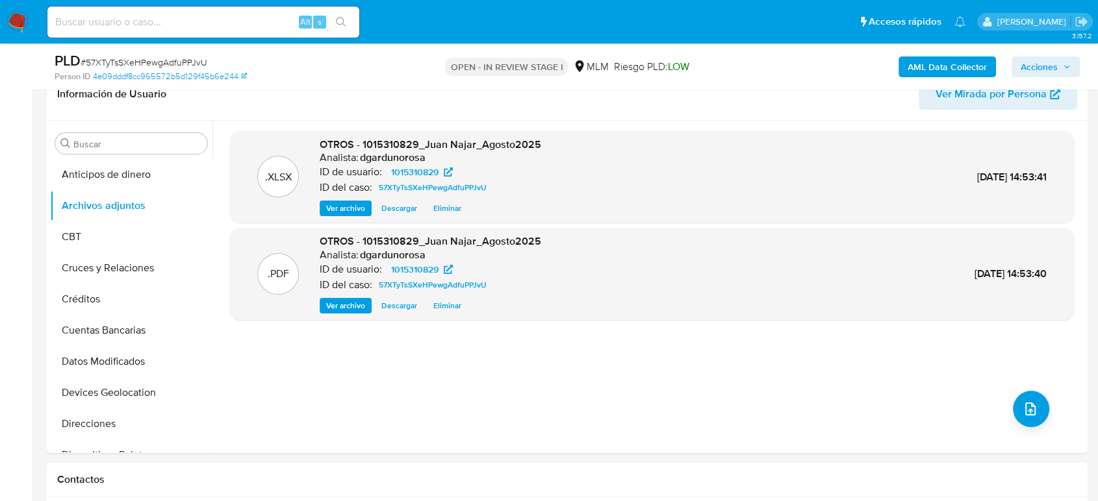
click at [1050, 61] on span "Acciones" at bounding box center [1039, 67] width 37 height 21
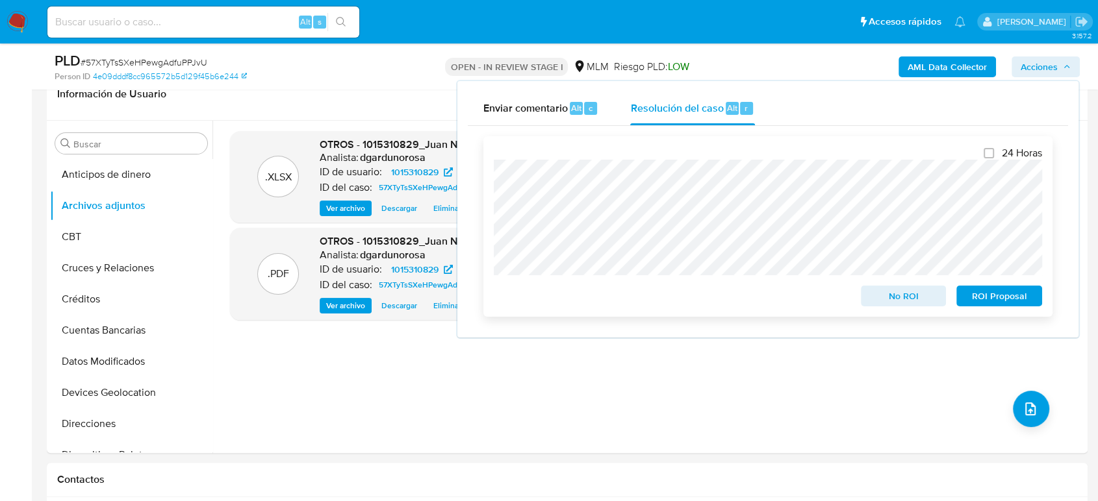
click at [1007, 295] on span "ROI Proposal" at bounding box center [999, 296] width 68 height 18
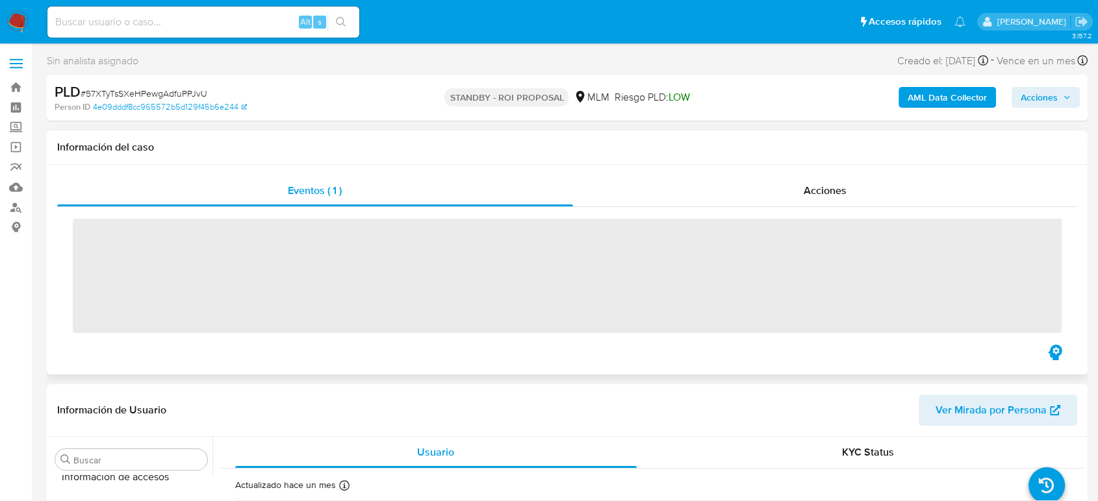
scroll to position [549, 0]
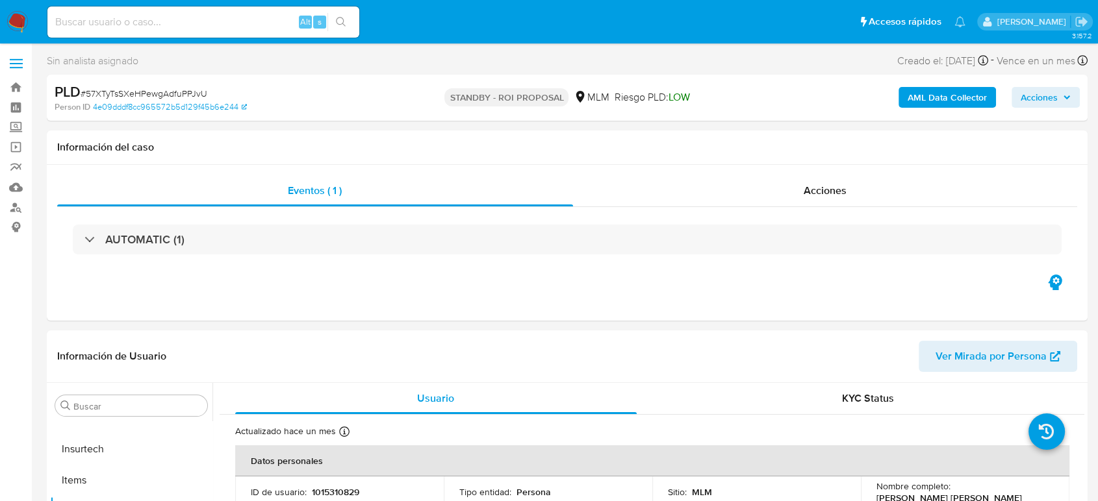
select select "10"
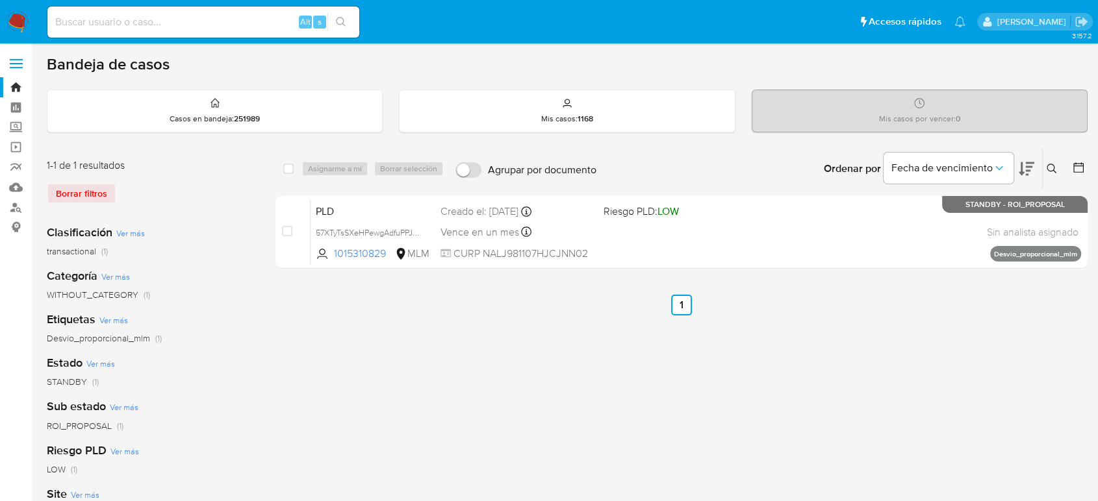
click at [1050, 164] on icon at bounding box center [1051, 169] width 10 height 10
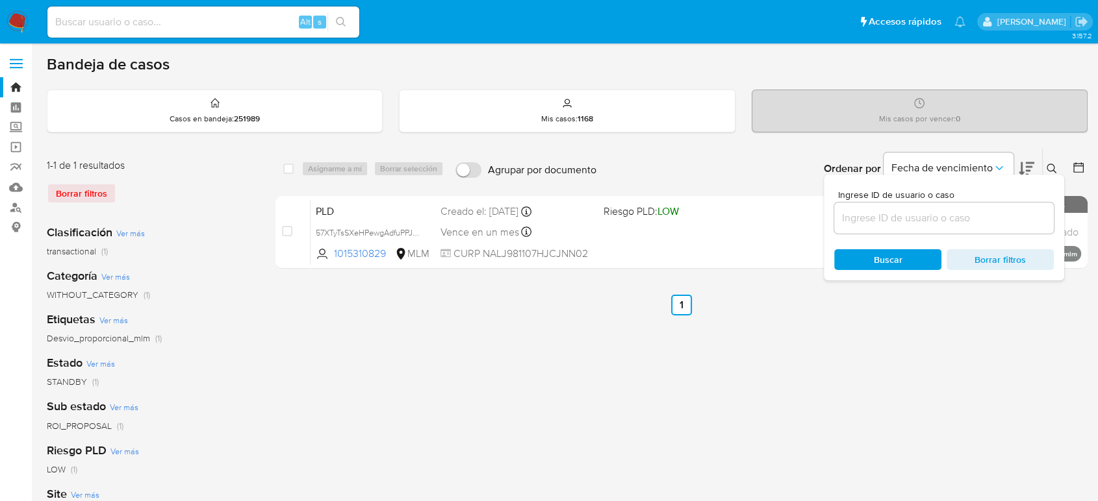
click at [897, 218] on input at bounding box center [944, 218] width 220 height 17
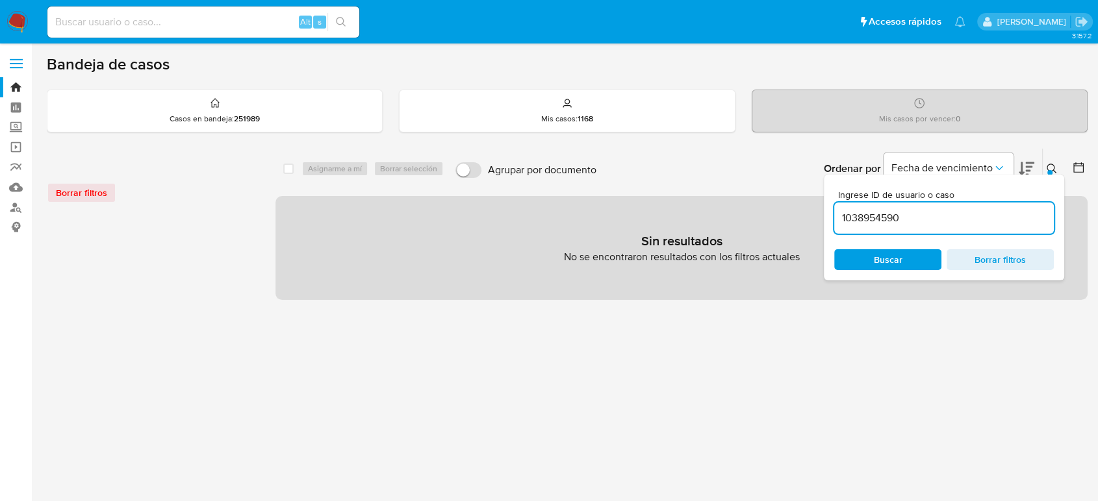
click at [980, 214] on input "1038954590" at bounding box center [944, 218] width 220 height 17
type input "1038954590"
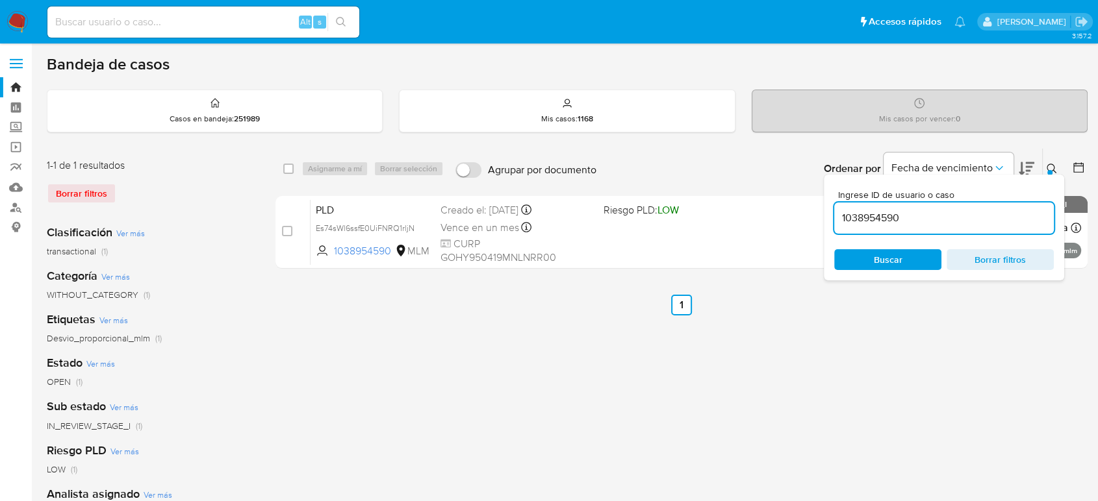
drag, startPoint x: 1051, startPoint y: 170, endPoint x: 1041, endPoint y: 180, distance: 13.8
click at [1050, 171] on div at bounding box center [1049, 172] width 5 height 5
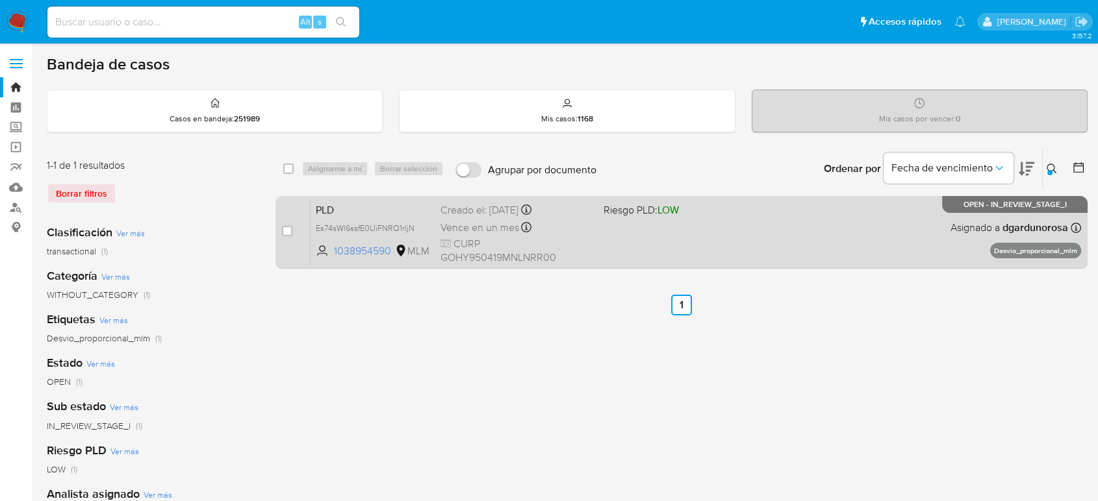
click at [828, 250] on div "PLD Es74sWl6ssfE0UiFNRQ1rljN 1038954590 MLM Riesgo PLD: LOW Creado el: [DATE] C…" at bounding box center [696, 232] width 770 height 66
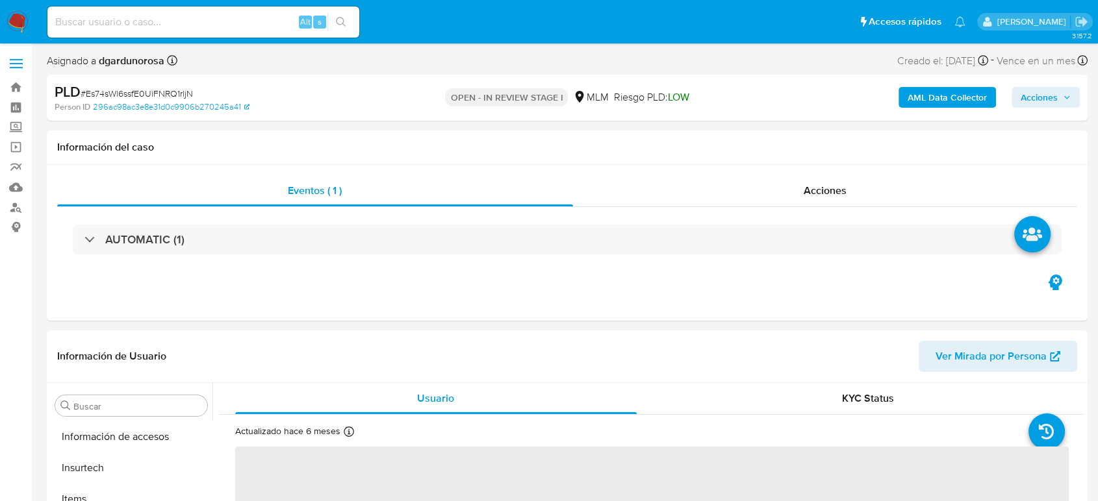
scroll to position [549, 0]
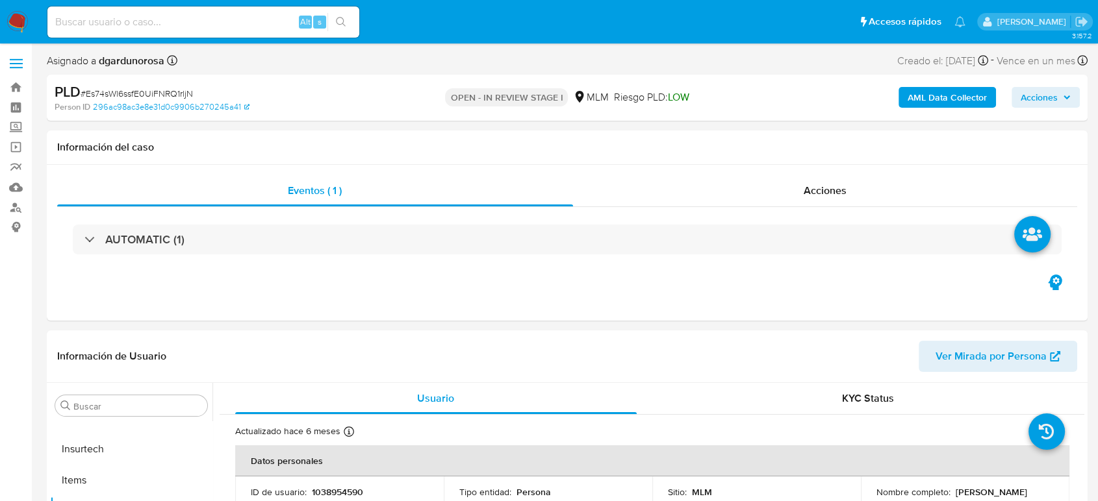
select select "10"
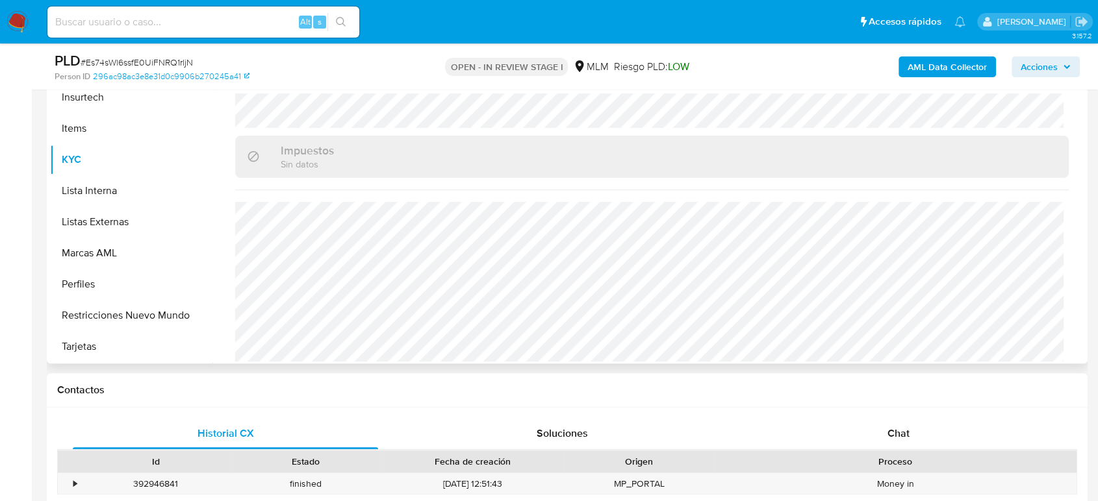
scroll to position [216, 0]
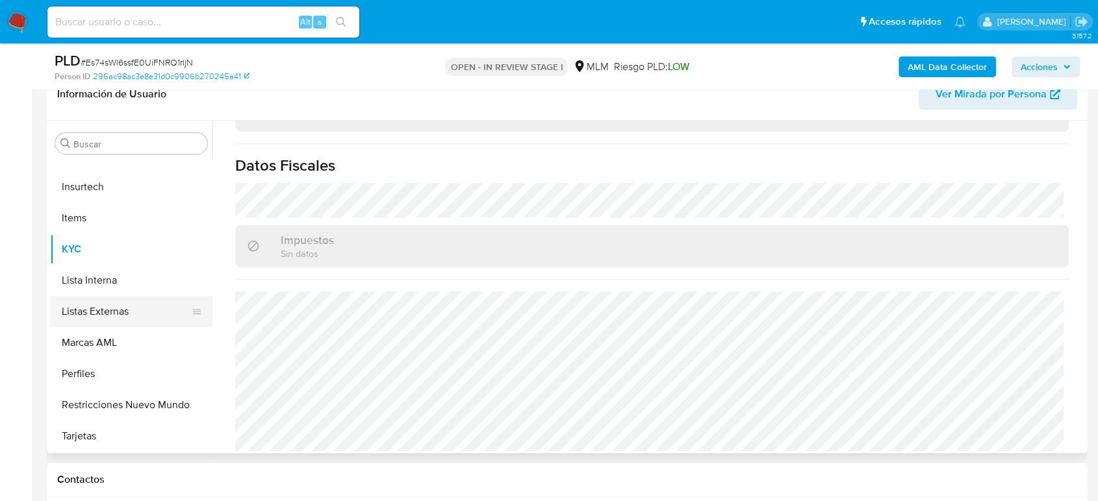
click at [117, 305] on button "Listas Externas" at bounding box center [126, 311] width 152 height 31
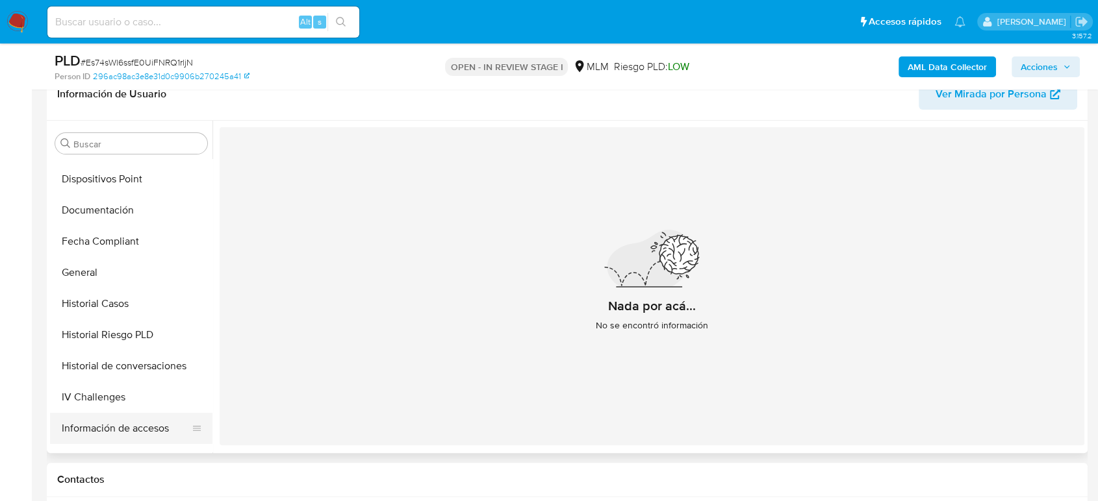
scroll to position [260, 0]
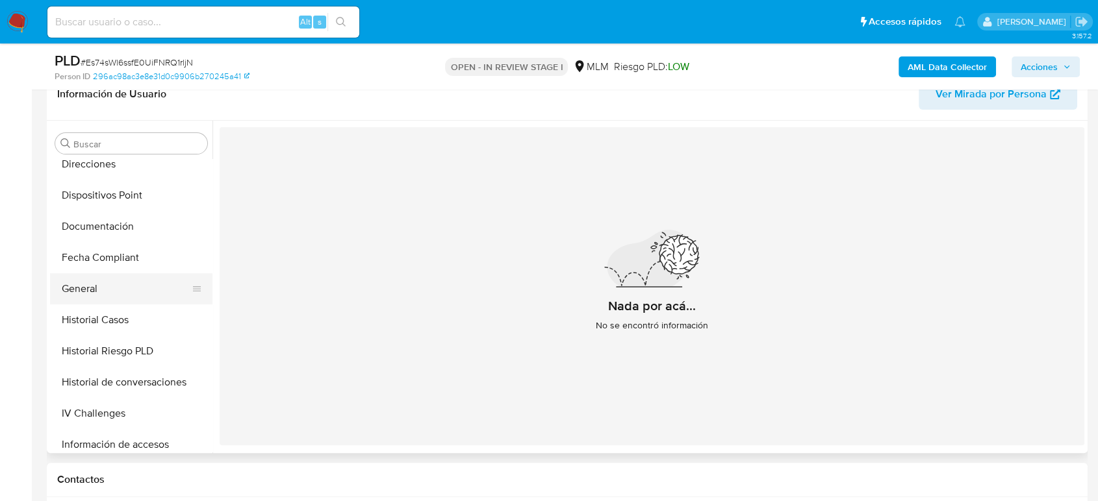
click at [111, 298] on button "General" at bounding box center [126, 288] width 152 height 31
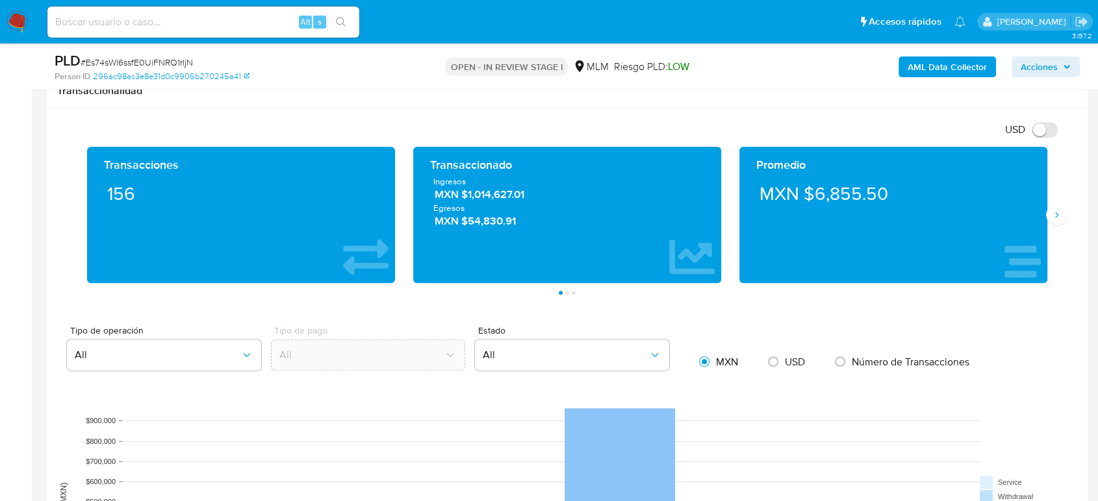
scroll to position [805, 0]
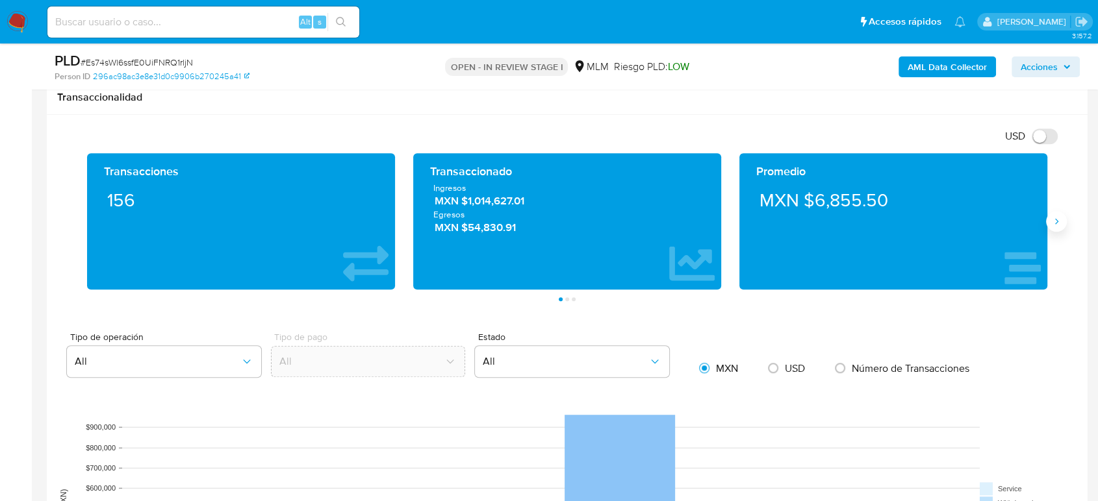
click at [1054, 227] on button "Siguiente" at bounding box center [1056, 221] width 21 height 21
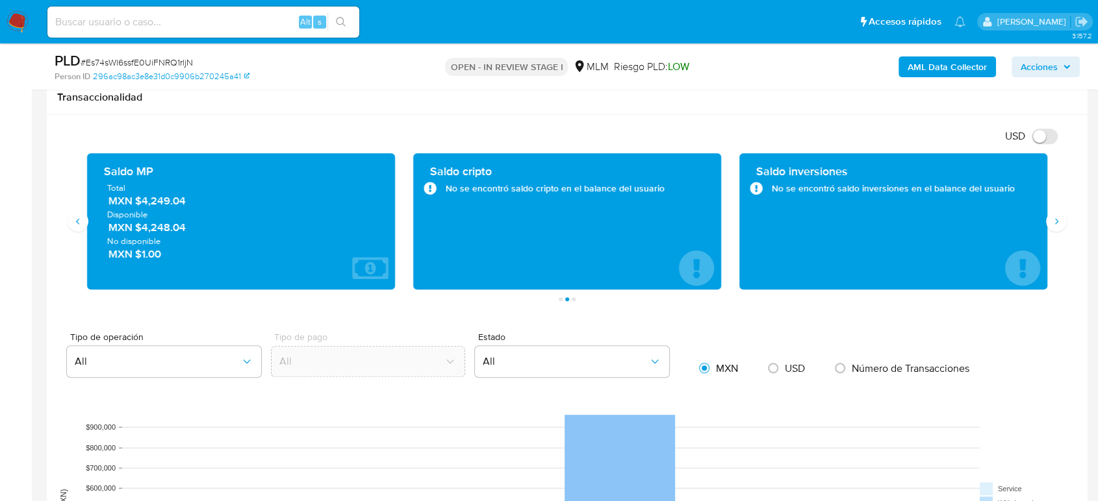
drag, startPoint x: 186, startPoint y: 201, endPoint x: 136, endPoint y: 207, distance: 49.8
click at [136, 207] on div "Total MXN $4,249.04 Disponible MXN $4,248.04 No disponible MXN $1.00" at bounding box center [240, 221] width 287 height 79
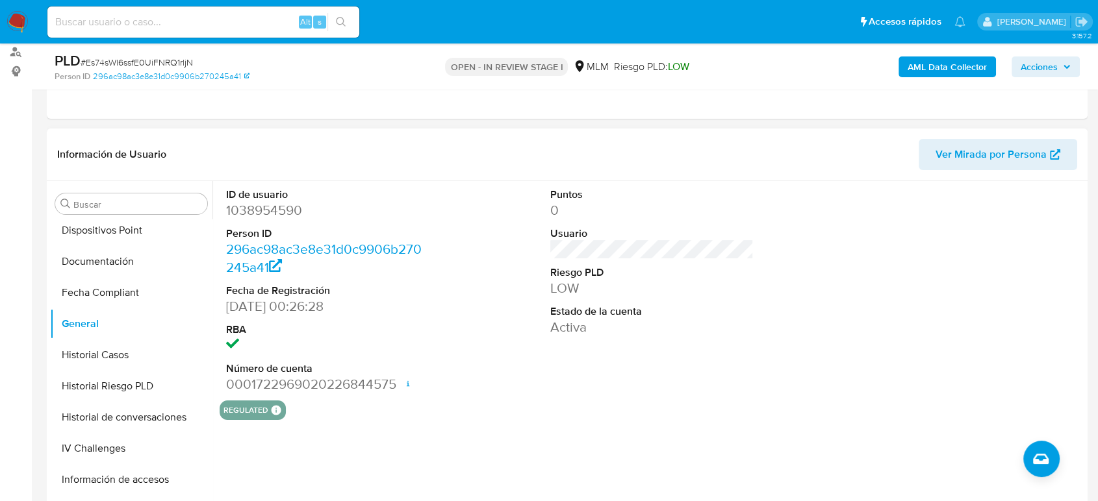
scroll to position [260, 0]
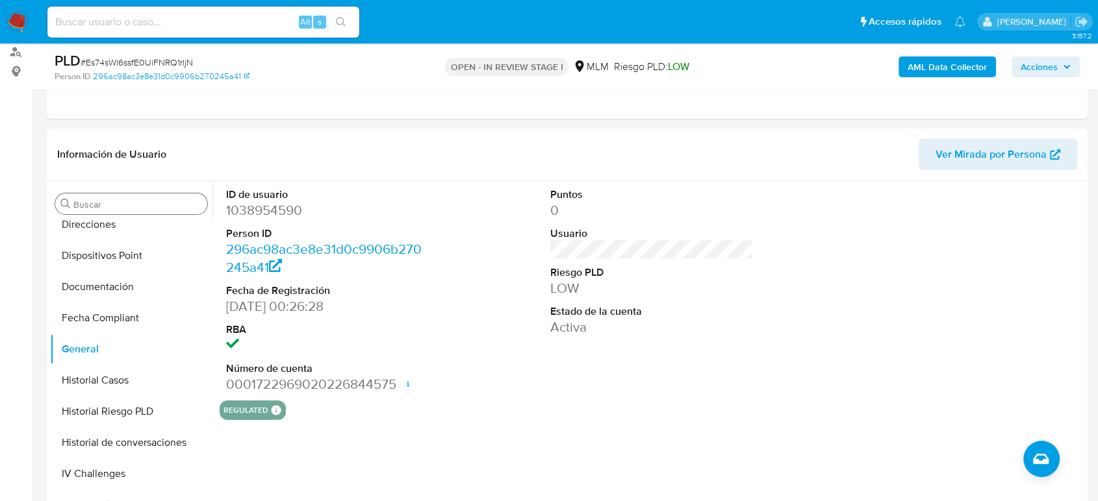
click at [115, 207] on input "Buscar" at bounding box center [137, 205] width 129 height 12
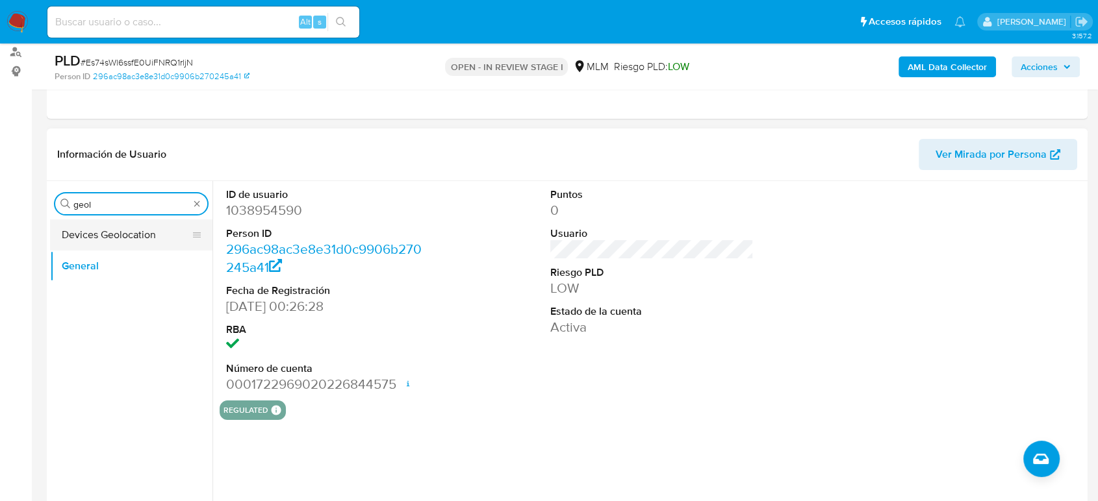
type input "geol"
click at [136, 231] on button "Devices Geolocation" at bounding box center [126, 235] width 152 height 31
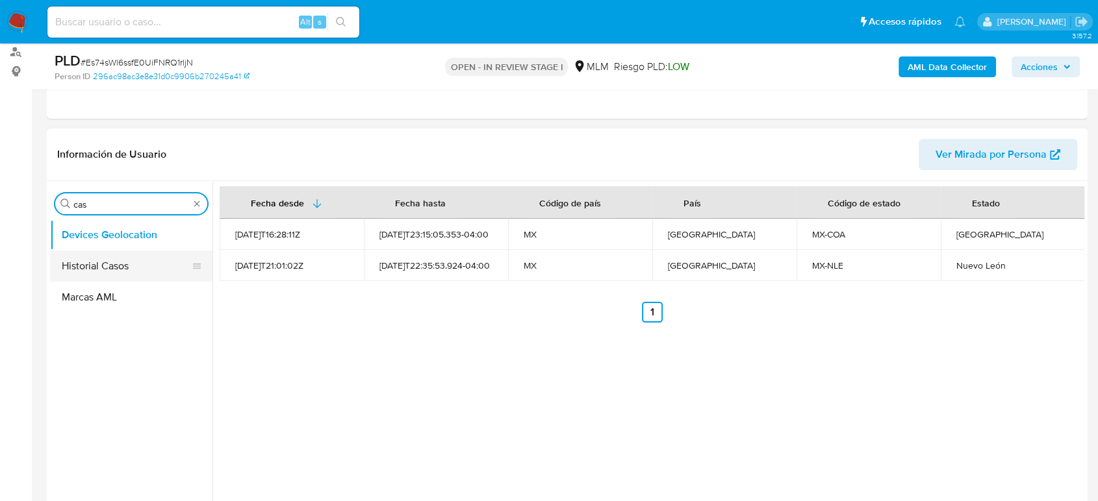
type input "cas"
click at [129, 268] on button "Historial Casos" at bounding box center [126, 266] width 152 height 31
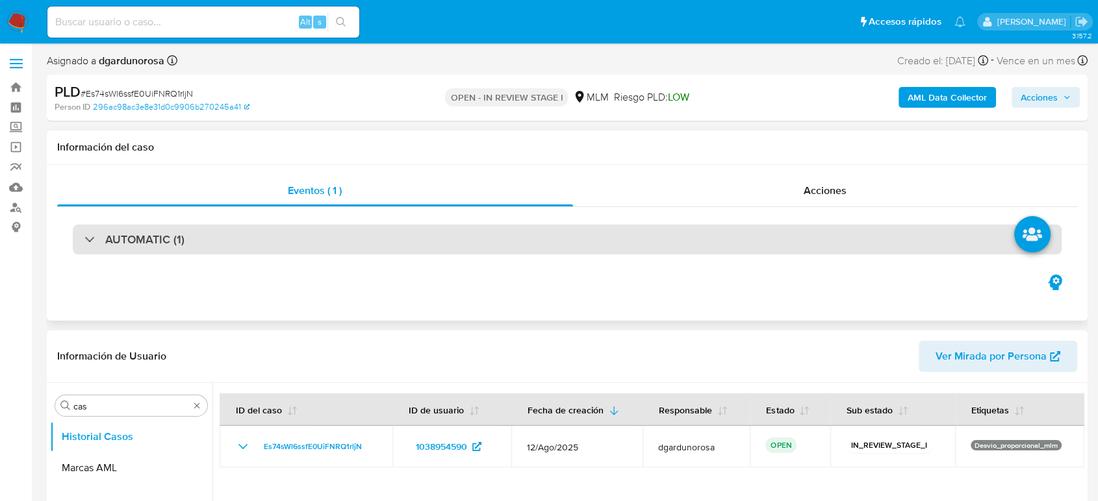
click at [189, 233] on div "AUTOMATIC (1)" at bounding box center [567, 240] width 989 height 30
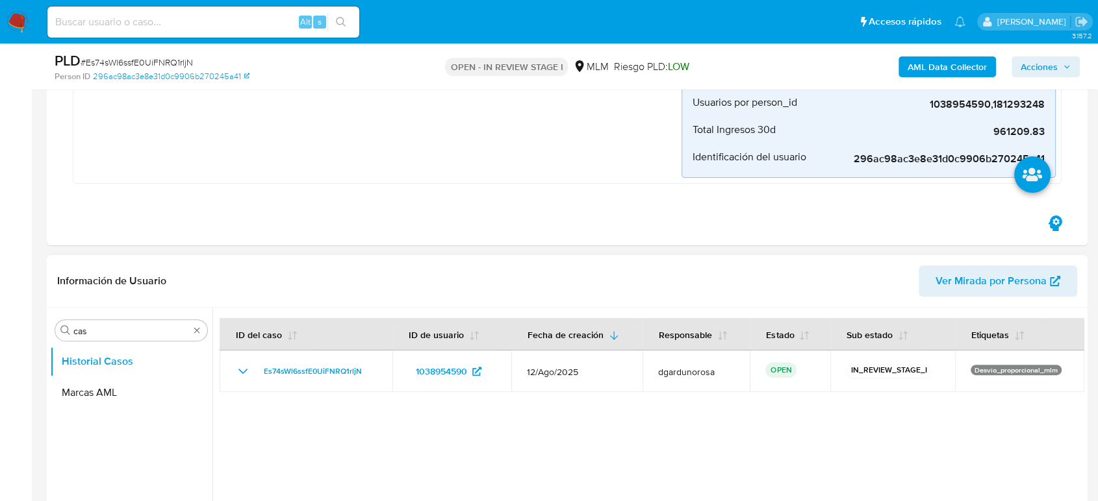
scroll to position [433, 0]
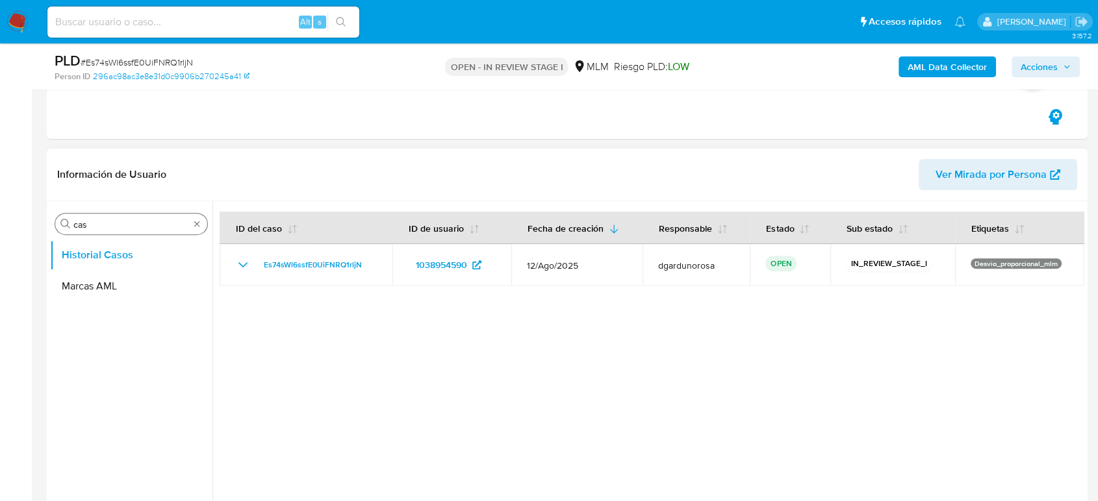
drag, startPoint x: 196, startPoint y: 217, endPoint x: 205, endPoint y: 225, distance: 11.5
click at [196, 217] on div "Buscar cas" at bounding box center [131, 224] width 152 height 21
drag, startPoint x: 205, startPoint y: 226, endPoint x: 196, endPoint y: 217, distance: 12.9
click at [205, 225] on div "Buscar cas" at bounding box center [131, 224] width 152 height 21
click at [194, 217] on div "Buscar cas" at bounding box center [131, 224] width 152 height 21
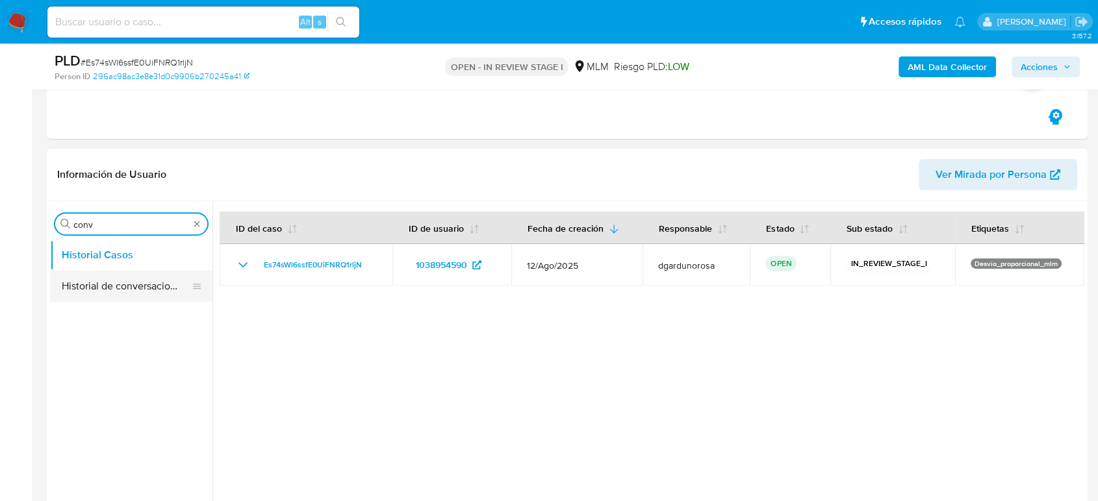
type input "conv"
click at [160, 284] on button "Historial de conversaciones" at bounding box center [126, 286] width 152 height 31
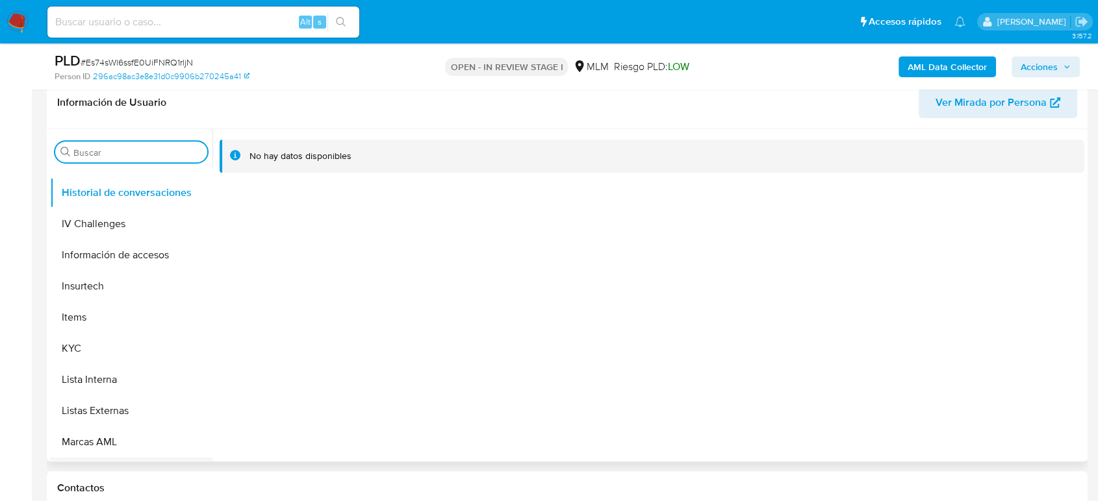
scroll to position [549, 0]
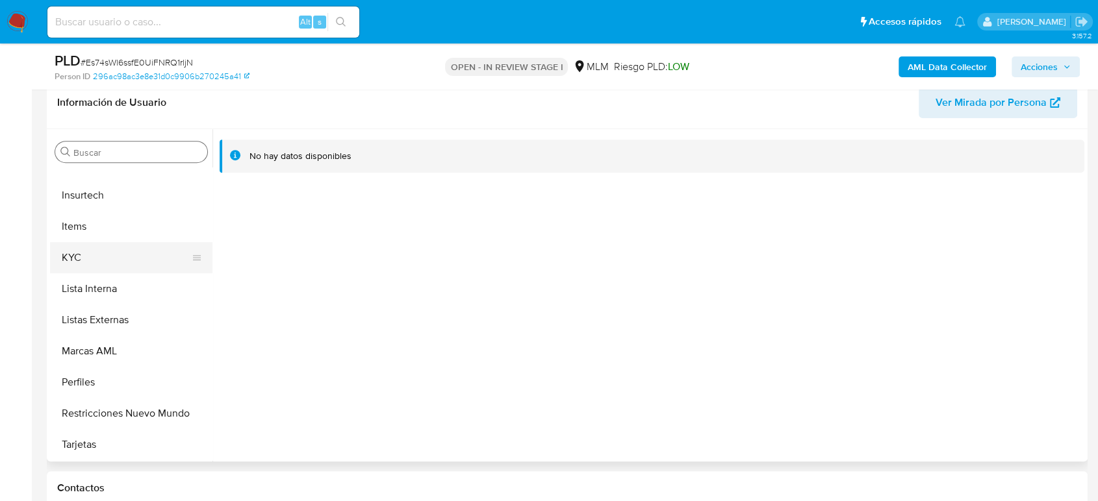
click at [81, 257] on button "KYC" at bounding box center [126, 257] width 152 height 31
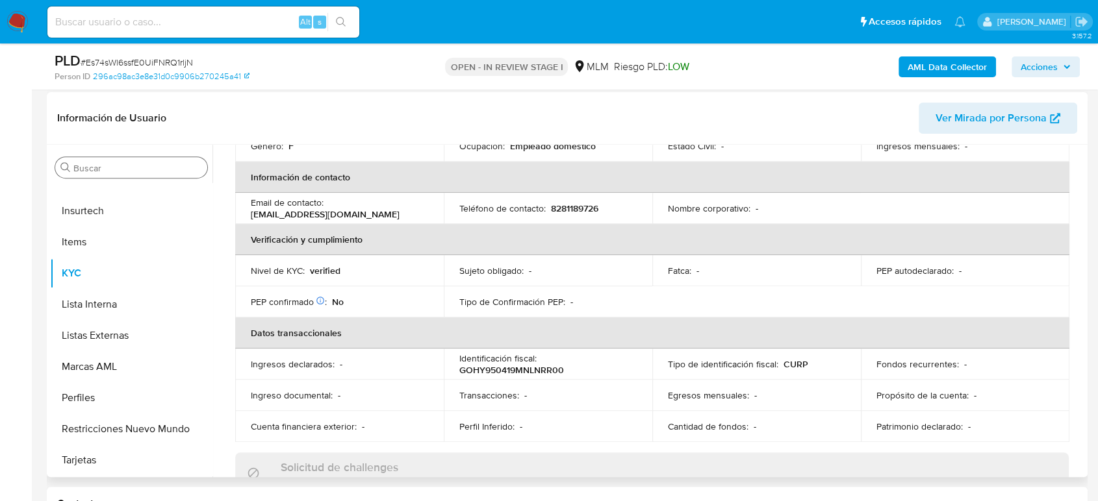
scroll to position [216, 0]
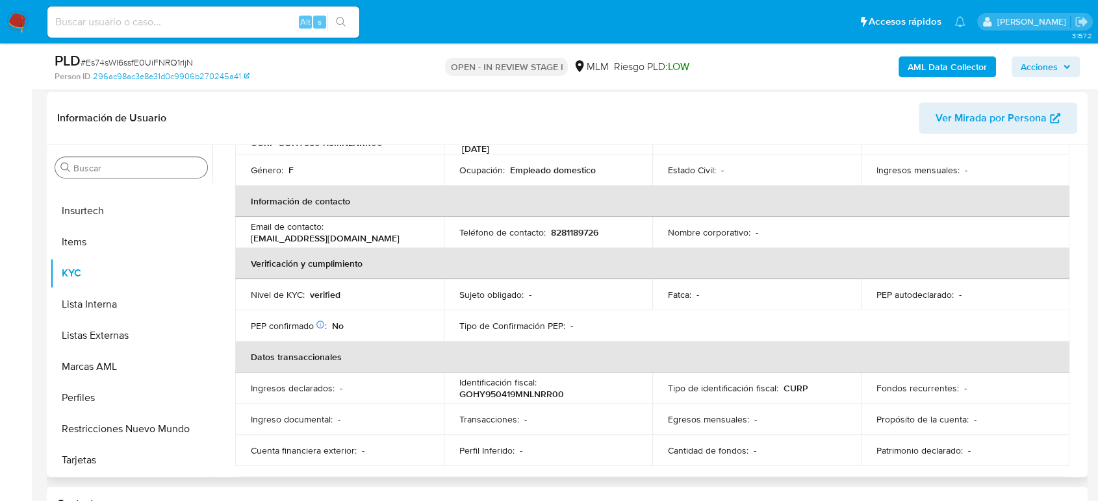
click at [563, 227] on p "8281189726" at bounding box center [574, 233] width 47 height 12
copy p "8281189726"
click at [155, 163] on input "Buscar" at bounding box center [137, 168] width 129 height 12
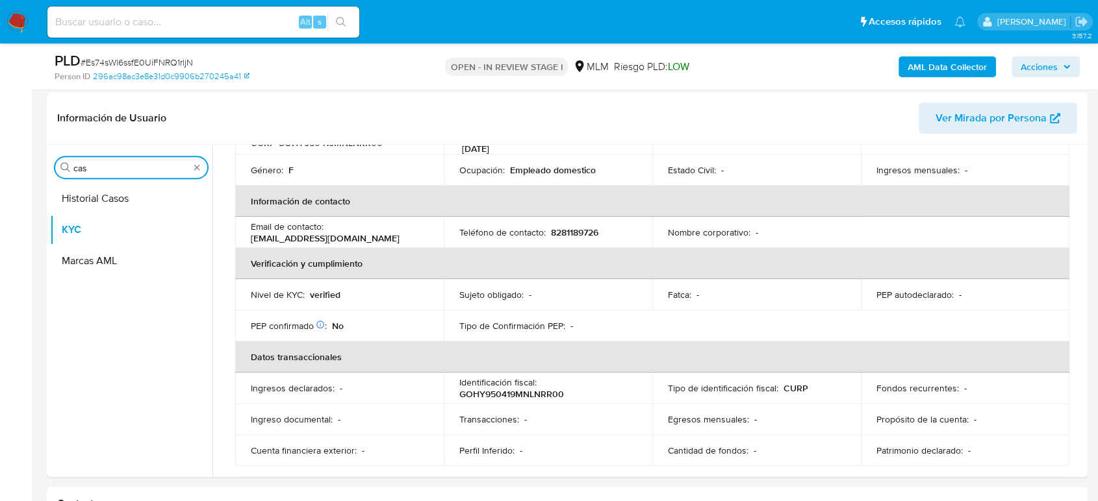
scroll to position [0, 0]
type input "cas"
click at [95, 201] on button "Historial Casos" at bounding box center [131, 198] width 162 height 31
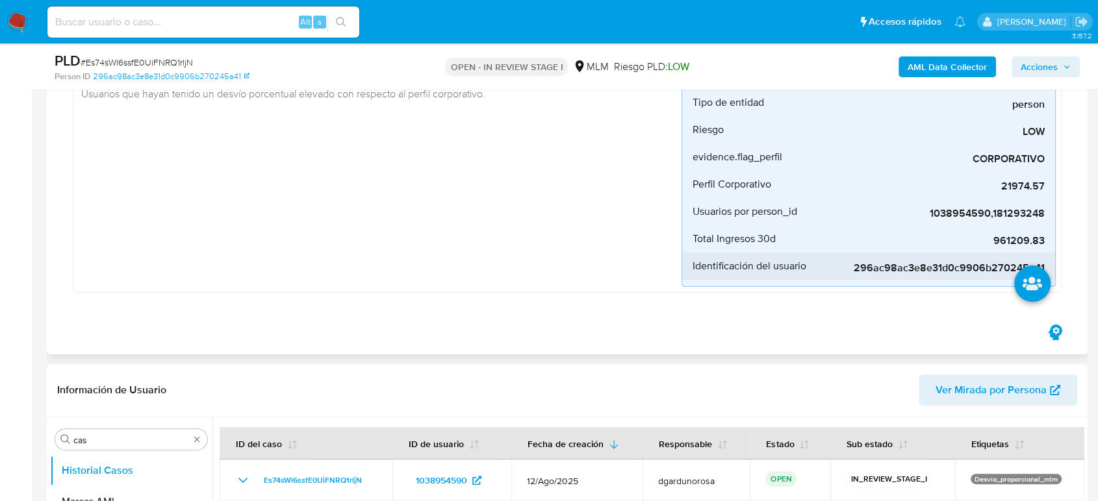
scroll to position [216, 0]
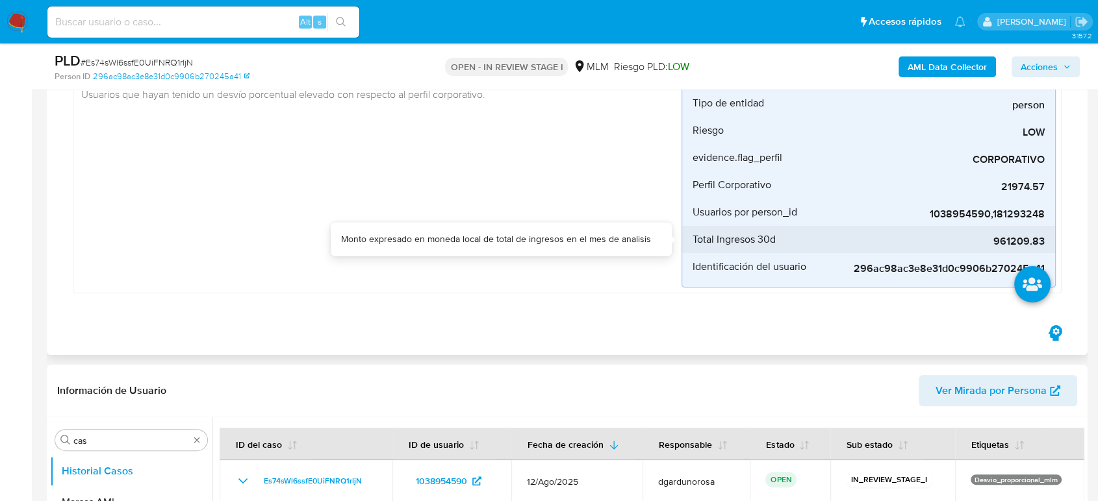
click at [1008, 243] on span "961209.83" at bounding box center [947, 241] width 195 height 13
